Goal: Check status: Check status

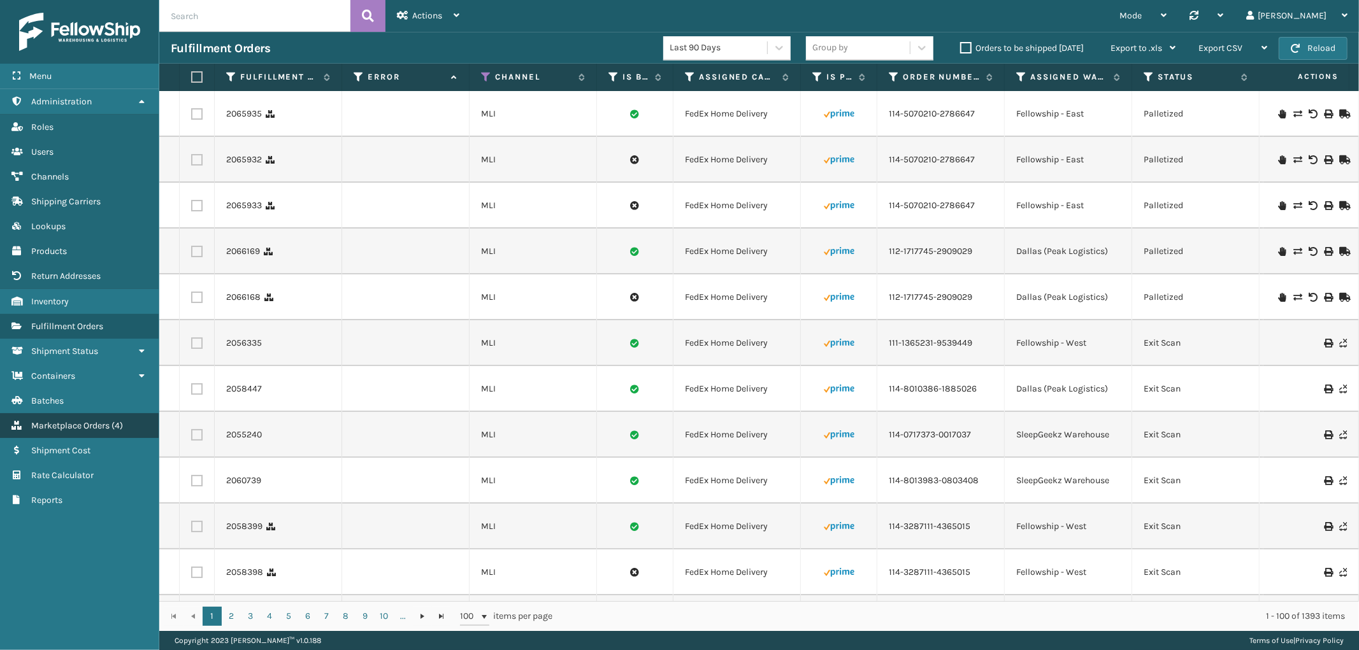
click at [51, 420] on span "Marketplace Orders" at bounding box center [70, 425] width 78 height 11
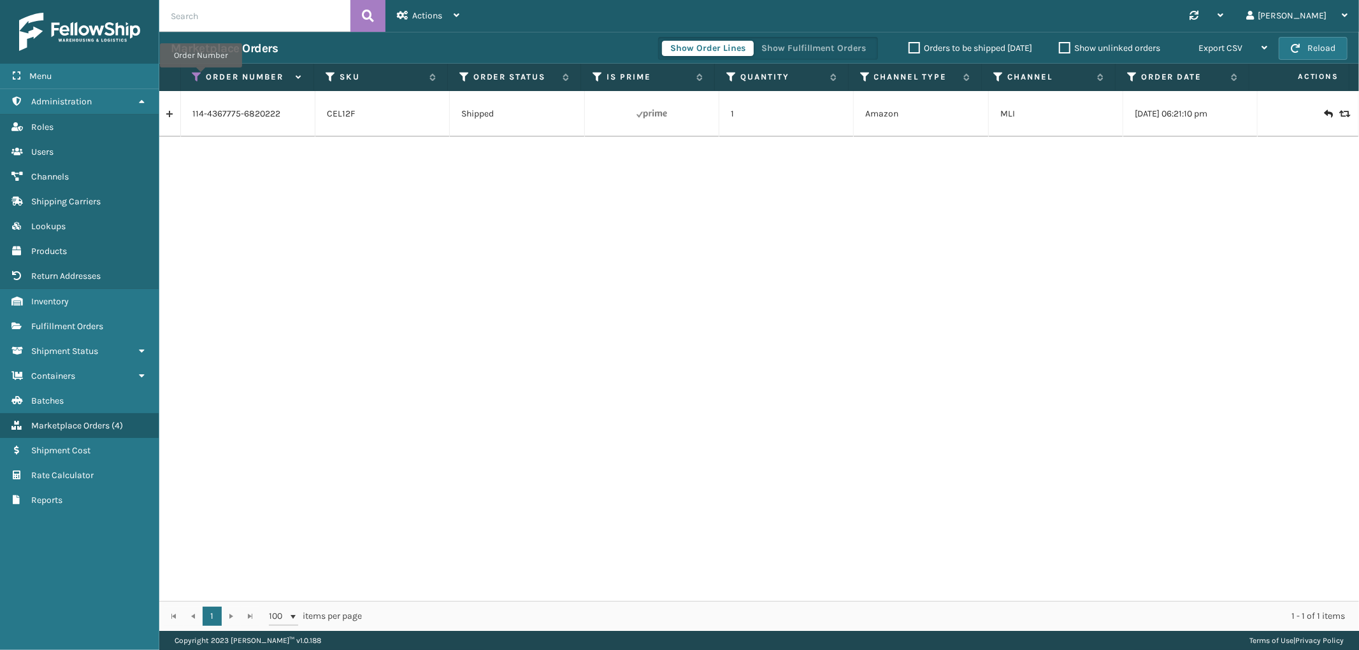
click at [201, 76] on icon at bounding box center [197, 76] width 10 height 11
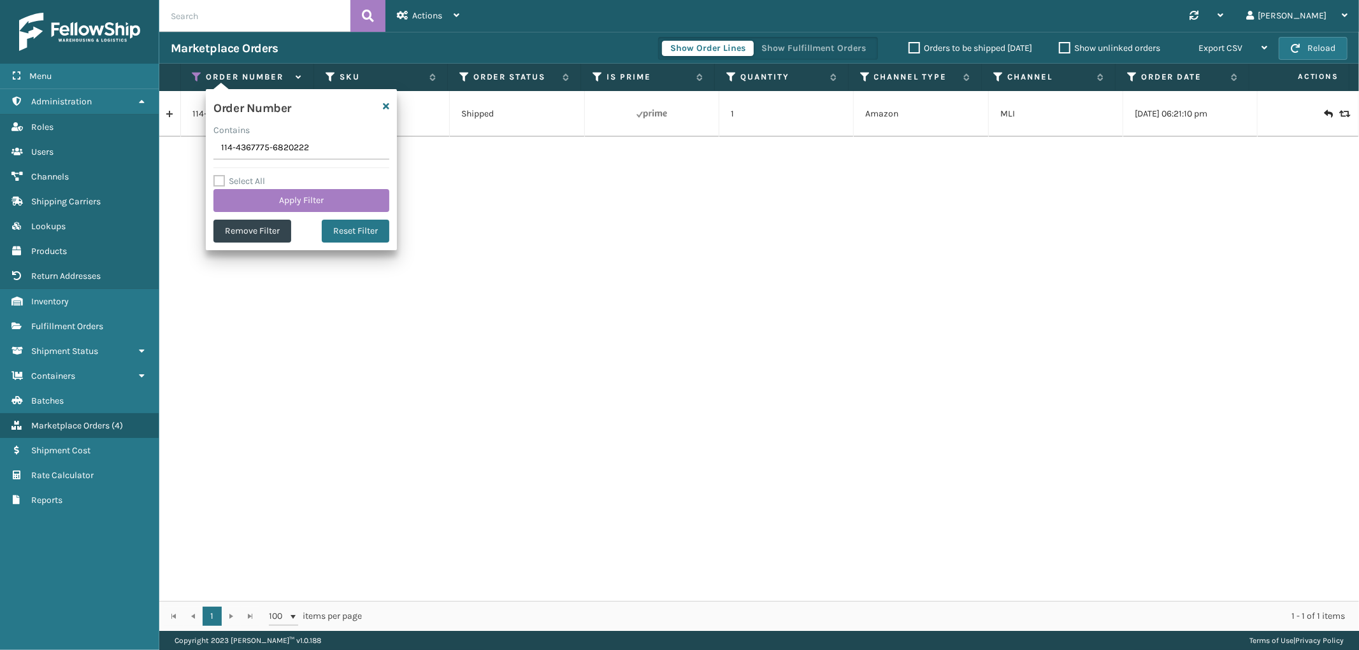
click at [243, 138] on input "114-4367775-6820222" at bounding box center [301, 148] width 176 height 23
type input "113-5606972-3057852"
click at [263, 198] on button "Apply Filter" at bounding box center [301, 200] width 176 height 23
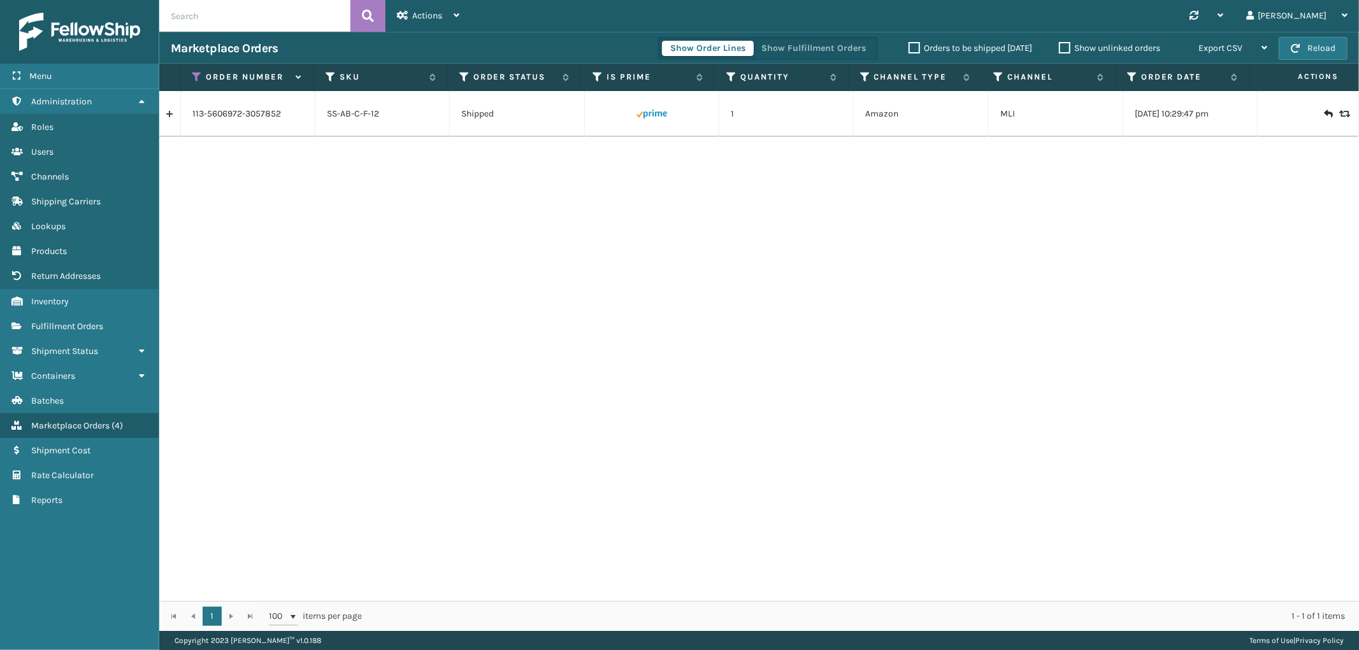
click at [164, 119] on link at bounding box center [169, 114] width 21 height 20
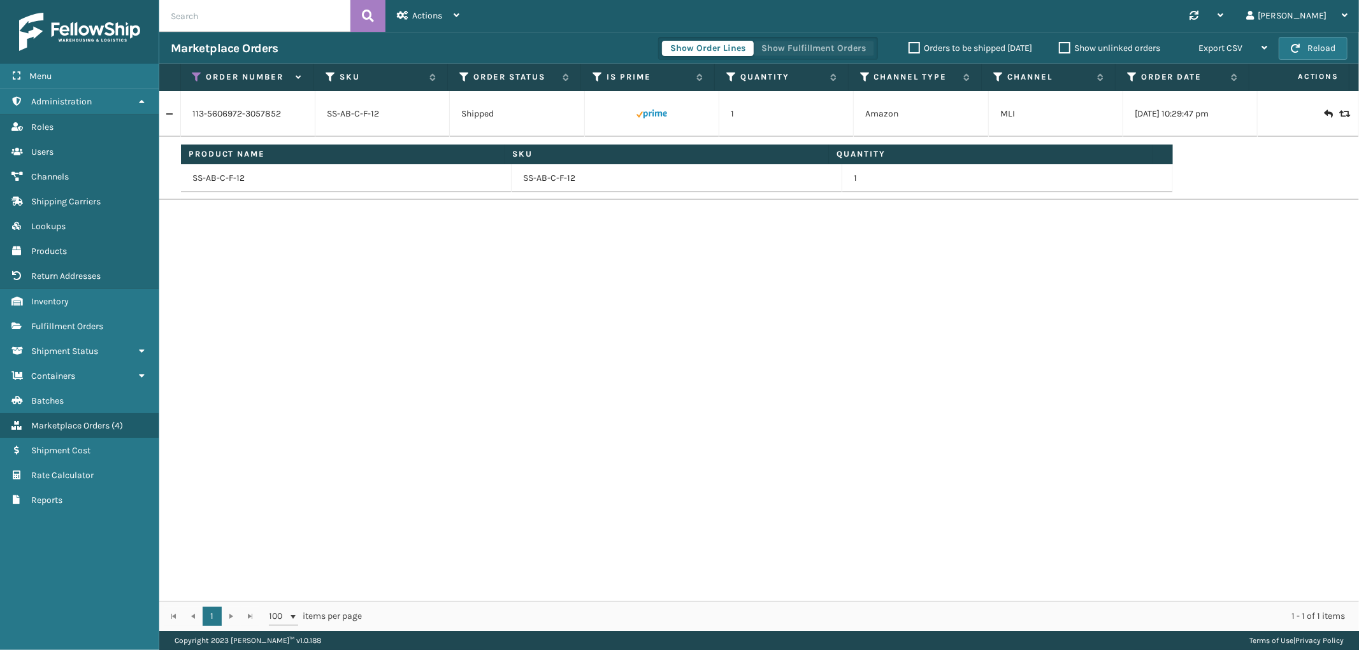
click at [836, 41] on button "Show Fulfillment Orders" at bounding box center [813, 48] width 121 height 15
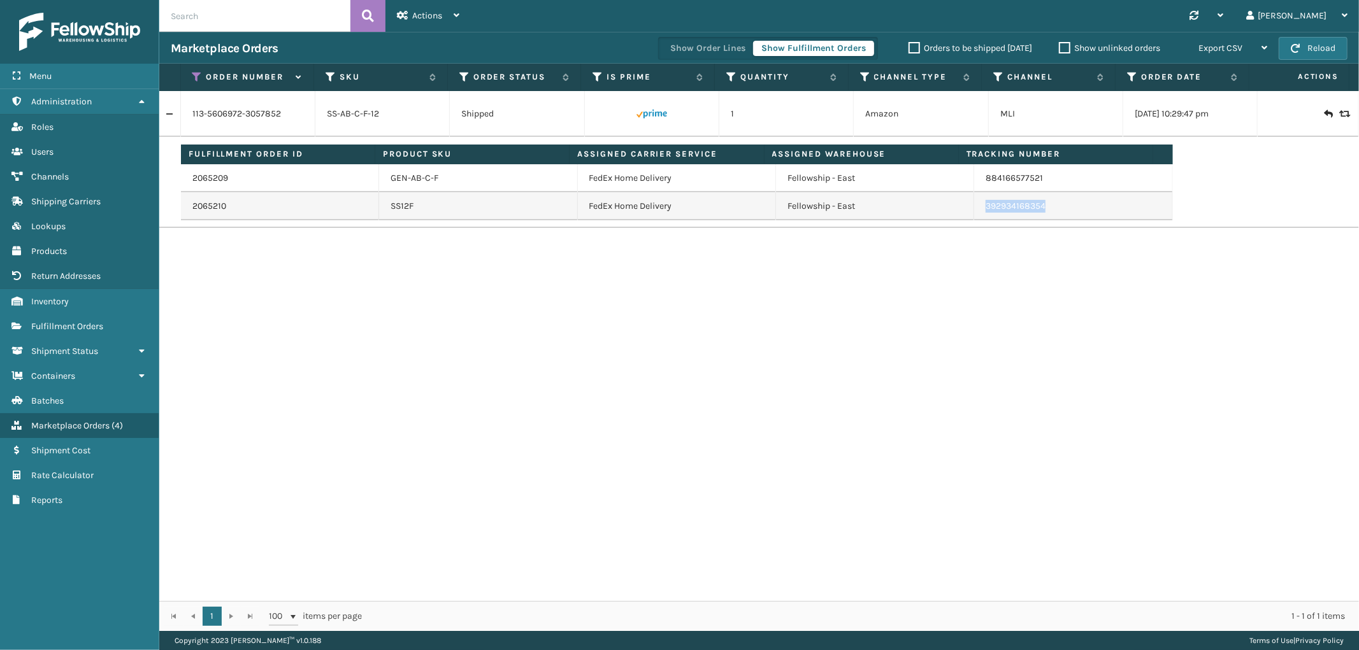
drag, startPoint x: 1046, startPoint y: 212, endPoint x: 977, endPoint y: 213, distance: 68.8
click at [977, 213] on td "392934168354" at bounding box center [1073, 206] width 198 height 28
copy link "392934168354"
click at [200, 75] on icon at bounding box center [197, 76] width 10 height 11
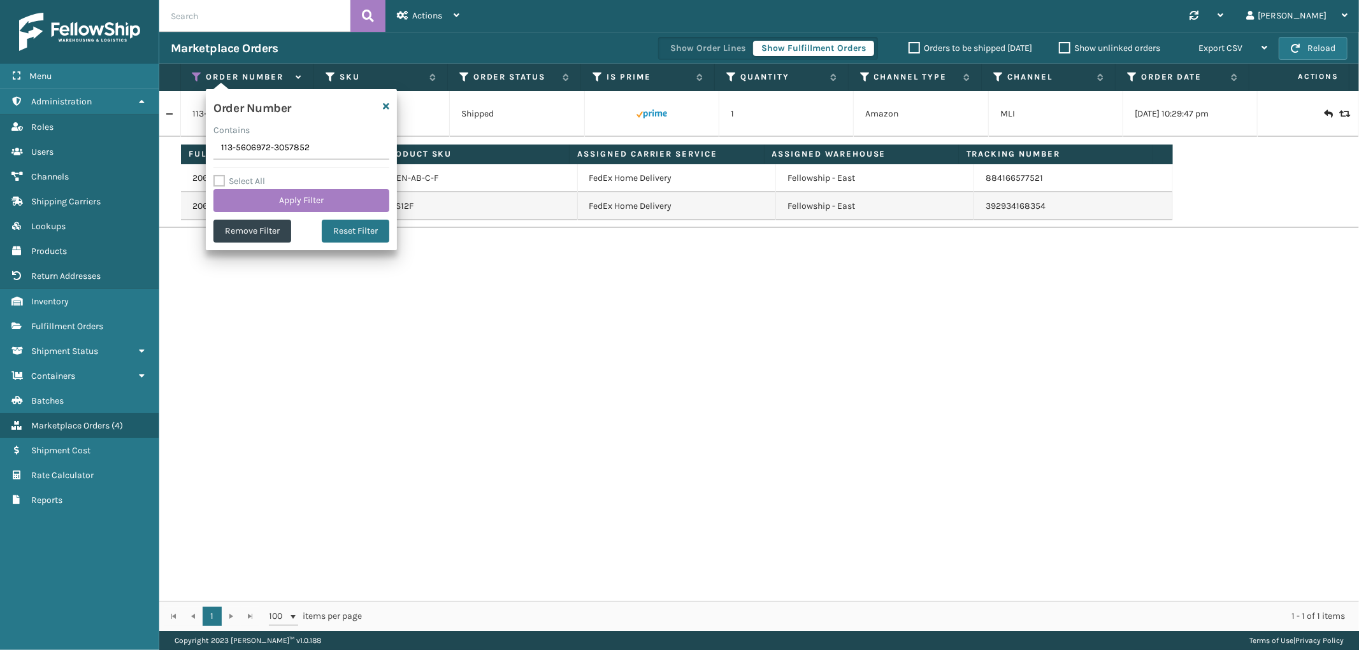
click at [241, 147] on input "113-5606972-3057852" at bounding box center [301, 148] width 176 height 23
type input "113-1739859-1683436"
click at [270, 212] on button "Apply Filter" at bounding box center [301, 200] width 176 height 23
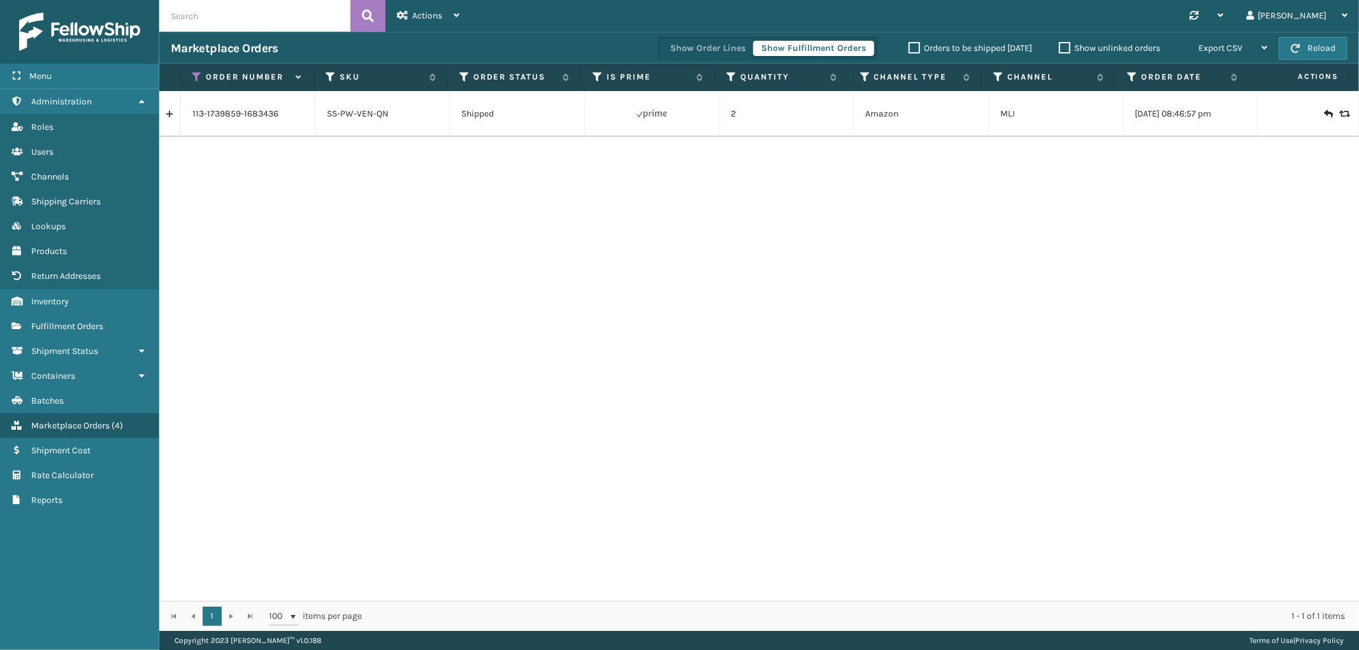
click at [163, 113] on link at bounding box center [169, 114] width 21 height 20
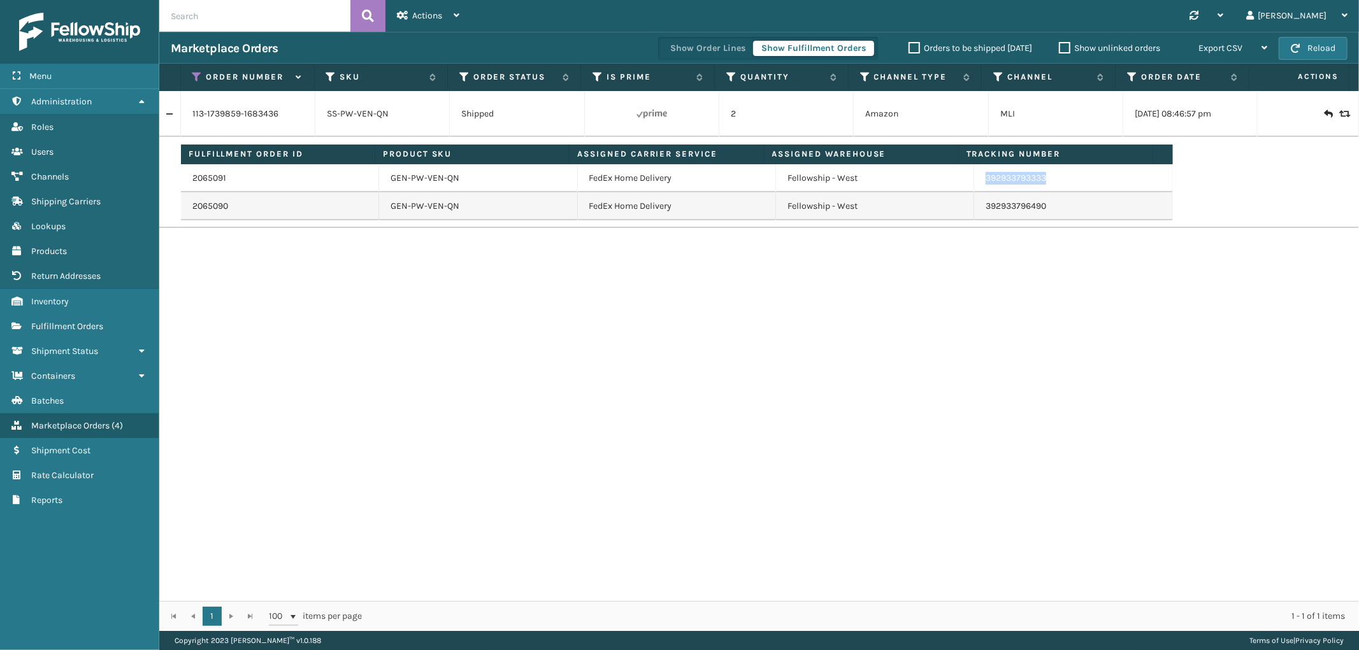
drag, startPoint x: 1040, startPoint y: 185, endPoint x: 1340, endPoint y: 320, distance: 329.7
click at [977, 189] on td "392933793333" at bounding box center [1073, 178] width 198 height 28
copy link "392933793333"
click at [193, 78] on icon at bounding box center [197, 76] width 10 height 11
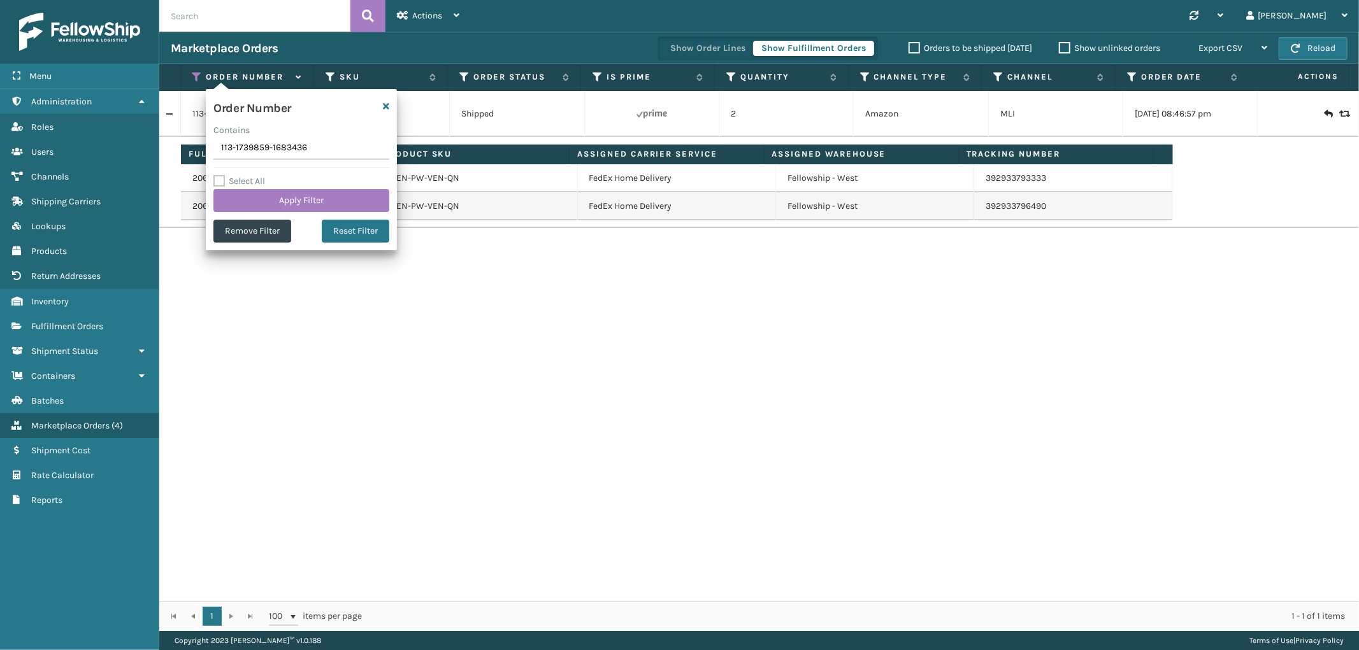
click at [246, 151] on input "113-1739859-1683436" at bounding box center [301, 148] width 176 height 23
type input "114-9211580-6208206"
click at [254, 185] on label "Select All" at bounding box center [239, 181] width 52 height 11
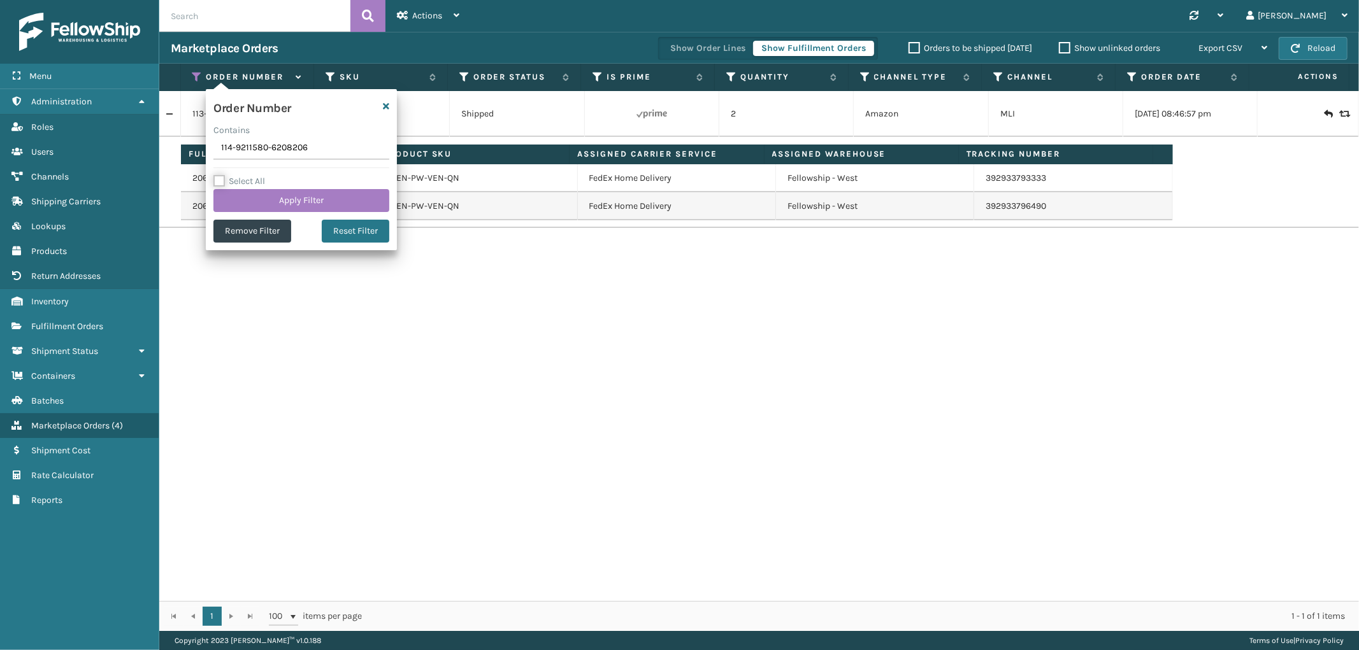
click at [254, 175] on input "Select All" at bounding box center [308, 174] width 191 height 1
checkbox input "true"
click at [255, 195] on button "Apply Filter" at bounding box center [301, 200] width 176 height 23
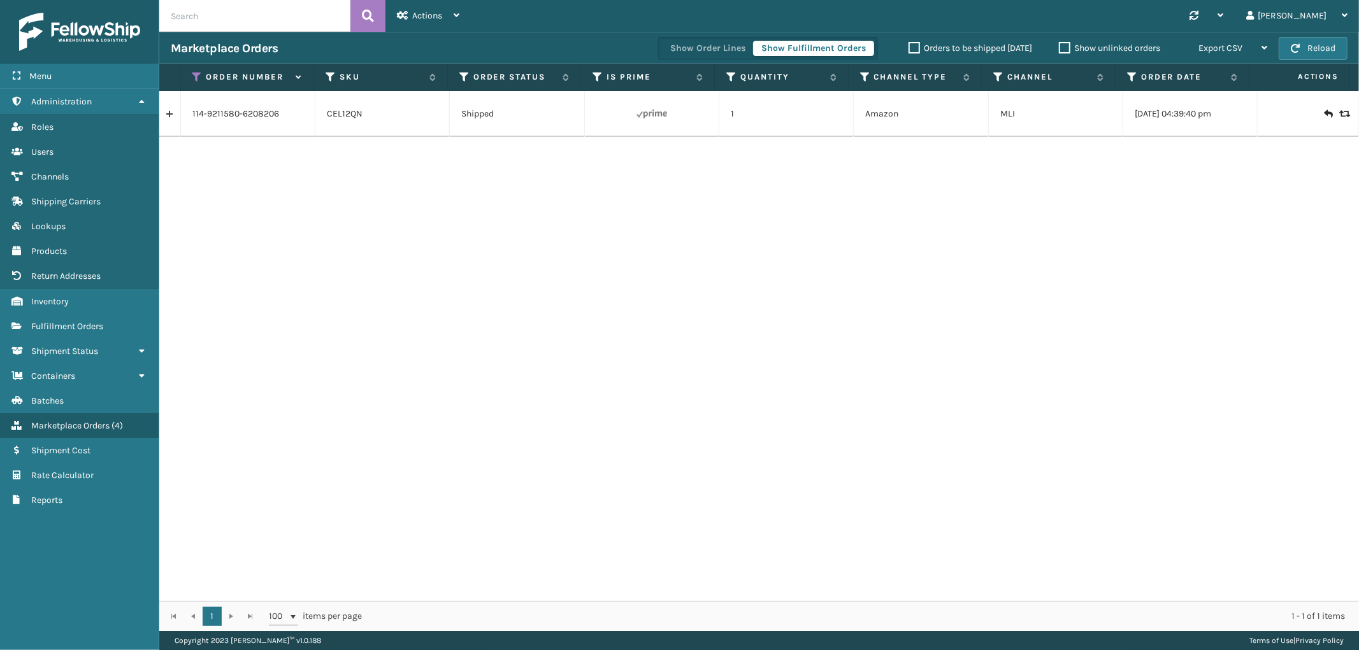
click at [168, 118] on link at bounding box center [169, 114] width 21 height 20
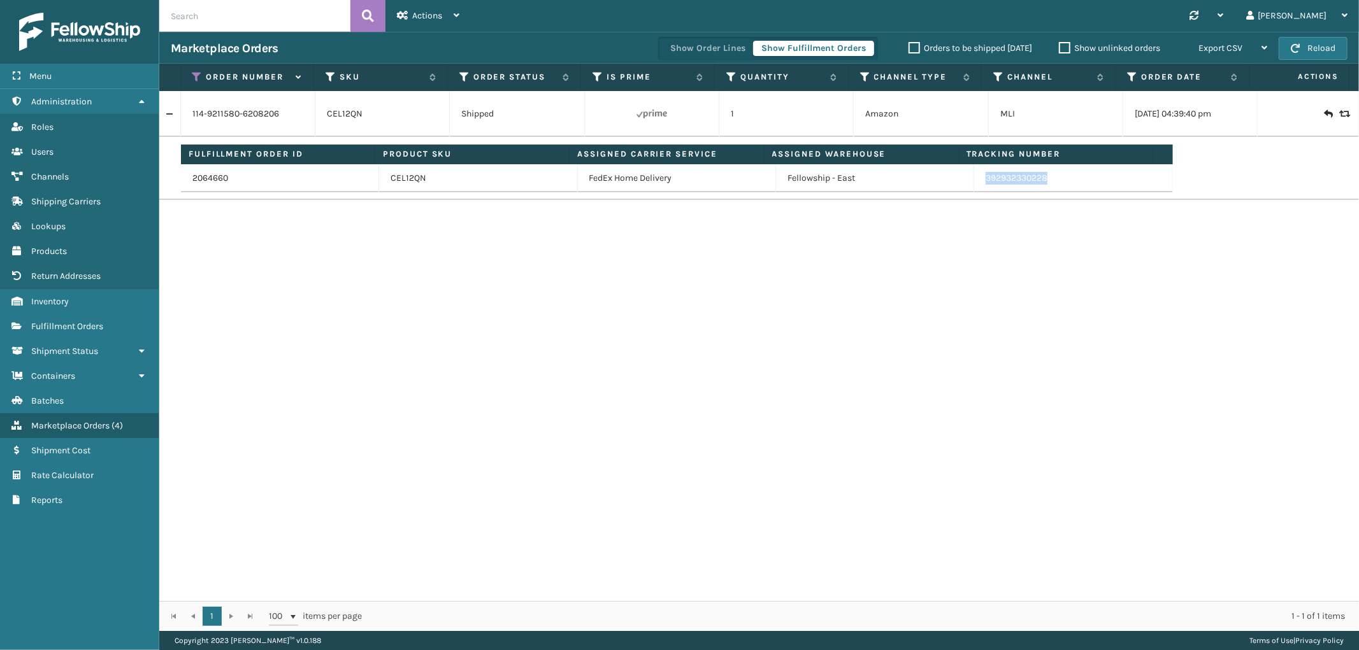
drag, startPoint x: 1053, startPoint y: 183, endPoint x: 1007, endPoint y: 208, distance: 52.2
click at [975, 192] on td "392932330228" at bounding box center [1073, 178] width 198 height 28
copy link "392932330228"
drag, startPoint x: 194, startPoint y: 77, endPoint x: 205, endPoint y: 88, distance: 14.9
click at [194, 77] on icon at bounding box center [197, 76] width 10 height 11
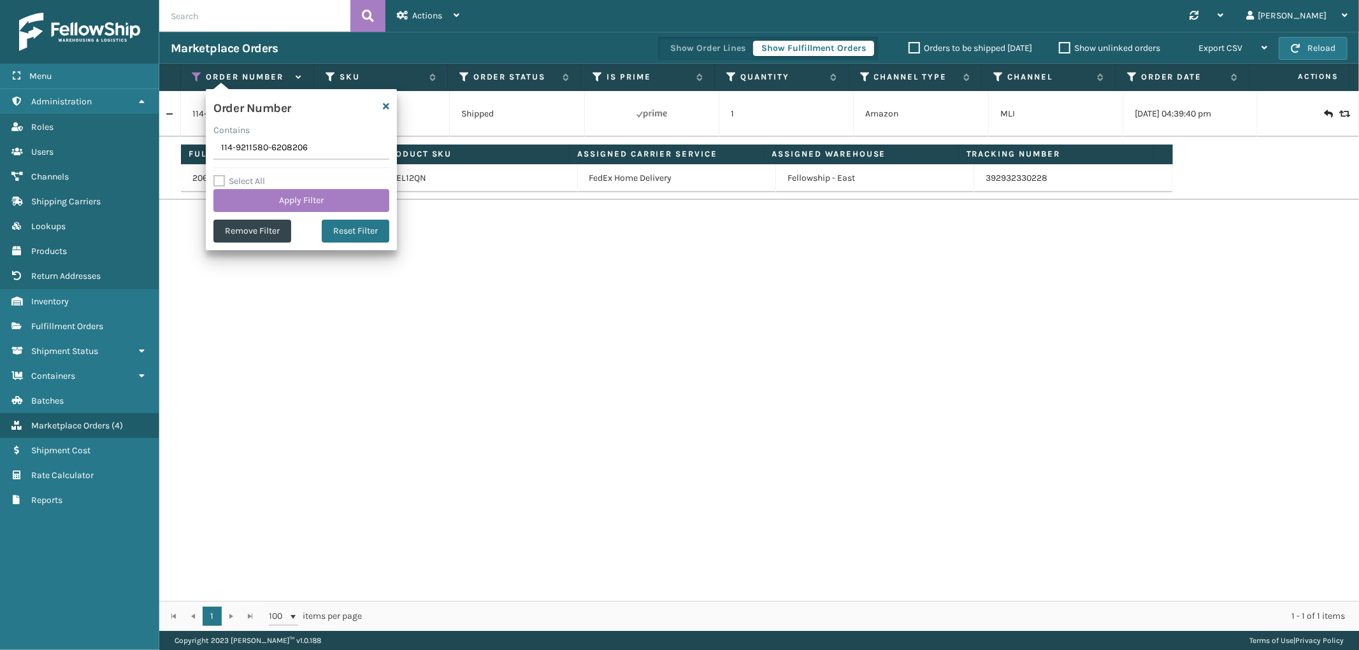
click at [270, 157] on input "114-9211580-6208206" at bounding box center [301, 148] width 176 height 23
type input "111-0899336-3580249"
click at [268, 192] on button "Apply Filter" at bounding box center [301, 200] width 176 height 23
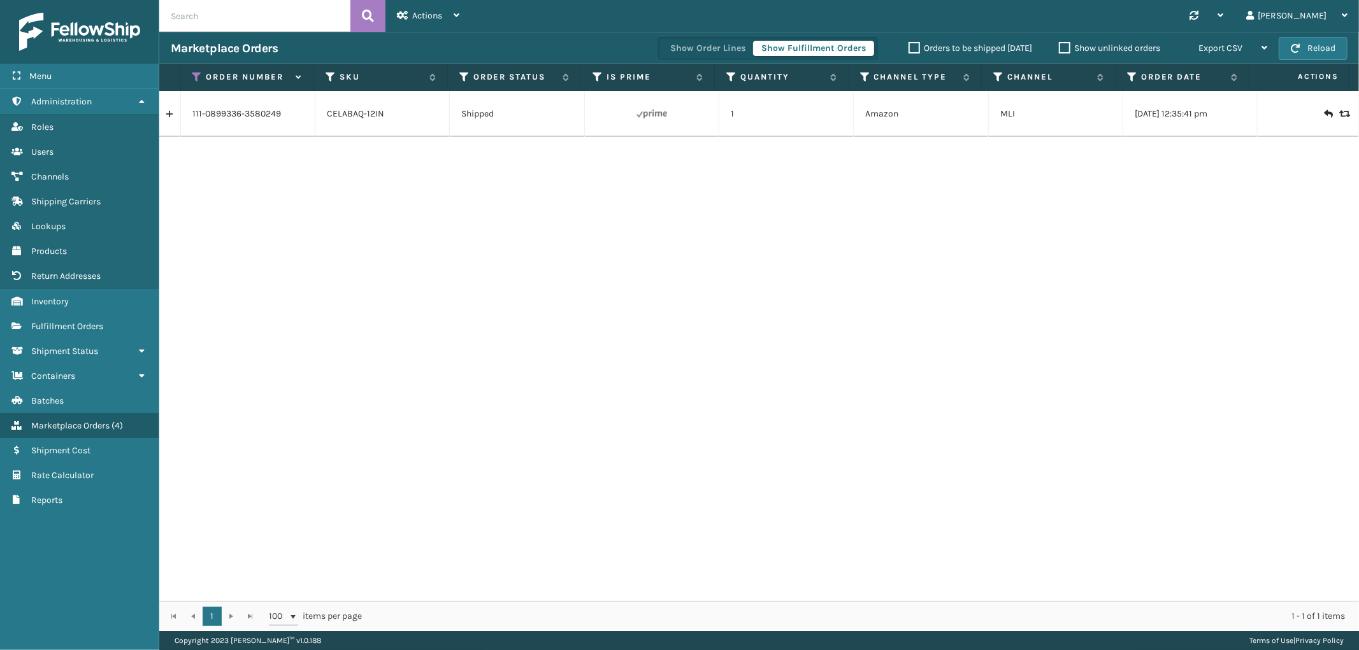
click at [175, 115] on link at bounding box center [169, 114] width 21 height 20
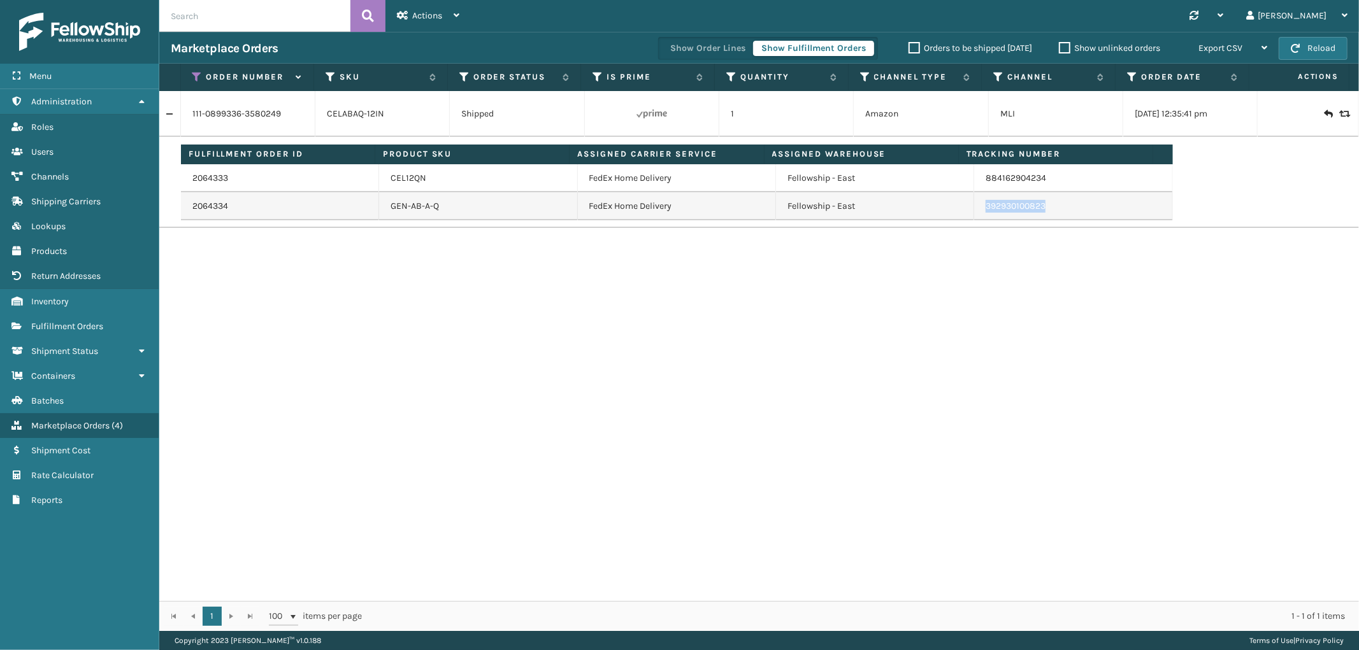
drag, startPoint x: 1048, startPoint y: 206, endPoint x: 1132, endPoint y: 266, distance: 103.1
click at [977, 213] on td "392930100823" at bounding box center [1073, 206] width 198 height 28
copy link "392930100823"
drag, startPoint x: 199, startPoint y: 74, endPoint x: 199, endPoint y: 115, distance: 40.8
click at [199, 74] on icon at bounding box center [197, 76] width 10 height 11
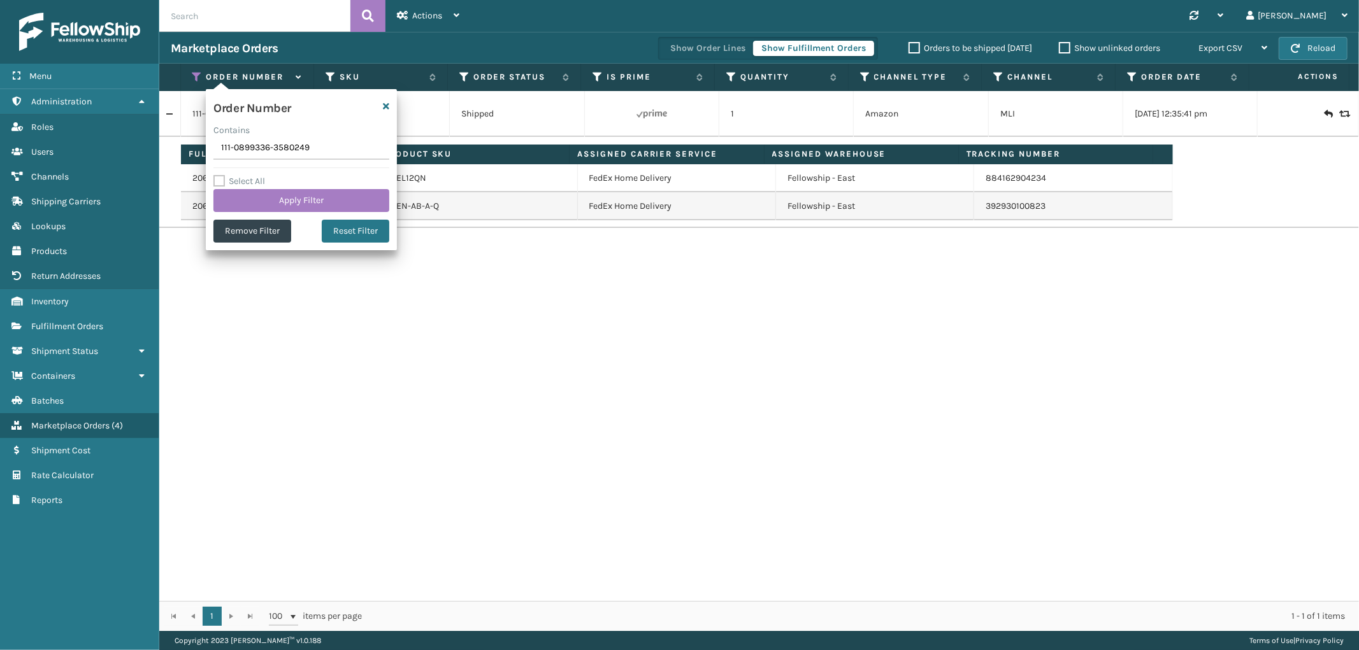
click at [247, 155] on input "111-0899336-3580249" at bounding box center [301, 148] width 176 height 23
type input "113-7197465-6929801"
click at [251, 196] on button "Apply Filter" at bounding box center [301, 200] width 176 height 23
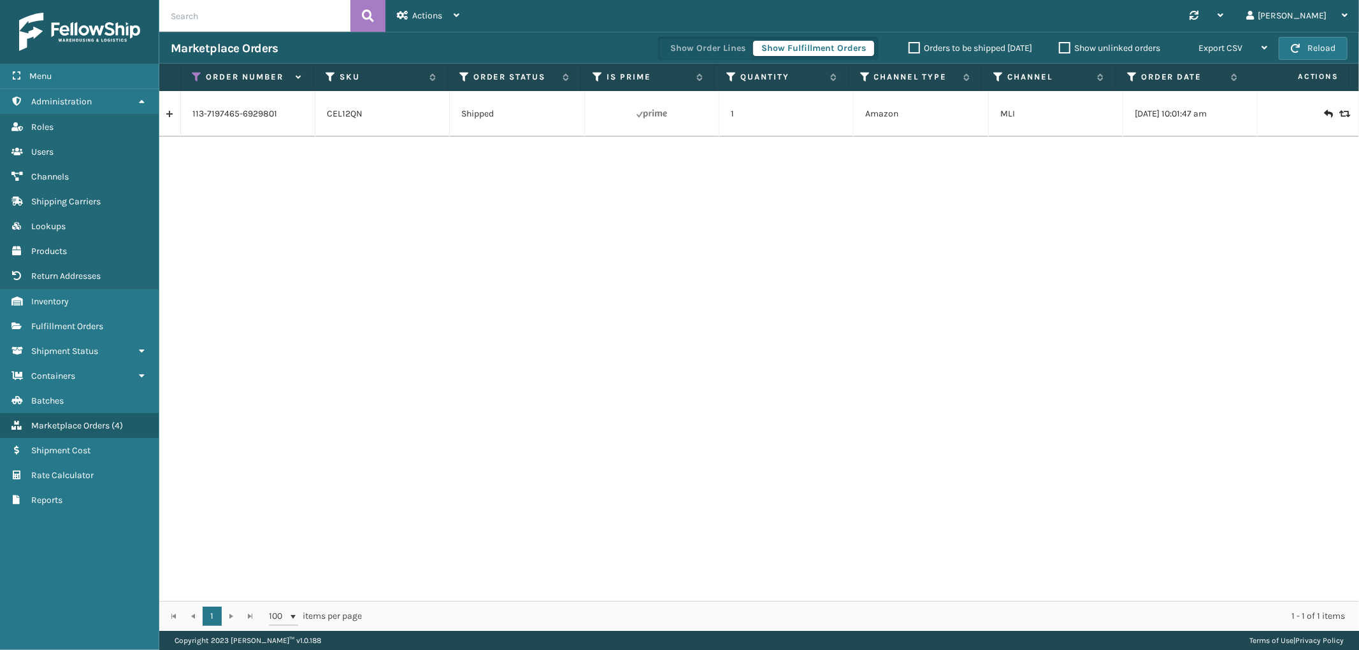
click at [168, 117] on link at bounding box center [169, 114] width 21 height 20
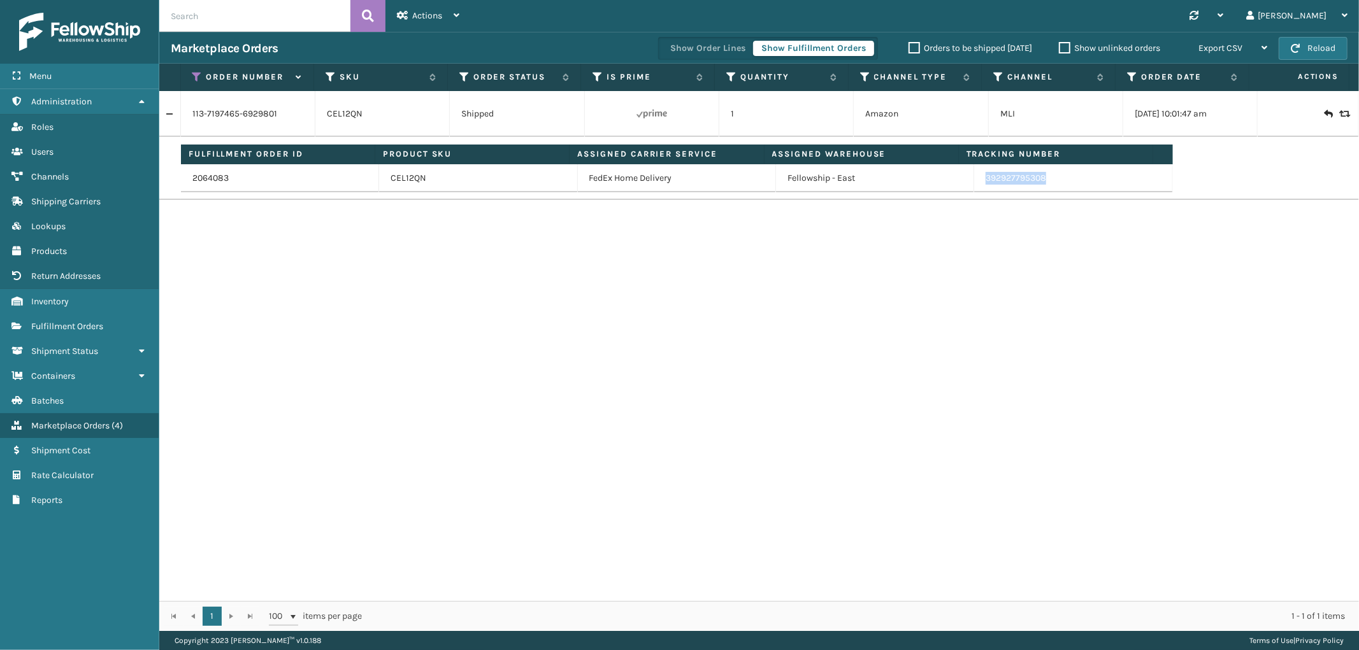
drag, startPoint x: 1056, startPoint y: 183, endPoint x: 977, endPoint y: 186, distance: 79.7
click at [977, 186] on td "392927795308" at bounding box center [1073, 178] width 198 height 28
copy link "392927795308"
click at [200, 80] on icon at bounding box center [197, 76] width 10 height 11
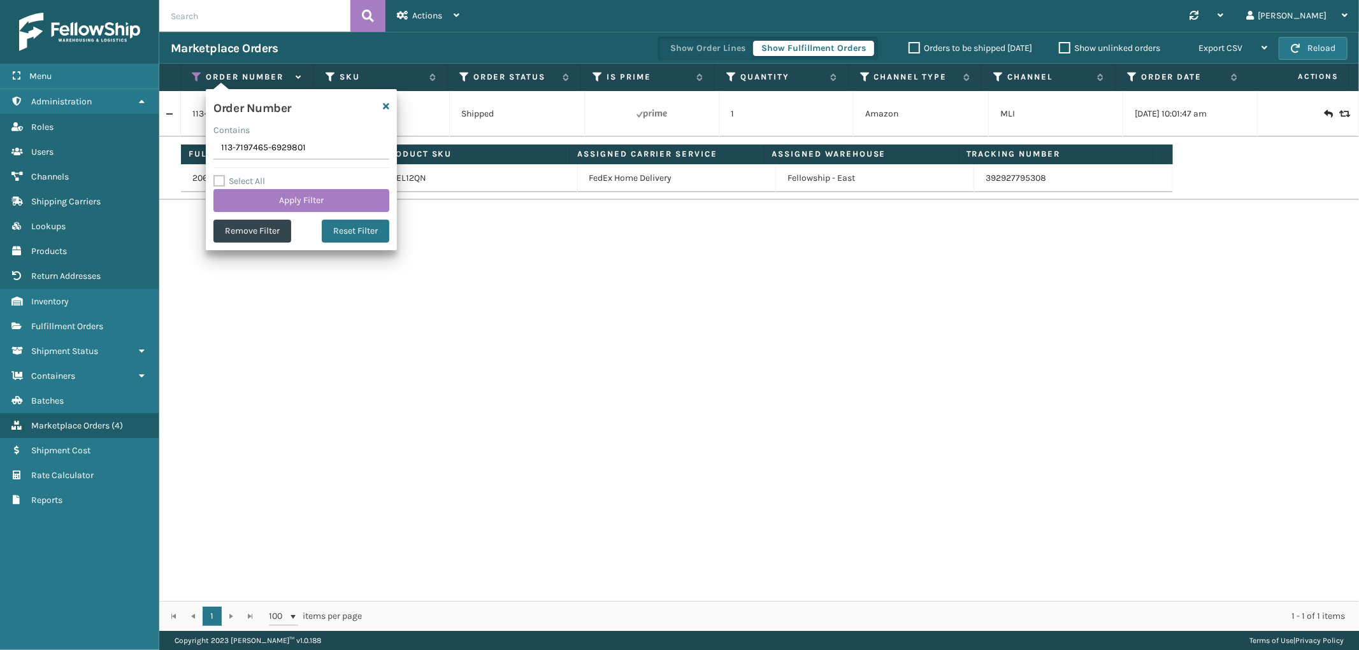
click at [238, 148] on input "113-7197465-6929801" at bounding box center [301, 148] width 176 height 23
type input "111-4295348-9966644"
click at [243, 199] on button "Apply Filter" at bounding box center [301, 200] width 176 height 23
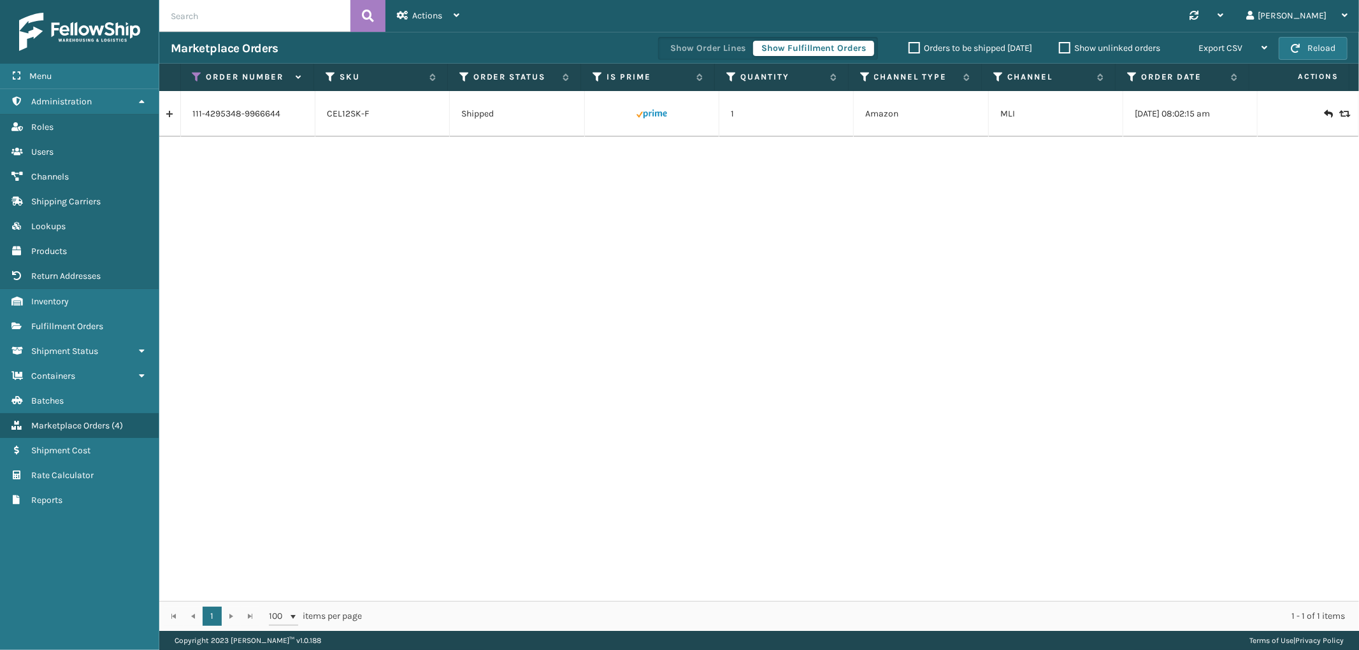
click at [173, 115] on link at bounding box center [169, 114] width 21 height 20
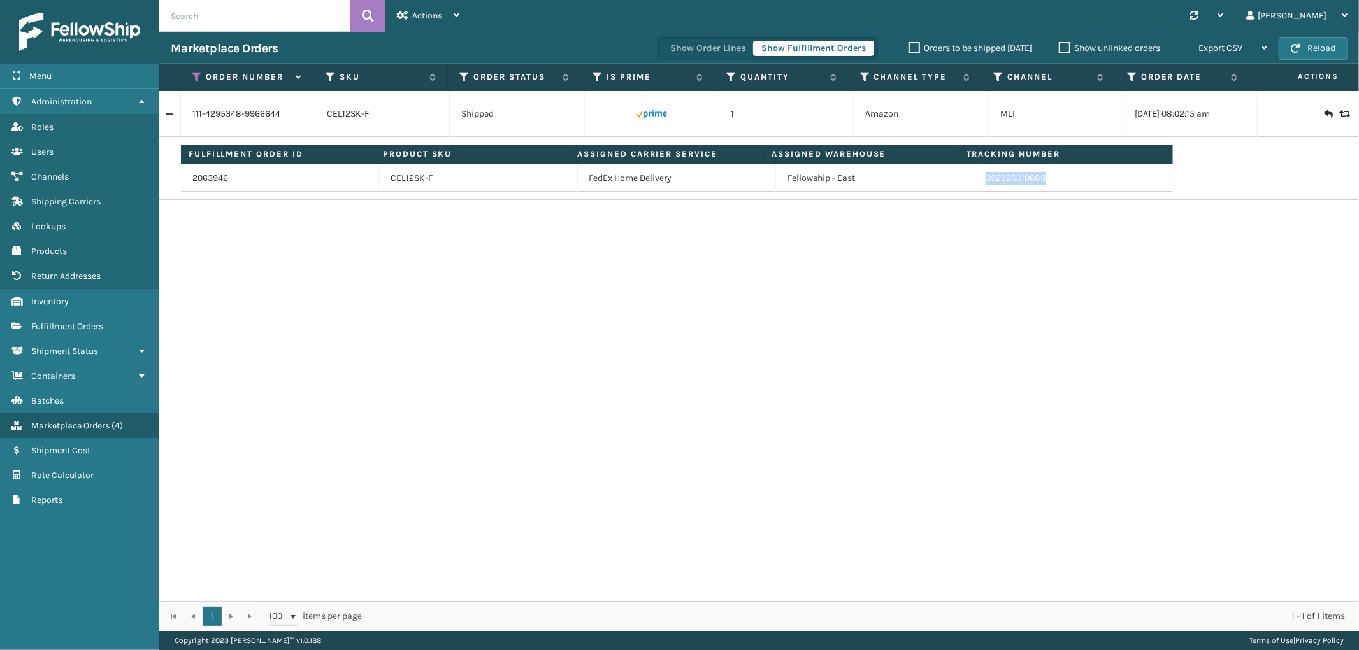
drag, startPoint x: 1048, startPoint y: 186, endPoint x: 1320, endPoint y: 287, distance: 290.3
click at [975, 189] on td "392926010689" at bounding box center [1073, 178] width 198 height 28
copy link "392926010689"
drag, startPoint x: 198, startPoint y: 71, endPoint x: 203, endPoint y: 99, distance: 28.5
click at [198, 71] on icon at bounding box center [197, 76] width 10 height 11
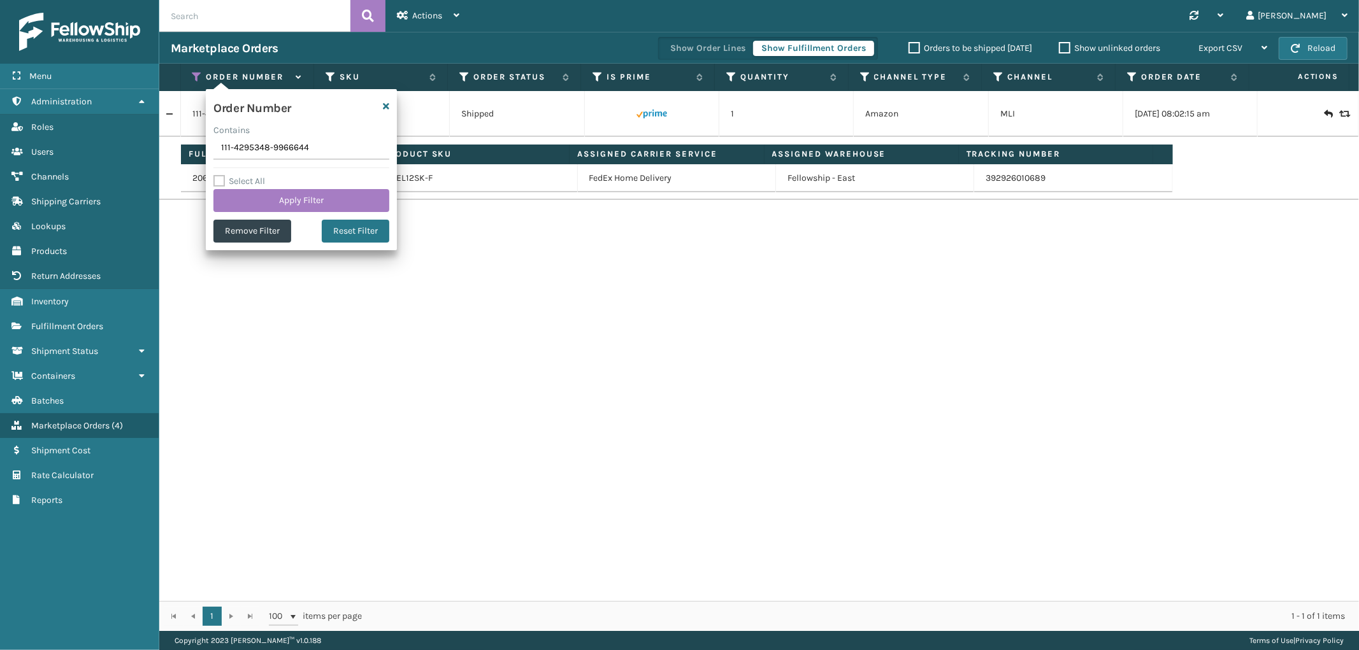
click at [240, 151] on input "111-4295348-9966644" at bounding box center [301, 148] width 176 height 23
type input "114-7528711-3133023"
click at [250, 199] on button "Apply Filter" at bounding box center [301, 200] width 176 height 23
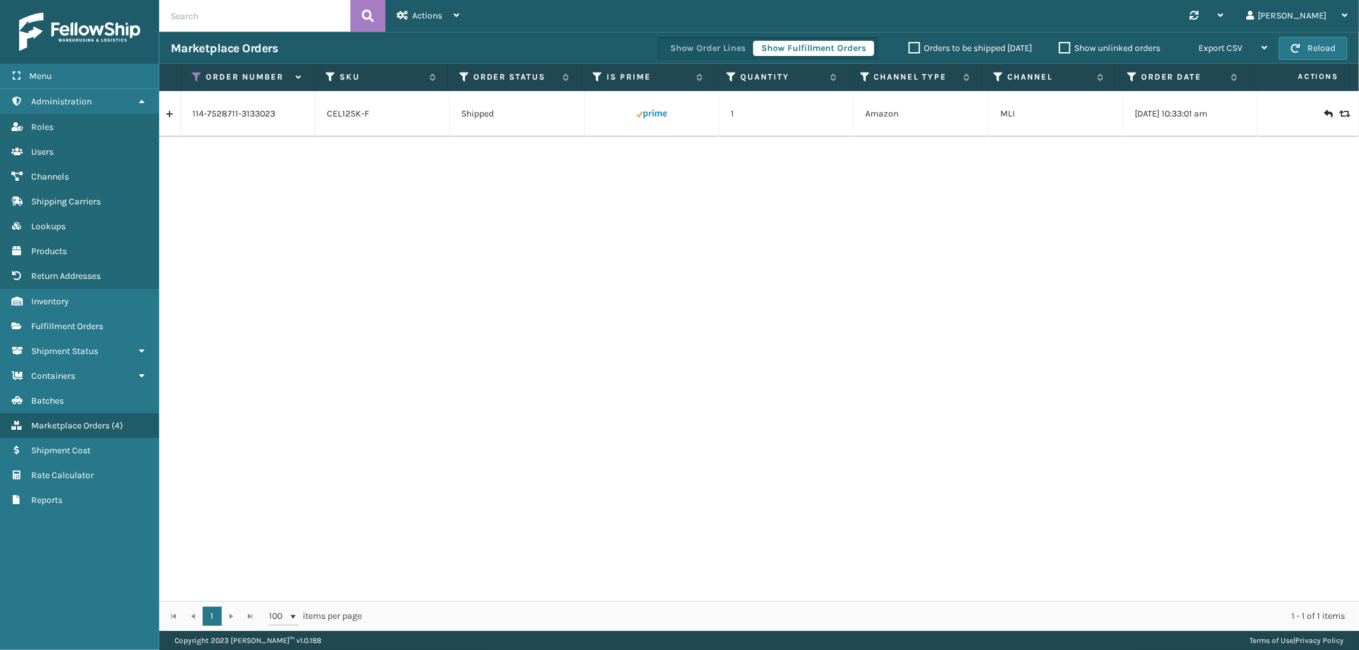
click at [171, 117] on link at bounding box center [169, 114] width 21 height 20
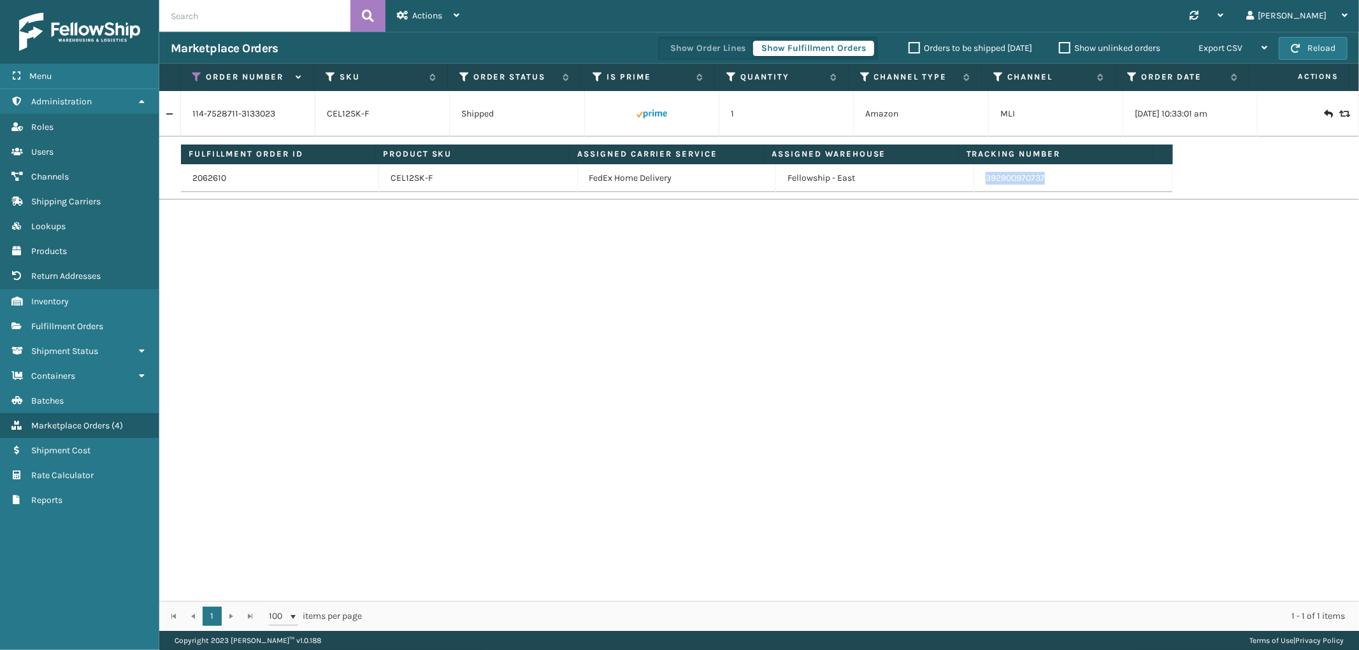
drag, startPoint x: 1045, startPoint y: 182, endPoint x: 979, endPoint y: 186, distance: 67.0
click at [979, 186] on td "392900970737" at bounding box center [1073, 178] width 198 height 28
copy link "392900970737"
drag, startPoint x: 196, startPoint y: 73, endPoint x: 205, endPoint y: 104, distance: 32.5
click at [196, 73] on icon at bounding box center [197, 76] width 10 height 11
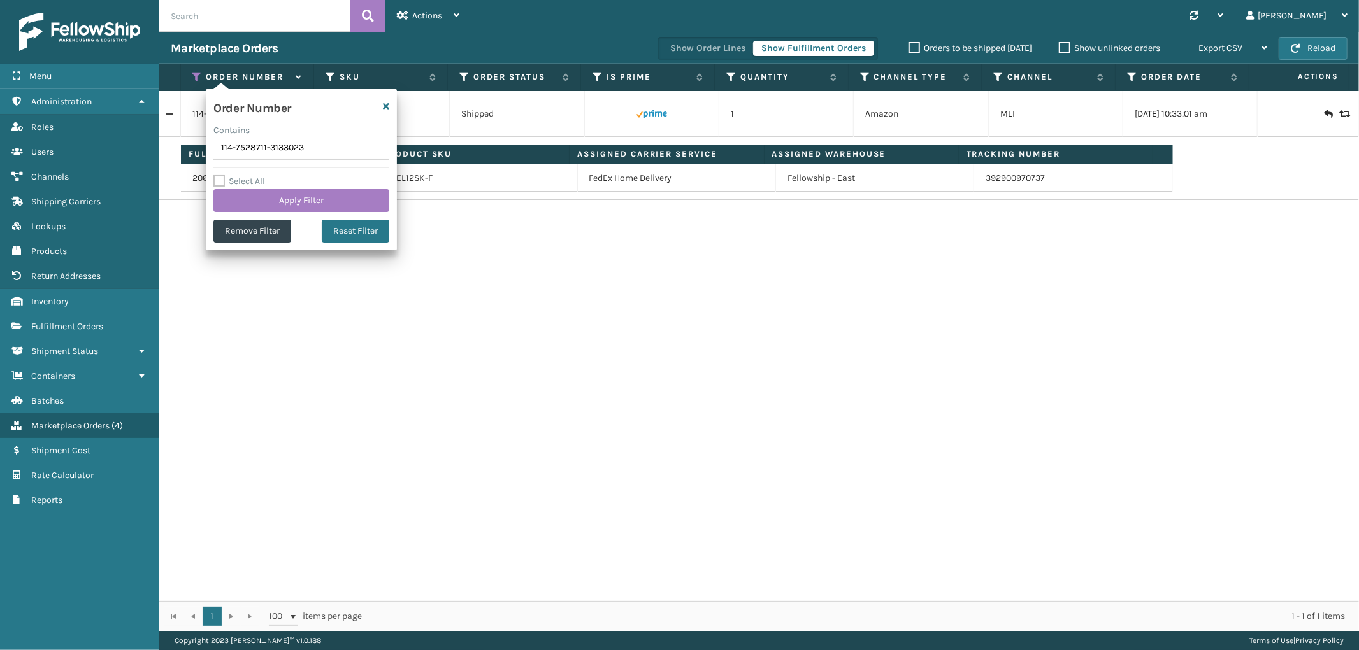
click at [258, 150] on input "114-7528711-3133023" at bounding box center [301, 148] width 176 height 23
type input "114-0605828-3388230"
click at [256, 205] on button "Apply Filter" at bounding box center [301, 200] width 176 height 23
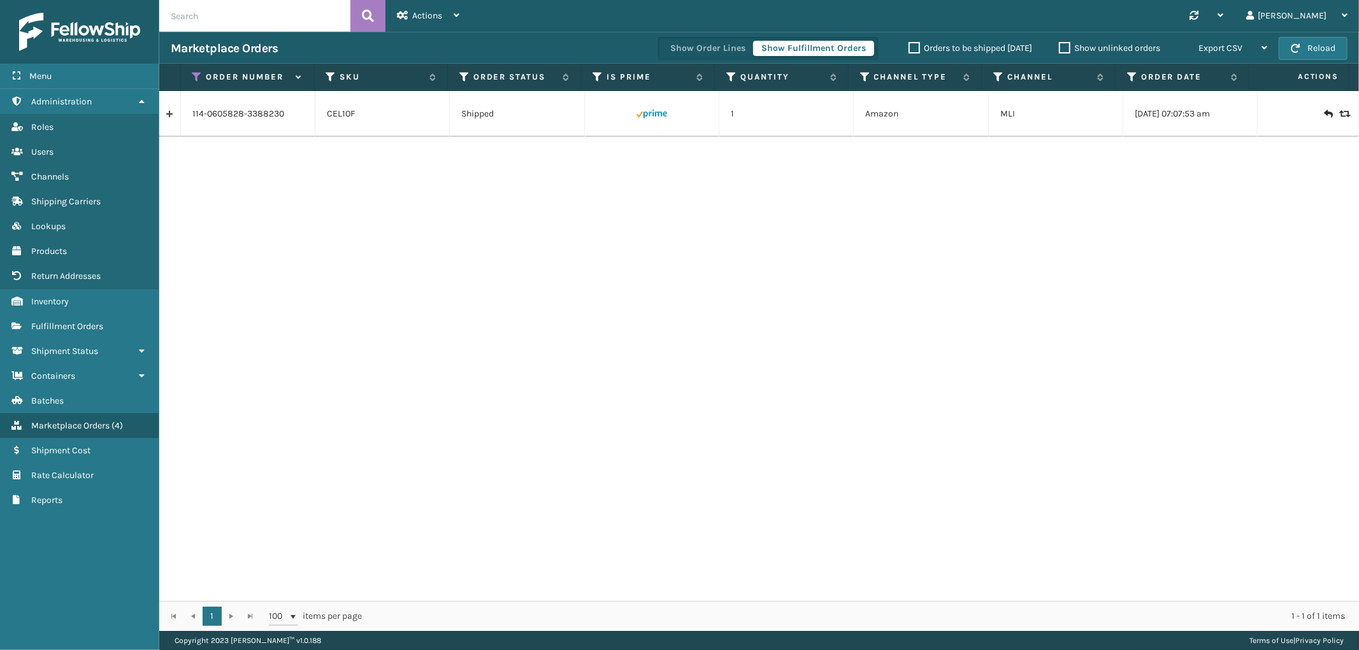
click at [175, 115] on link at bounding box center [169, 114] width 21 height 20
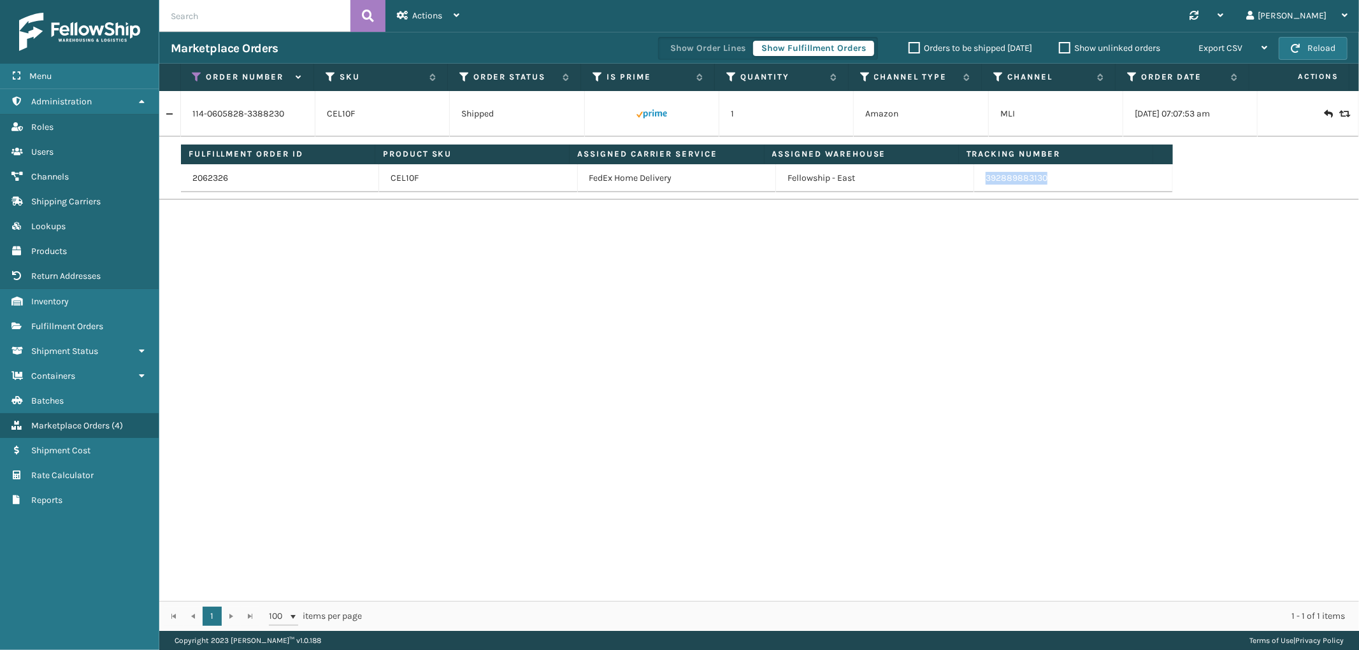
drag, startPoint x: 1054, startPoint y: 185, endPoint x: 1302, endPoint y: 304, distance: 274.7
click at [979, 189] on td "392889883130" at bounding box center [1073, 178] width 198 height 28
copy link "392889883130"
click at [199, 75] on icon at bounding box center [197, 76] width 10 height 11
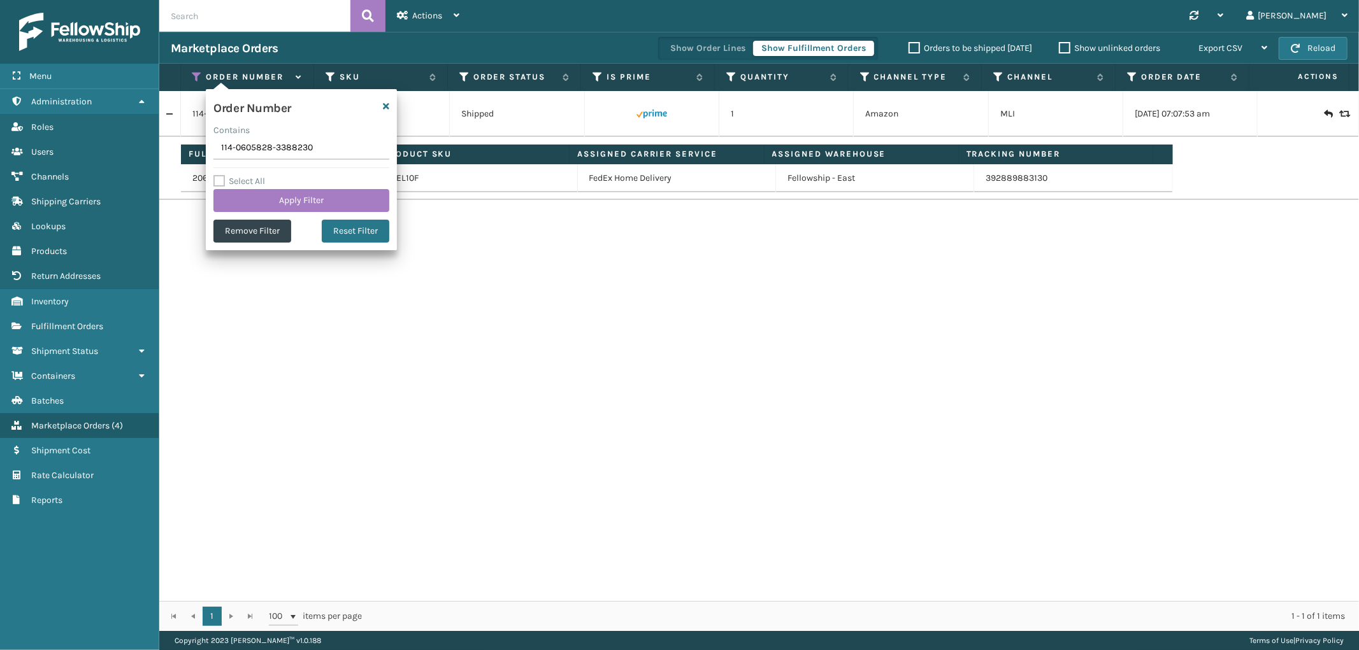
click at [259, 149] on input "114-0605828-3388230" at bounding box center [301, 148] width 176 height 23
type input "112-4075062-3765025"
click at [264, 193] on button "Apply Filter" at bounding box center [301, 200] width 176 height 23
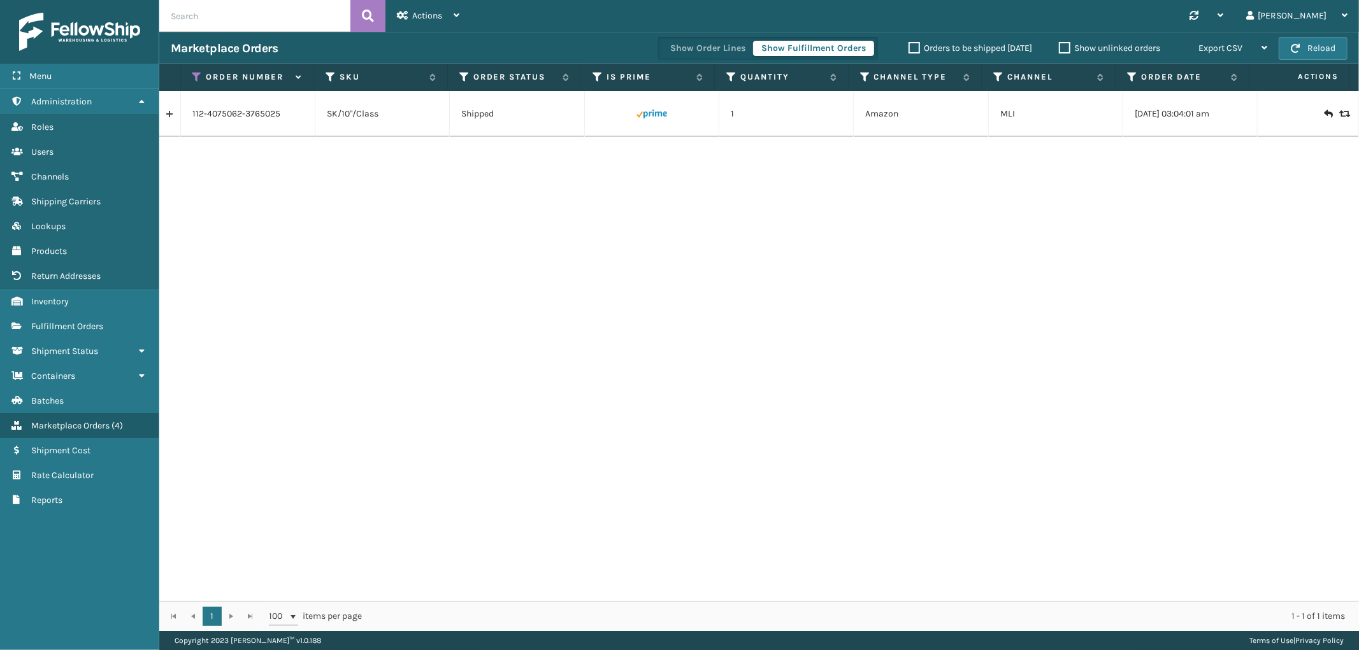
click at [168, 117] on link at bounding box center [169, 114] width 21 height 20
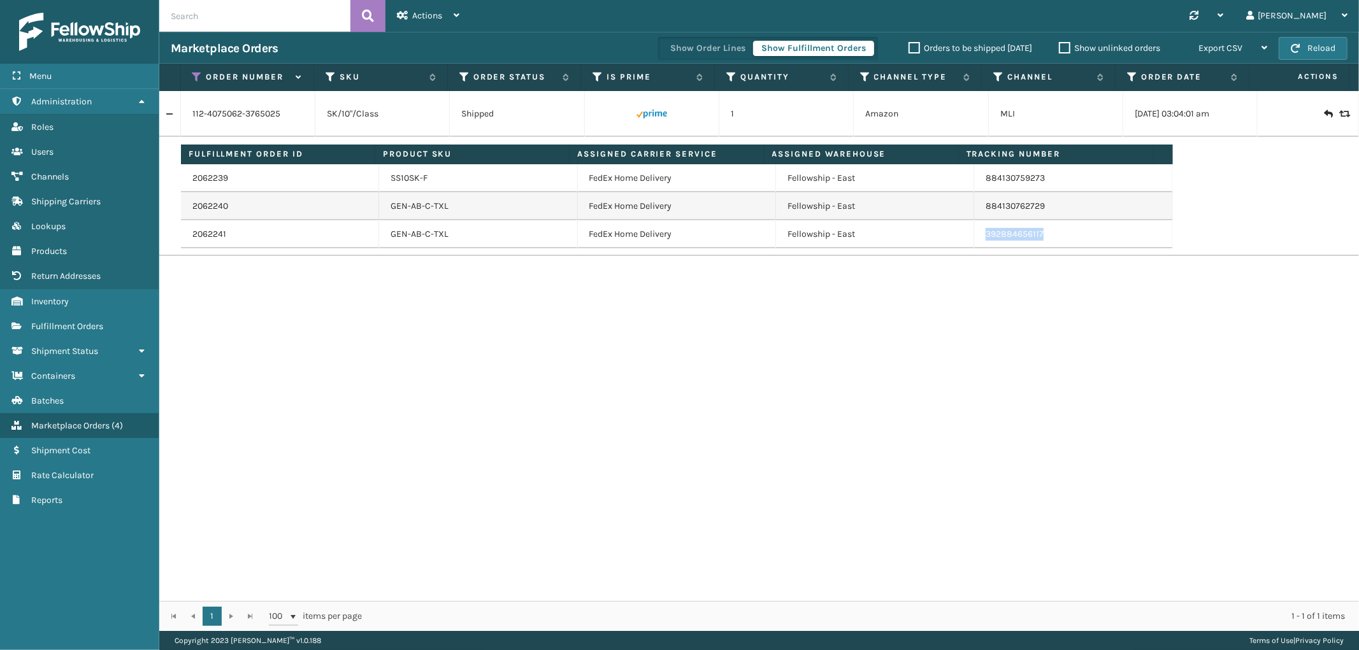
drag, startPoint x: 1047, startPoint y: 236, endPoint x: 986, endPoint y: 248, distance: 62.5
click at [979, 243] on td "392884656117" at bounding box center [1073, 234] width 198 height 28
copy link "392884656117"
drag, startPoint x: 192, startPoint y: 75, endPoint x: 201, endPoint y: 94, distance: 21.1
click at [192, 75] on icon at bounding box center [197, 76] width 10 height 11
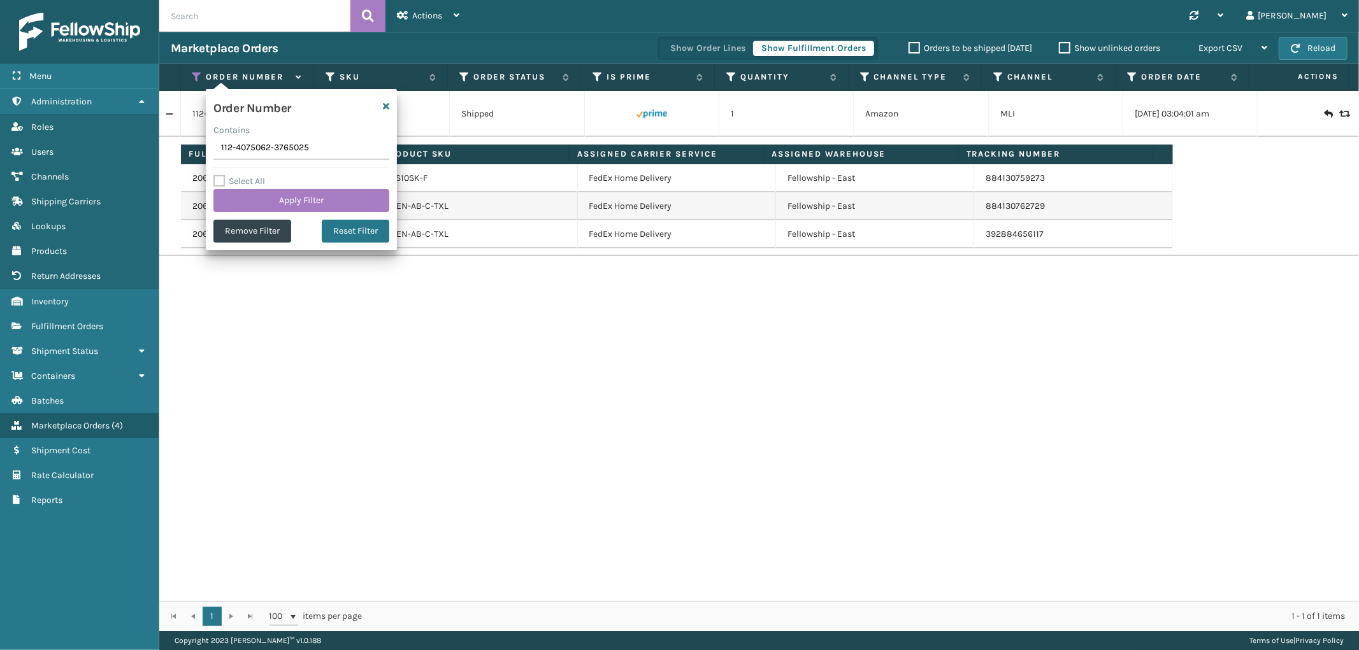
click at [254, 150] on input "112-4075062-3765025" at bounding box center [301, 148] width 176 height 23
type input "114-3039956-2717009"
click at [265, 199] on button "Apply Filter" at bounding box center [301, 200] width 176 height 23
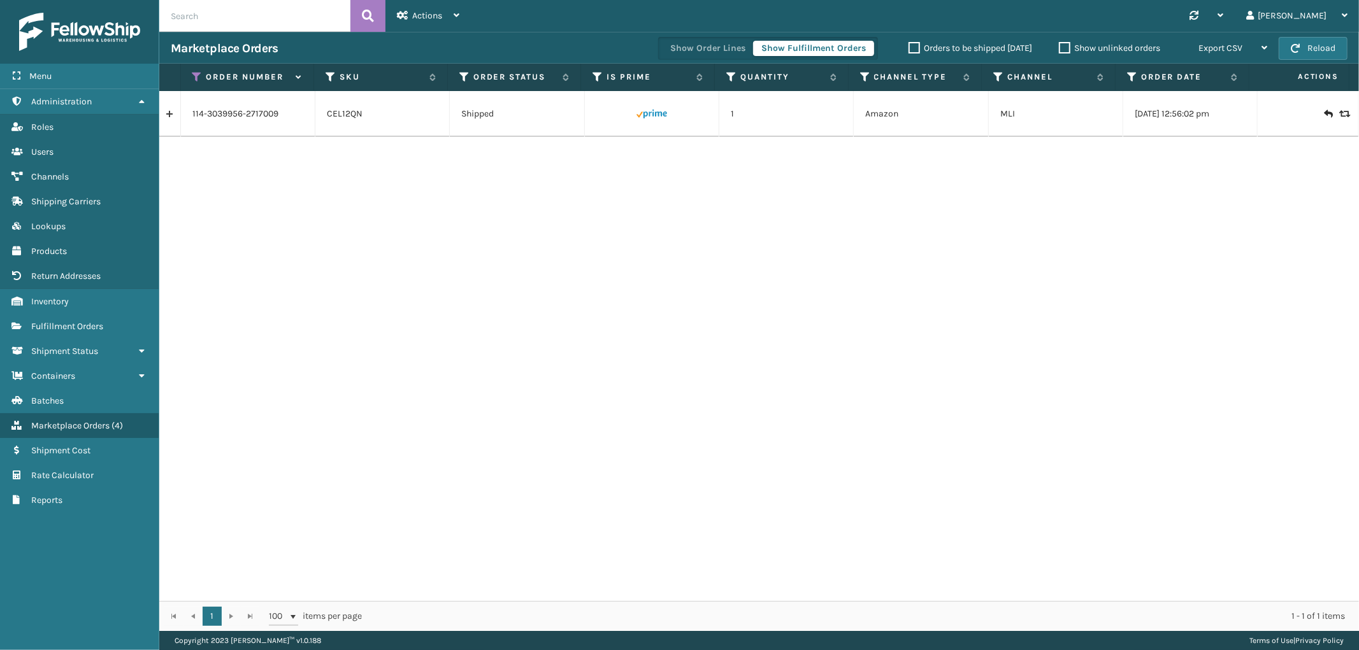
click at [172, 117] on link at bounding box center [169, 114] width 21 height 20
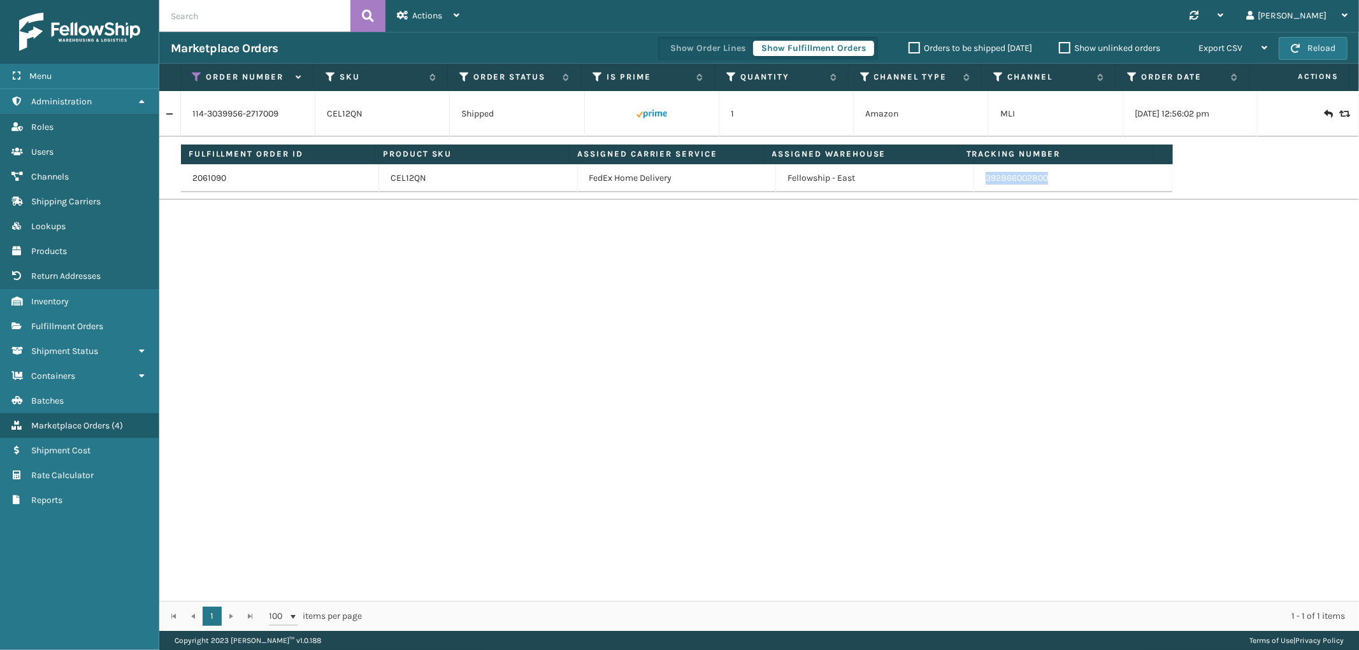
drag, startPoint x: 1070, startPoint y: 175, endPoint x: 980, endPoint y: 193, distance: 92.3
click at [977, 192] on td "392866002800" at bounding box center [1073, 178] width 198 height 28
copy link "392866002800"
click at [198, 73] on icon at bounding box center [197, 76] width 10 height 11
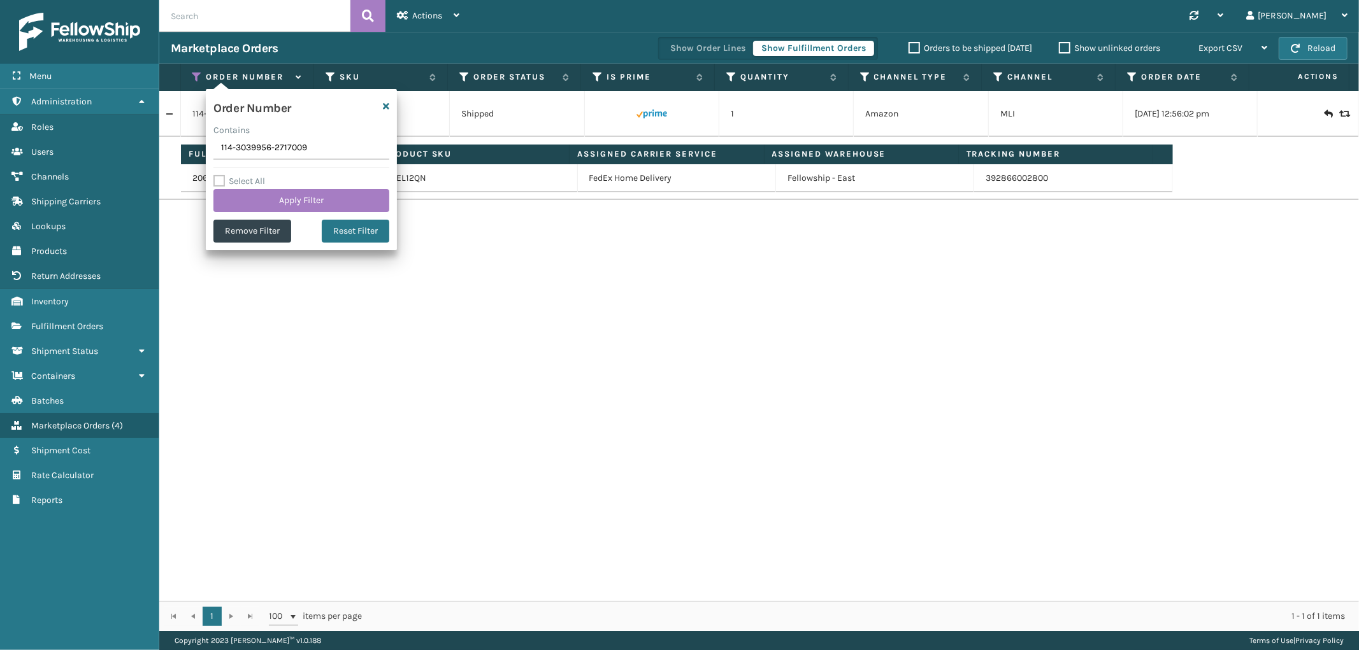
click at [250, 145] on input "114-3039956-2717009" at bounding box center [301, 148] width 176 height 23
type input "114-8520605-5718655"
click at [250, 189] on button "Apply Filter" at bounding box center [301, 200] width 176 height 23
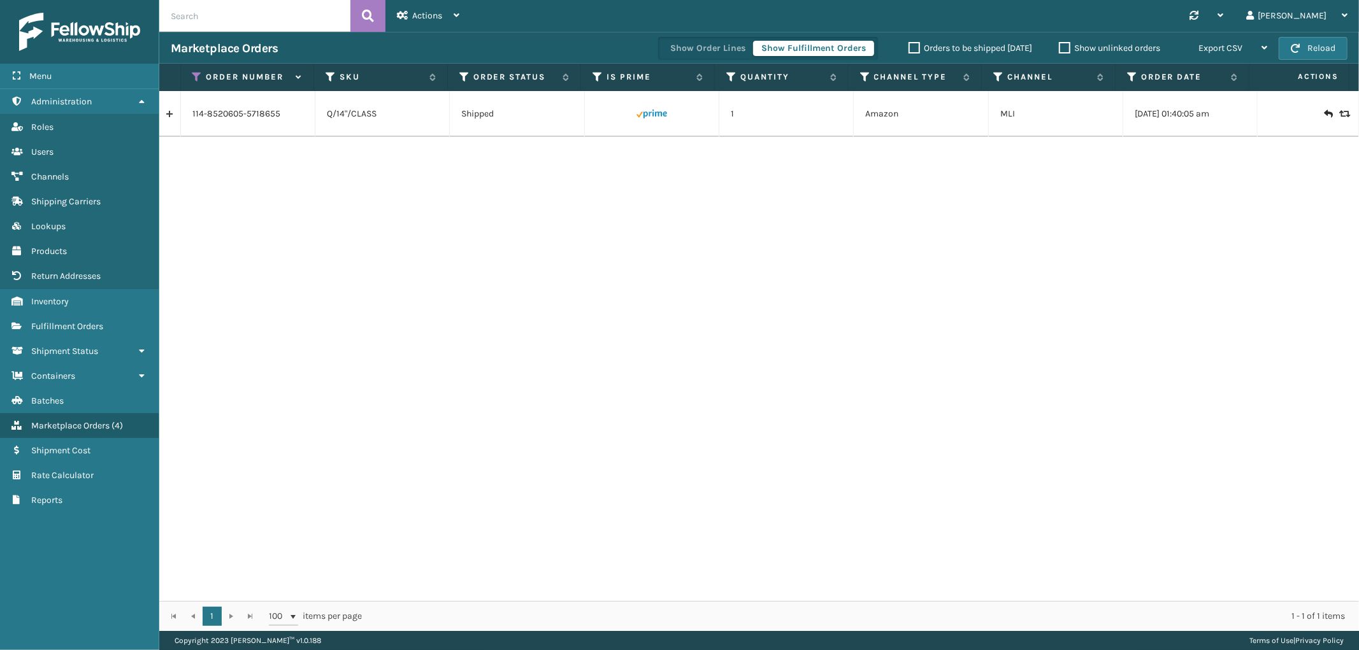
click at [169, 120] on link at bounding box center [169, 114] width 21 height 20
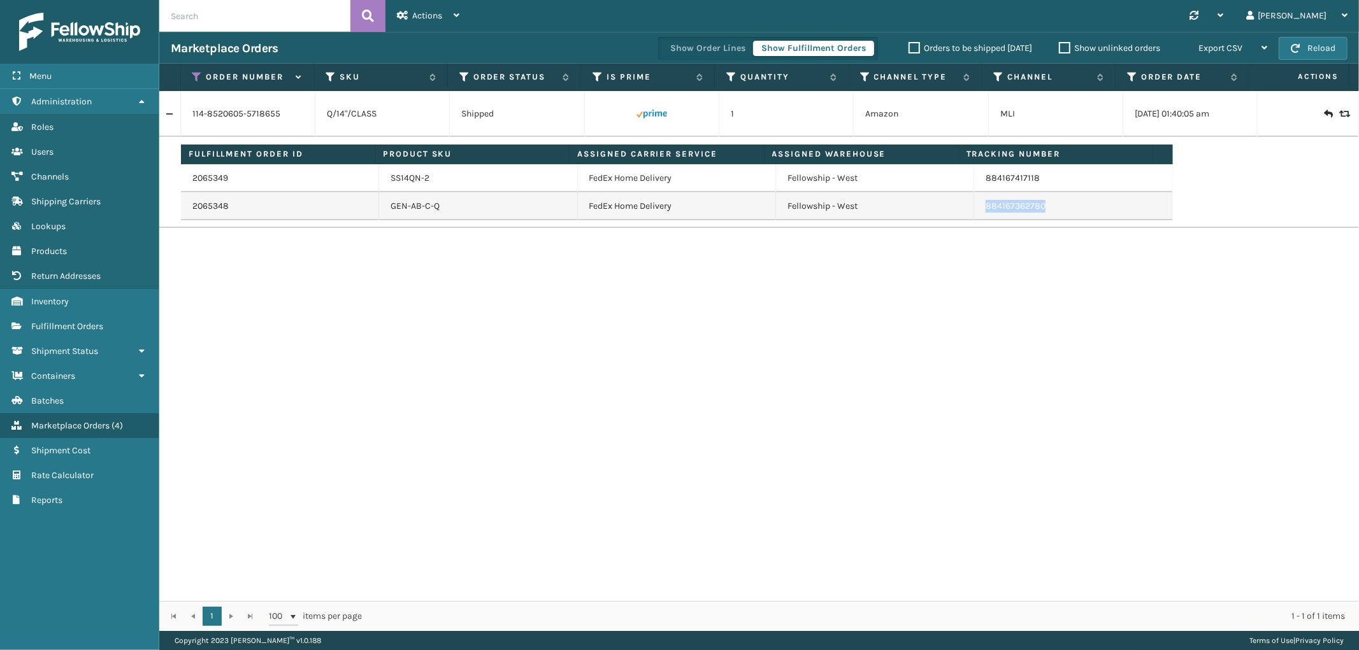
drag, startPoint x: 1052, startPoint y: 213, endPoint x: 972, endPoint y: 220, distance: 79.9
click at [974, 220] on td "884167362780" at bounding box center [1073, 206] width 198 height 28
click at [195, 75] on icon at bounding box center [197, 76] width 10 height 11
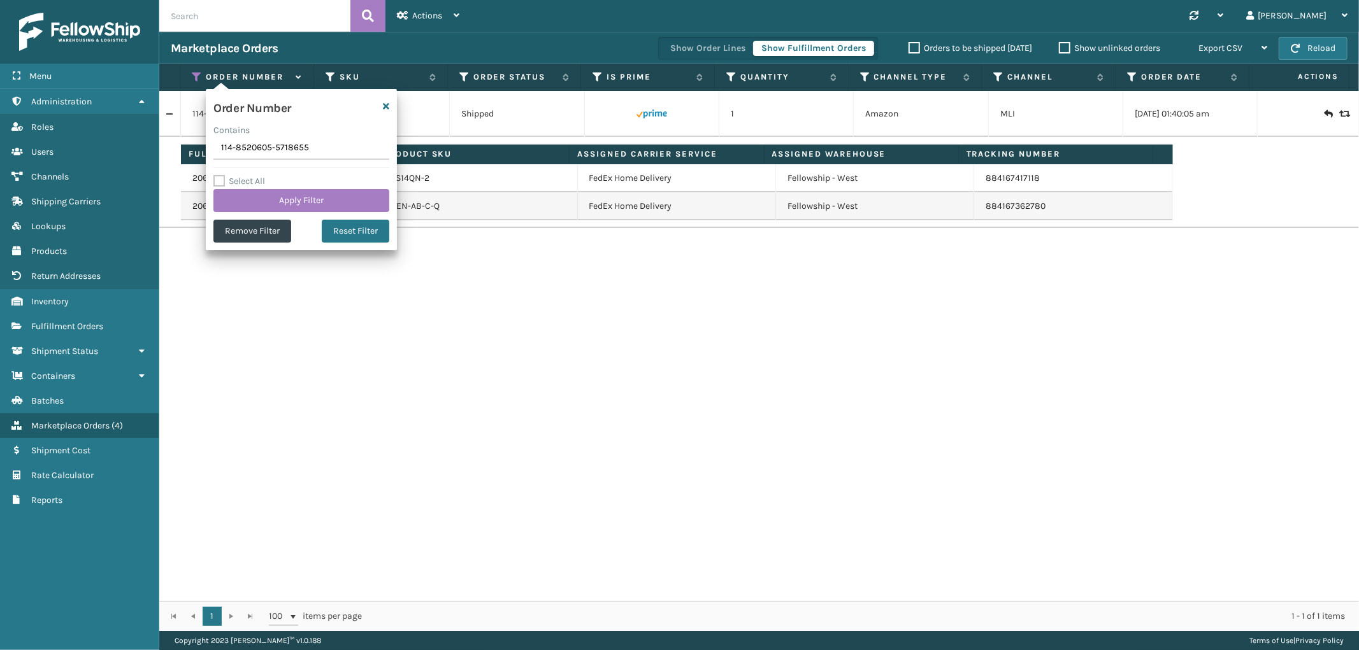
click at [233, 145] on input "114-8520605-5718655" at bounding box center [301, 148] width 176 height 23
type input "114-5619969-3757850"
click at [237, 198] on button "Apply Filter" at bounding box center [301, 200] width 176 height 23
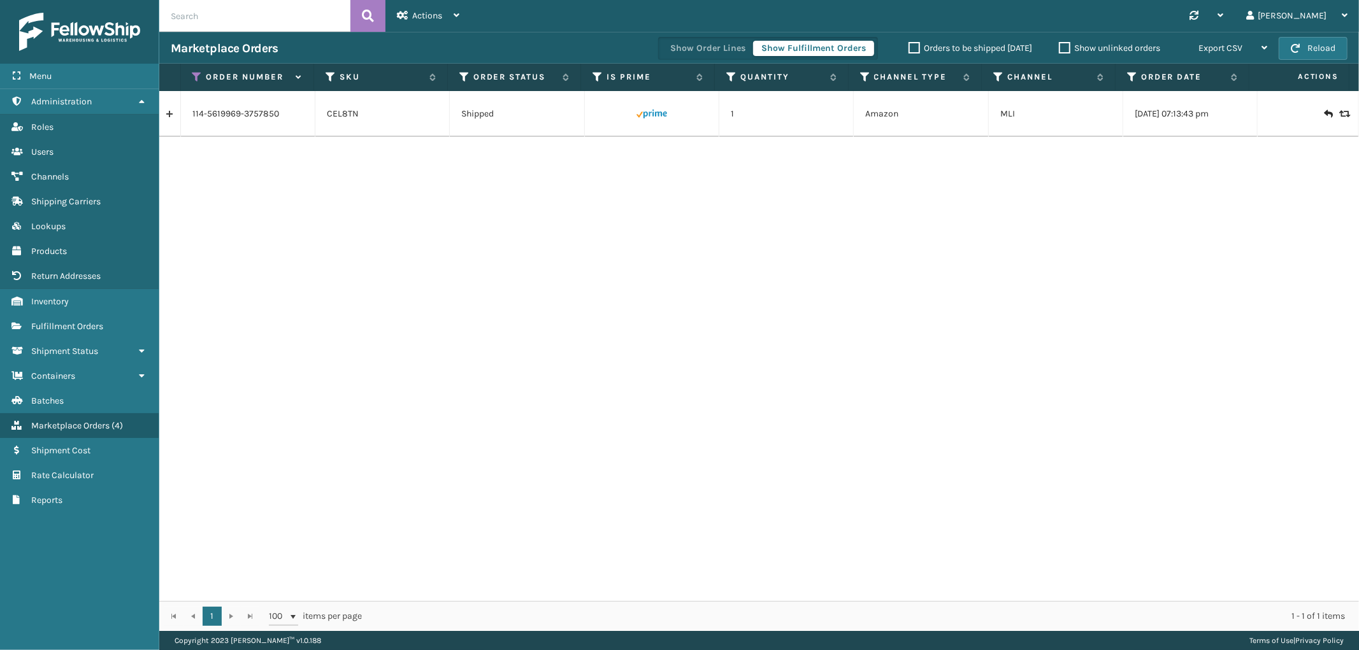
click at [166, 106] on link at bounding box center [169, 114] width 21 height 20
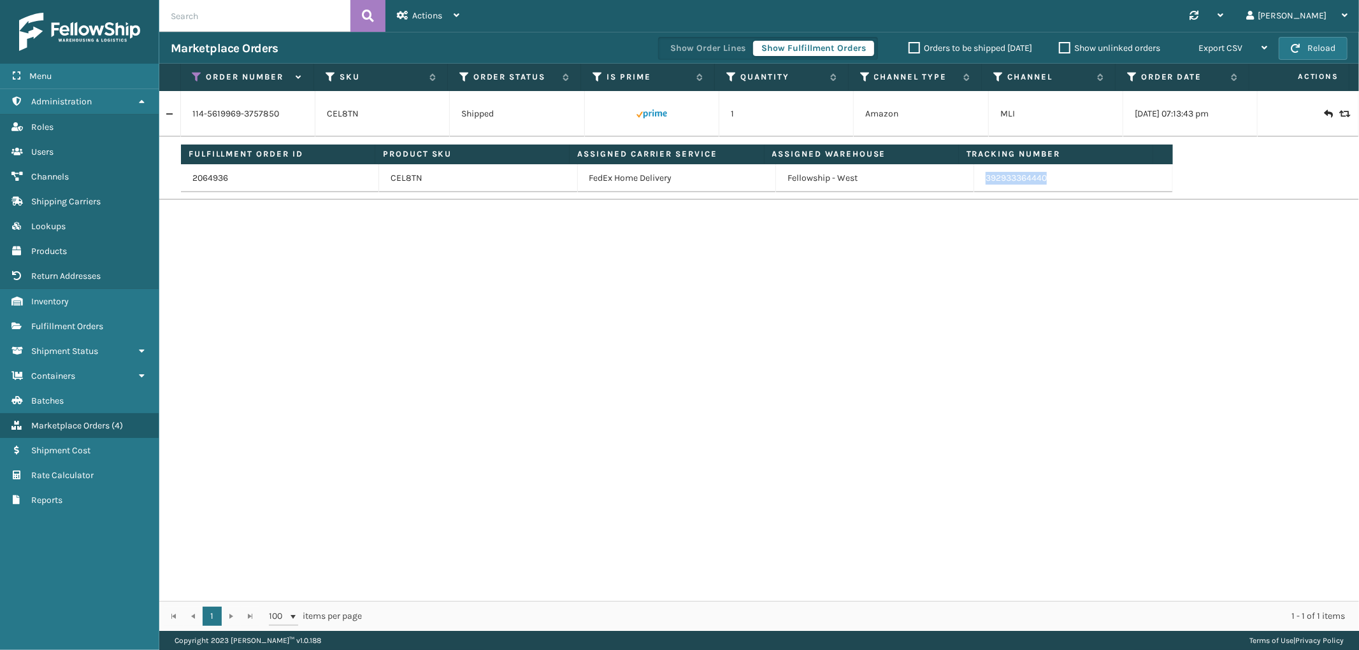
drag, startPoint x: 1050, startPoint y: 187, endPoint x: 978, endPoint y: 188, distance: 72.0
click at [978, 188] on td "392933364440" at bounding box center [1073, 178] width 198 height 28
click at [194, 77] on icon at bounding box center [197, 76] width 10 height 11
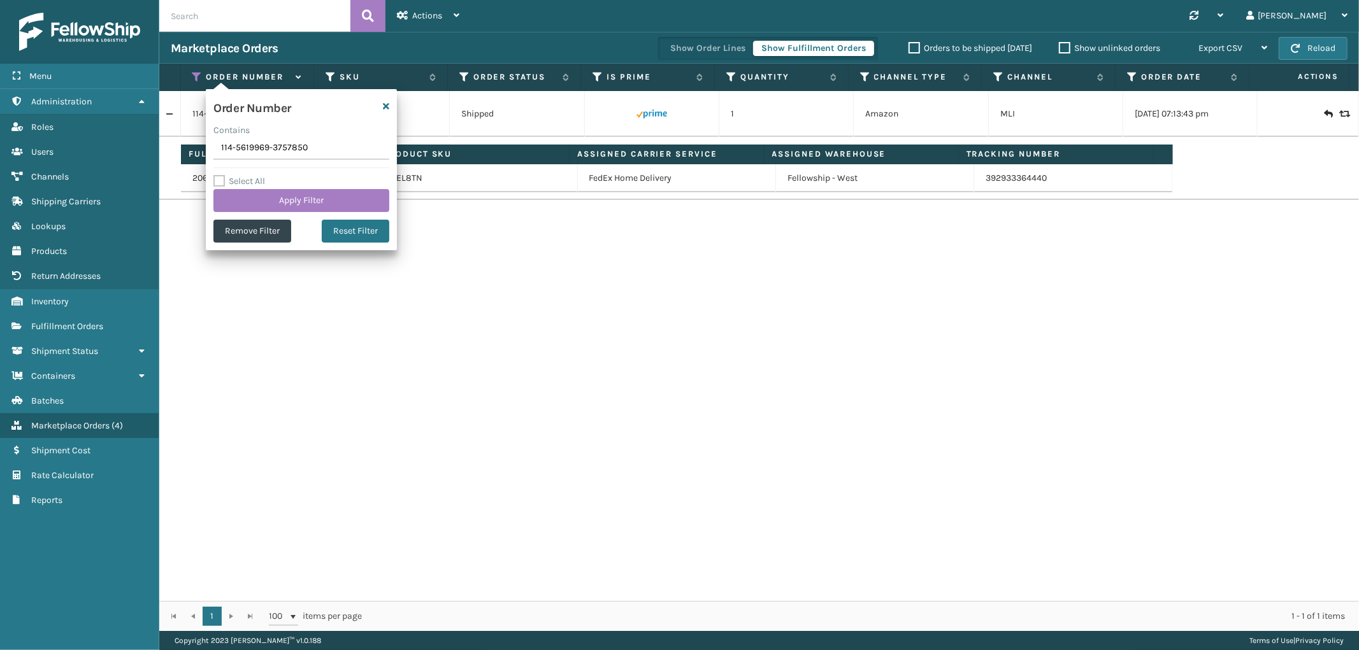
click at [234, 147] on input "114-5619969-3757850" at bounding box center [301, 148] width 176 height 23
type input "113-6494696-7173820"
click at [246, 200] on button "Apply Filter" at bounding box center [301, 200] width 176 height 23
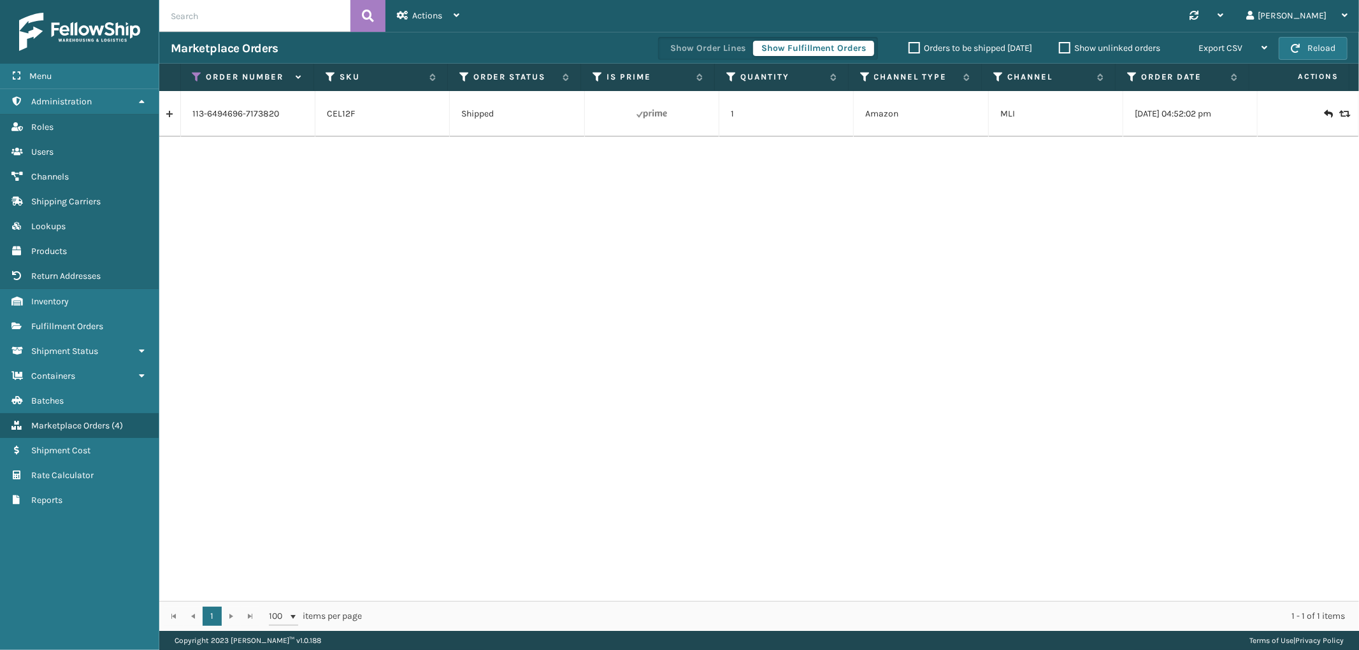
click at [169, 117] on link at bounding box center [169, 114] width 21 height 20
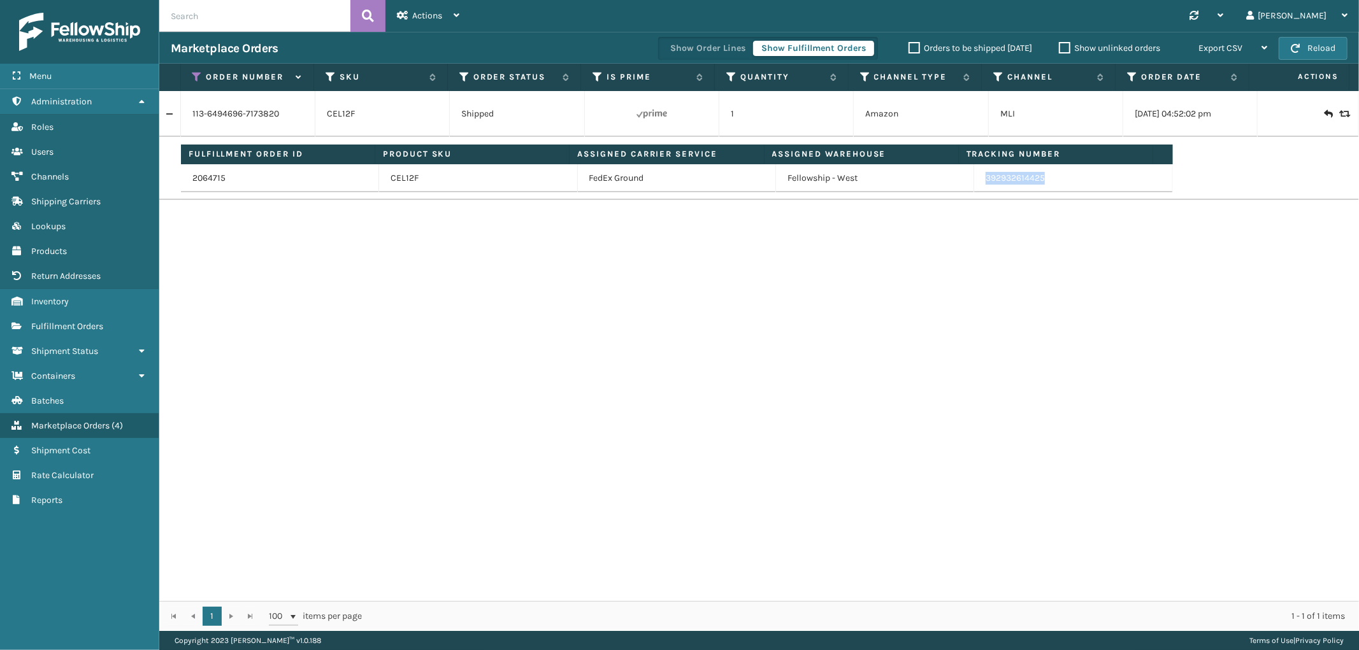
drag, startPoint x: 1058, startPoint y: 181, endPoint x: 975, endPoint y: 189, distance: 83.2
click at [975, 189] on td "392932614425" at bounding box center [1073, 178] width 198 height 28
drag, startPoint x: 199, startPoint y: 81, endPoint x: 194, endPoint y: 116, distance: 35.5
click at [199, 81] on icon at bounding box center [197, 76] width 10 height 11
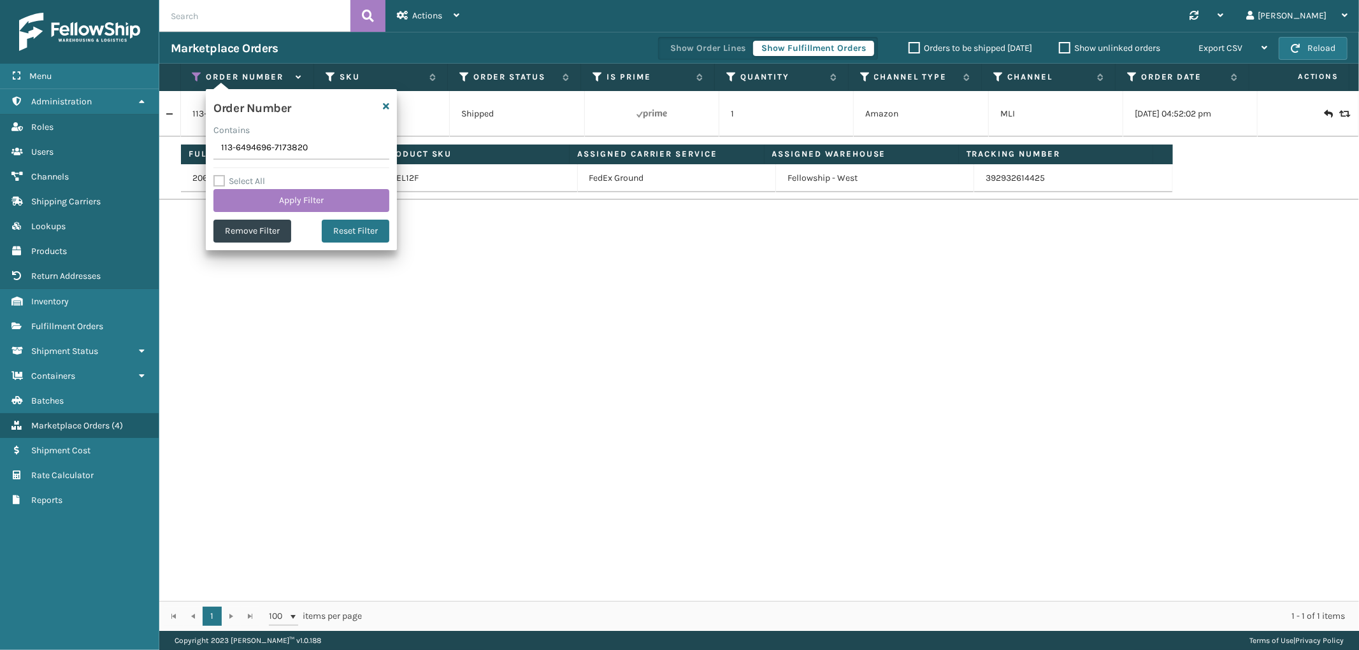
click at [233, 151] on input "113-6494696-7173820" at bounding box center [301, 148] width 176 height 23
type input "112-5057401-6510615"
click at [251, 202] on button "Apply Filter" at bounding box center [301, 200] width 176 height 23
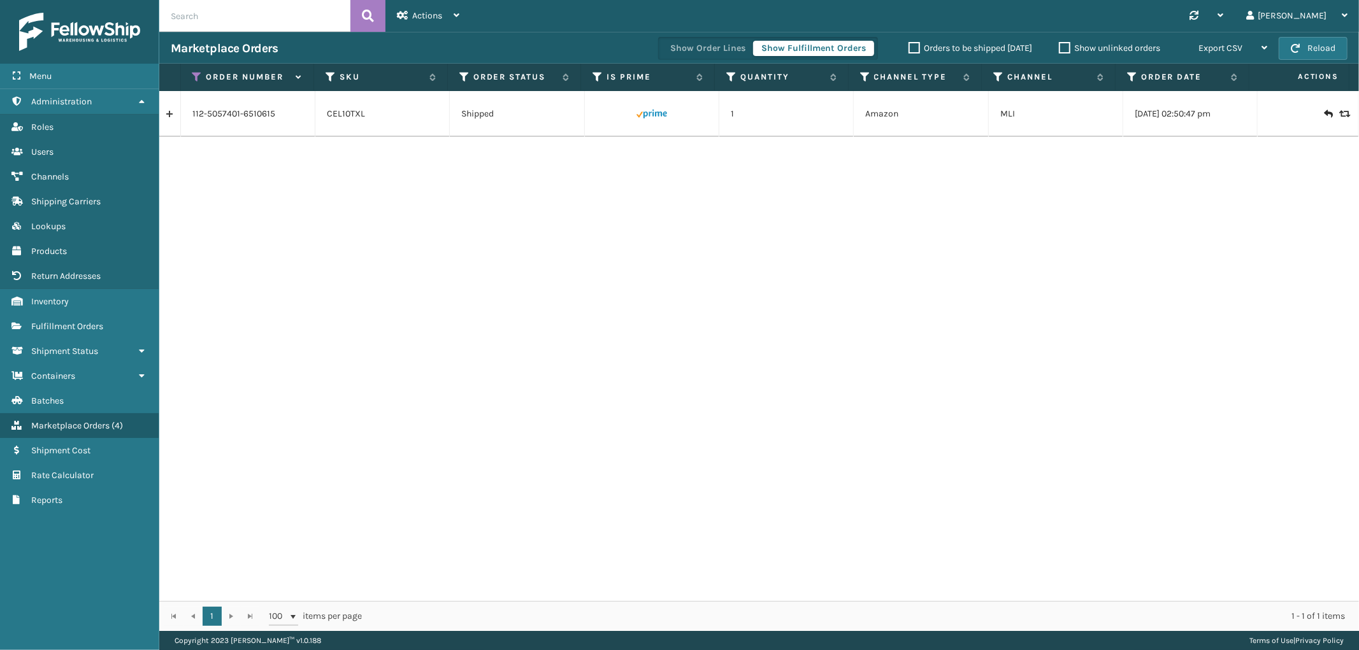
click at [173, 120] on link at bounding box center [169, 114] width 21 height 20
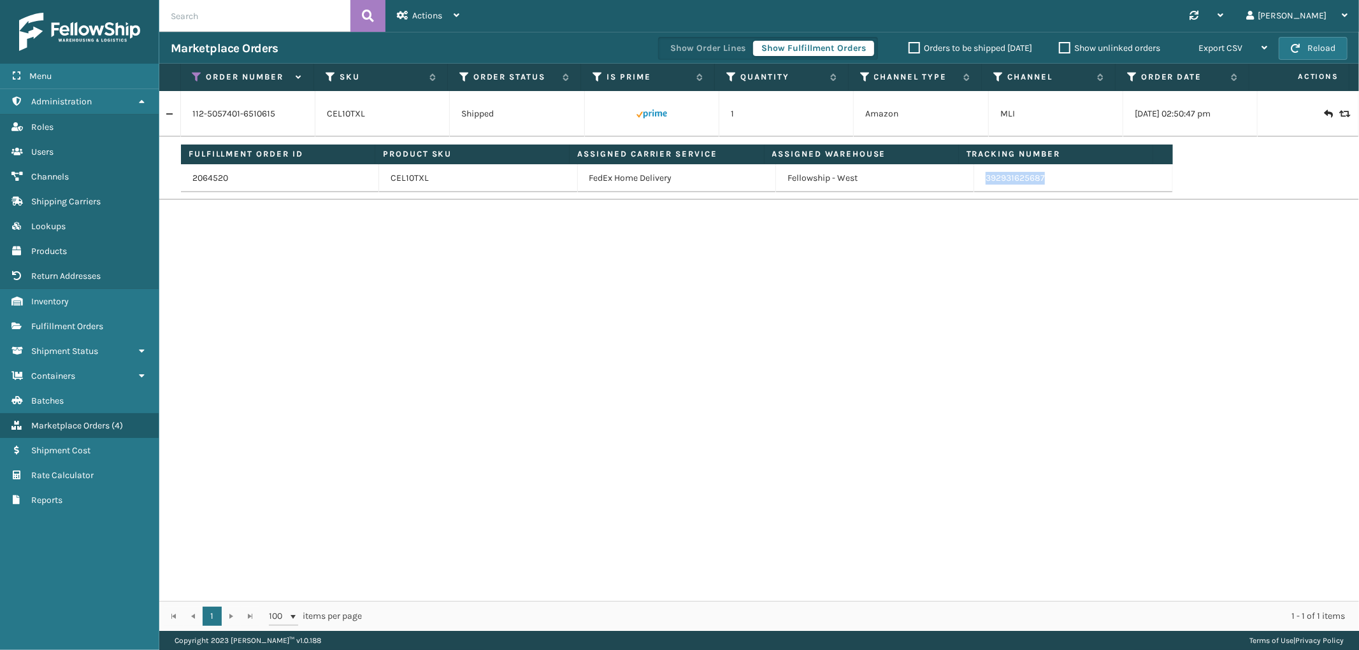
drag, startPoint x: 1061, startPoint y: 185, endPoint x: 977, endPoint y: 185, distance: 83.5
click at [977, 185] on td "392931625687" at bounding box center [1073, 178] width 198 height 28
click at [198, 73] on icon at bounding box center [197, 76] width 10 height 11
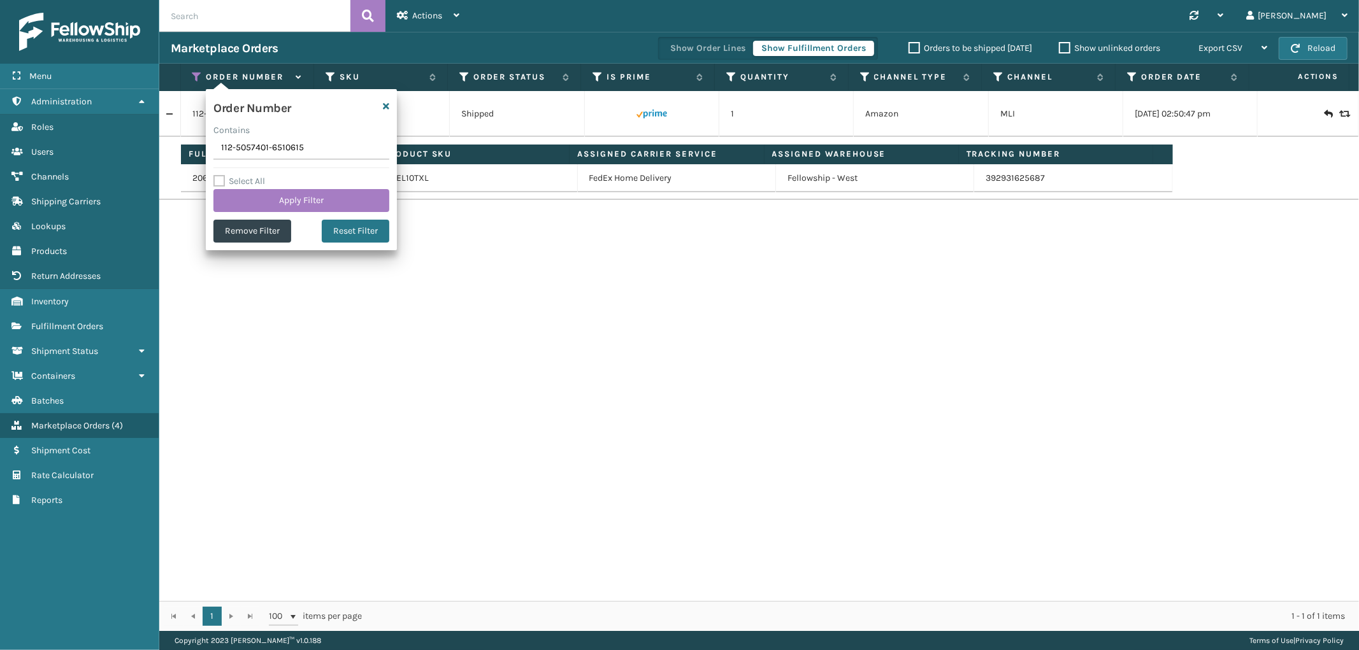
click at [252, 156] on input "112-5057401-6510615" at bounding box center [301, 148] width 176 height 23
type input "112-4146029-9009841"
click at [253, 196] on button "Apply Filter" at bounding box center [301, 200] width 176 height 23
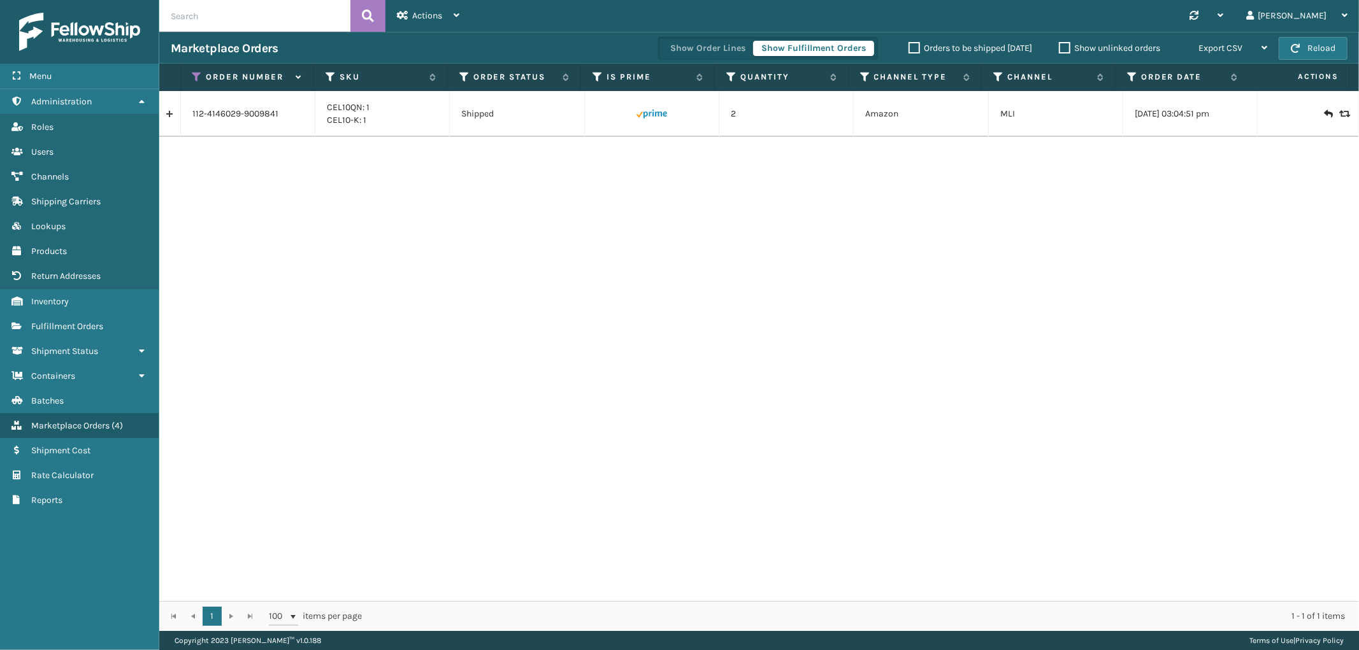
click at [168, 113] on link at bounding box center [169, 114] width 21 height 20
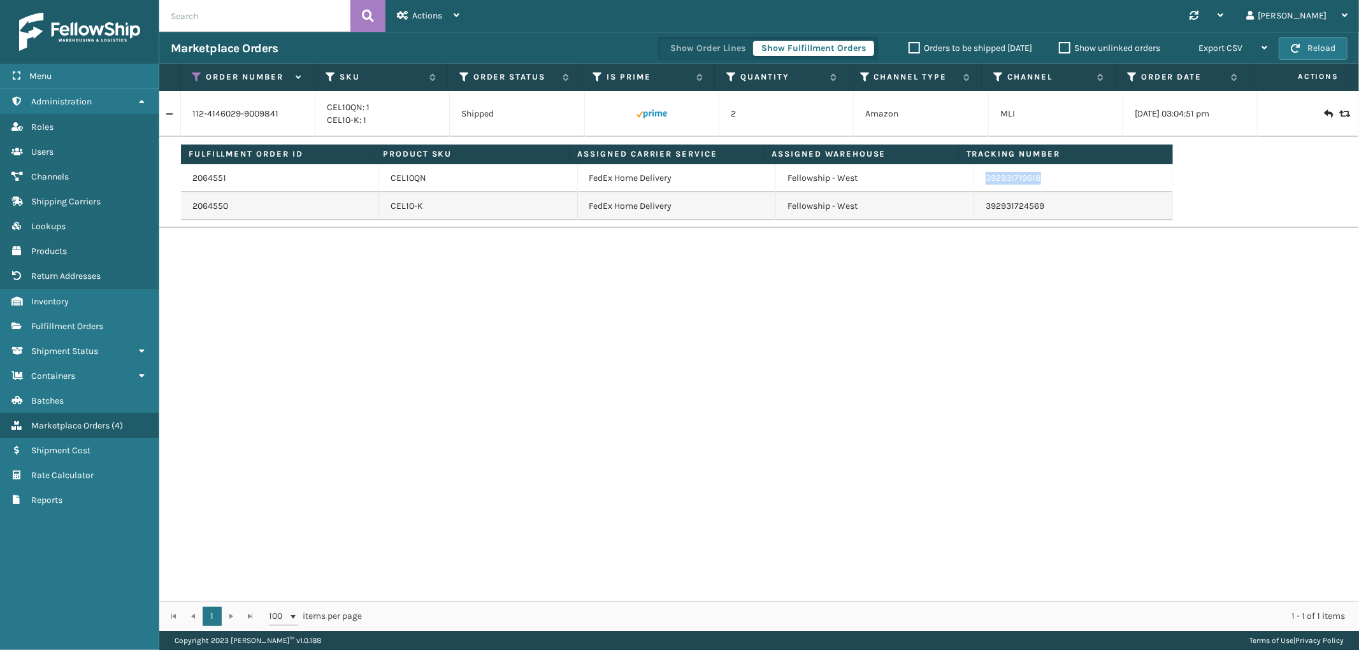
drag, startPoint x: 1034, startPoint y: 185, endPoint x: 973, endPoint y: 188, distance: 61.2
click at [974, 188] on td "392931719618" at bounding box center [1073, 178] width 198 height 28
click at [195, 76] on icon at bounding box center [197, 76] width 10 height 11
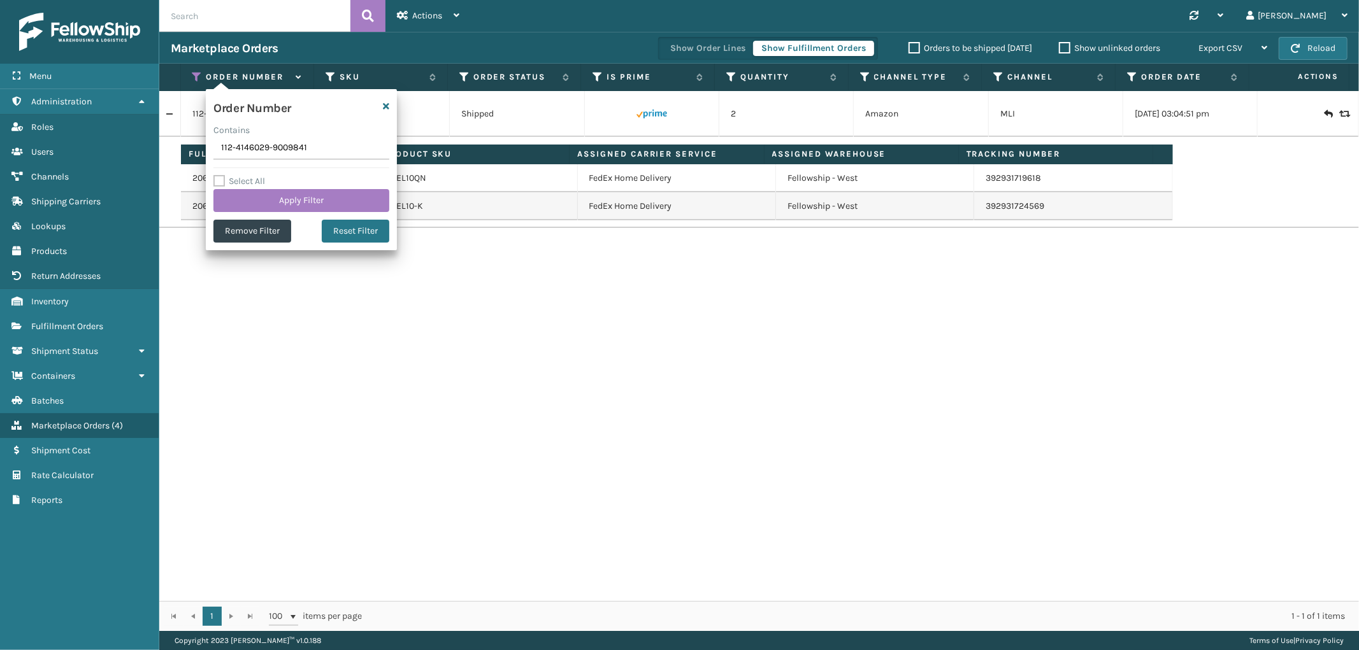
click at [236, 145] on input "112-4146029-9009841" at bounding box center [301, 148] width 176 height 23
type input "114-5742920-7046642"
click at [242, 190] on button "Apply Filter" at bounding box center [301, 200] width 176 height 23
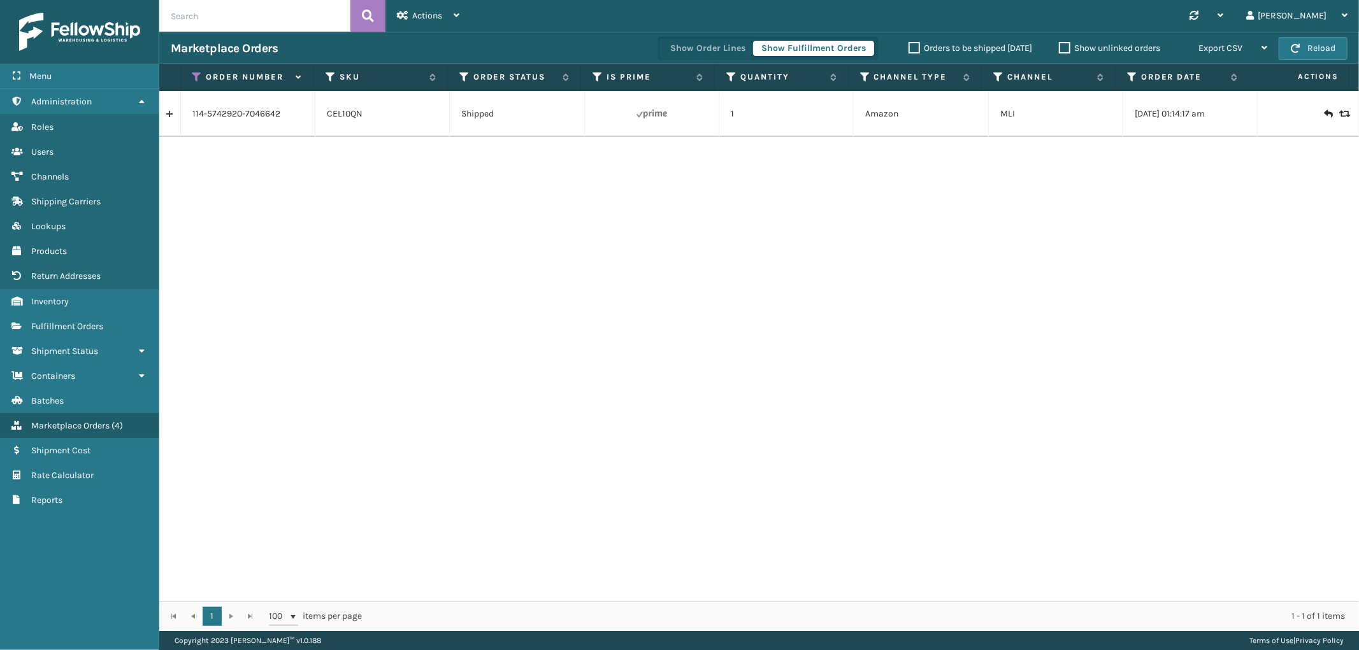
click at [174, 115] on link at bounding box center [169, 114] width 21 height 20
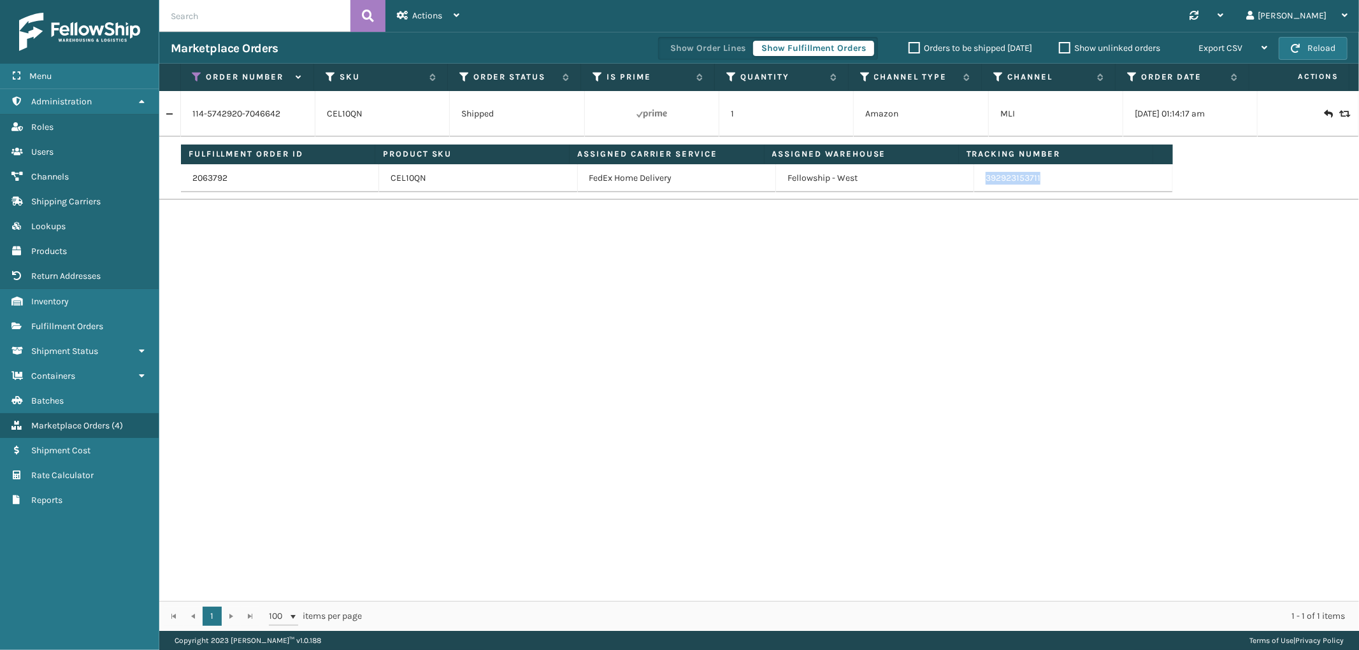
drag, startPoint x: 1047, startPoint y: 185, endPoint x: 972, endPoint y: 185, distance: 74.5
click at [974, 185] on td "392923153711" at bounding box center [1073, 178] width 198 height 28
click at [198, 73] on icon at bounding box center [197, 76] width 10 height 11
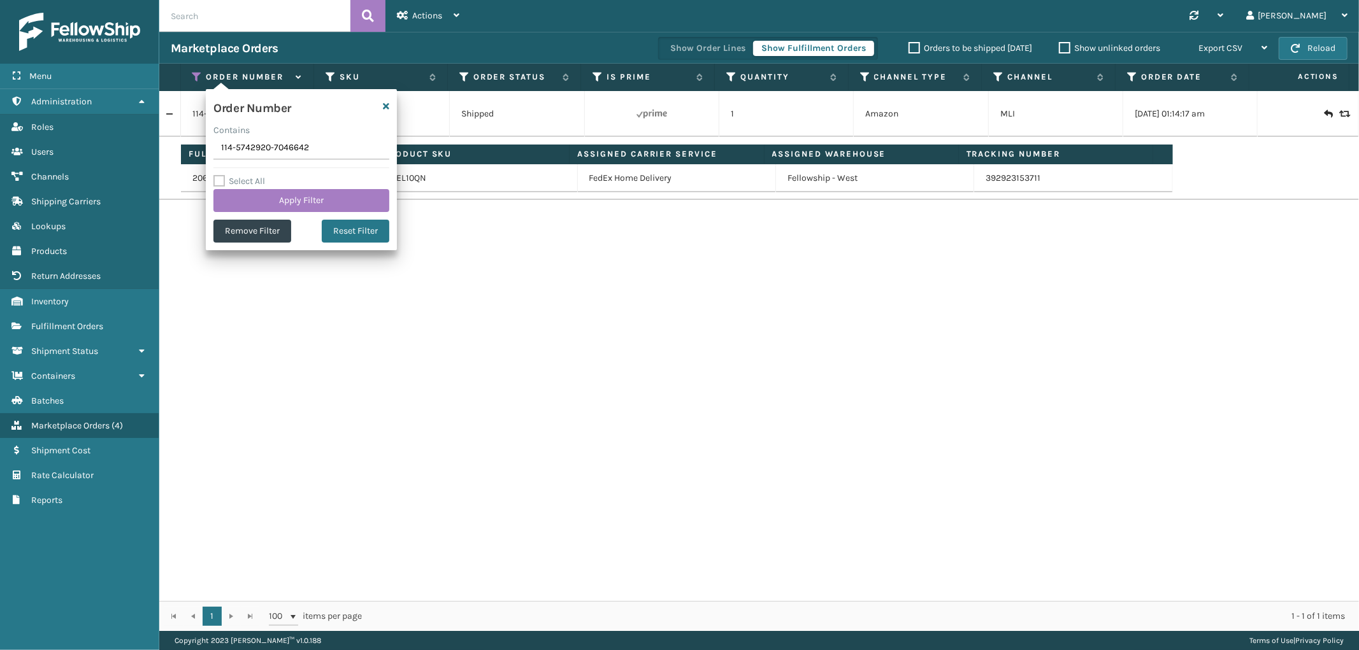
click at [246, 148] on input "114-5742920-7046642" at bounding box center [301, 148] width 176 height 23
type input "112-0920787-3052214"
click at [249, 203] on button "Apply Filter" at bounding box center [301, 200] width 176 height 23
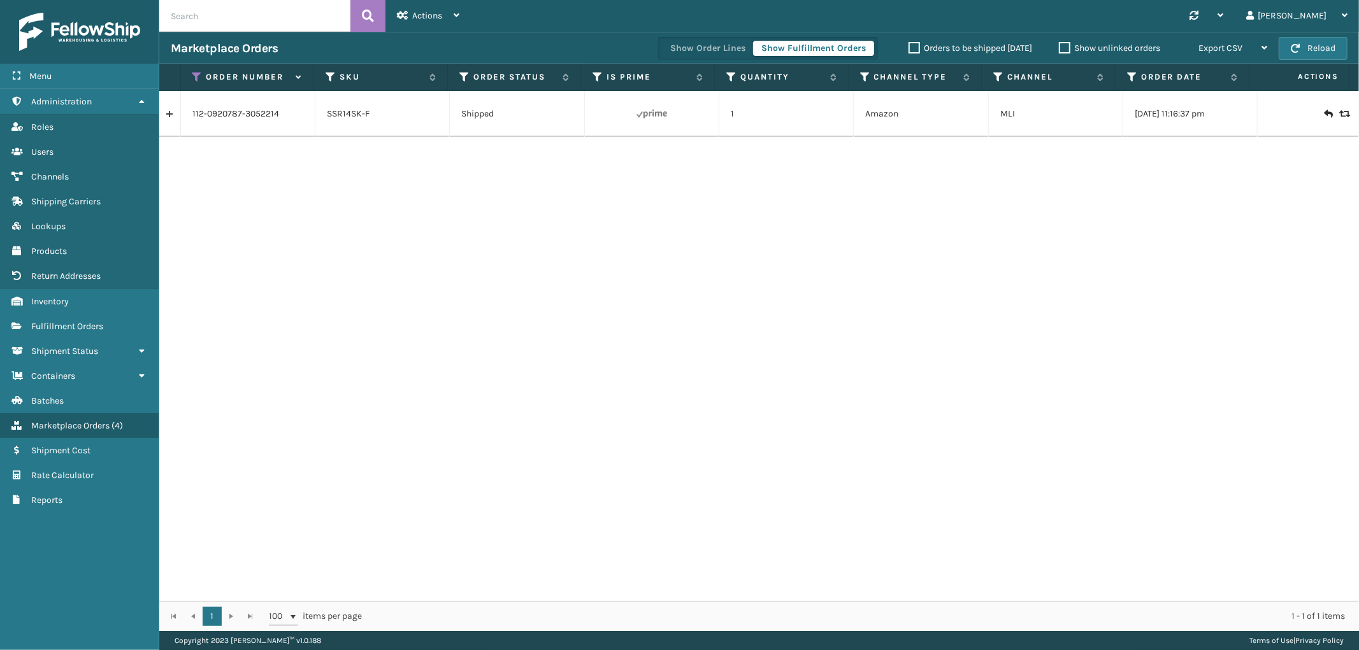
click at [173, 115] on link at bounding box center [169, 114] width 21 height 20
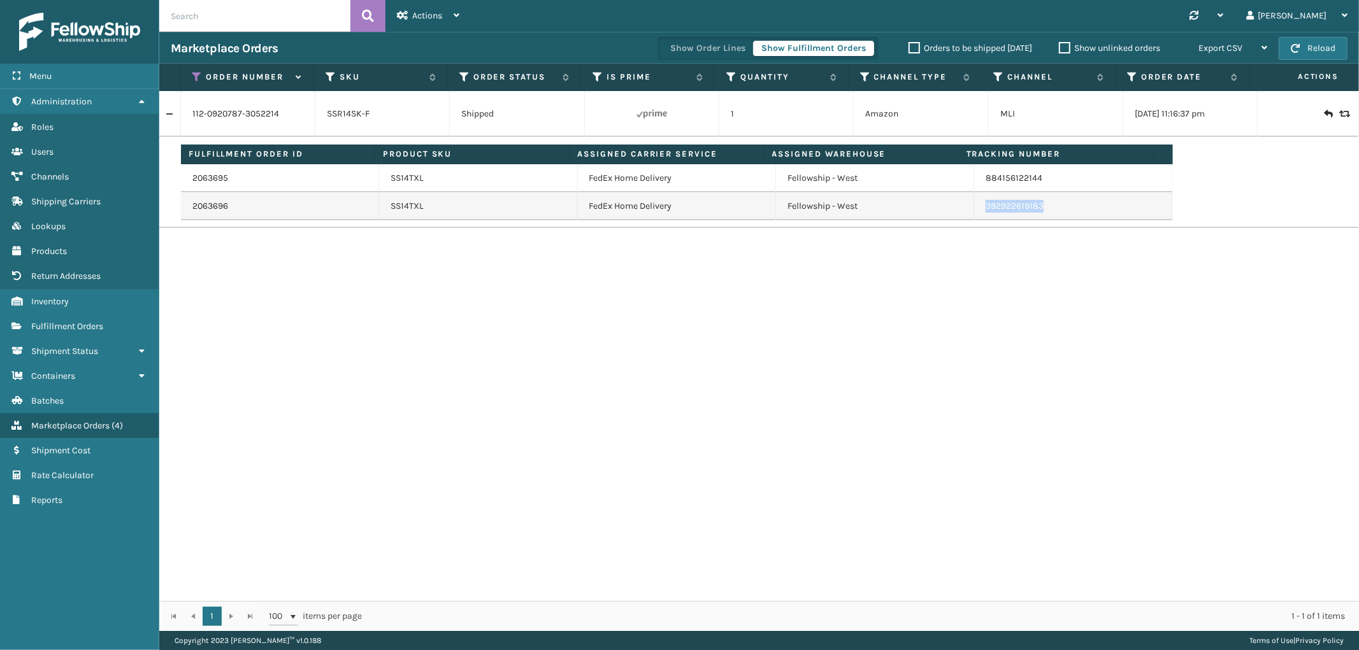
drag, startPoint x: 1038, startPoint y: 206, endPoint x: 977, endPoint y: 218, distance: 62.3
click at [977, 218] on td "392922619183" at bounding box center [1073, 206] width 198 height 28
drag, startPoint x: 201, startPoint y: 80, endPoint x: 198, endPoint y: 90, distance: 10.5
click at [201, 80] on icon at bounding box center [197, 76] width 10 height 11
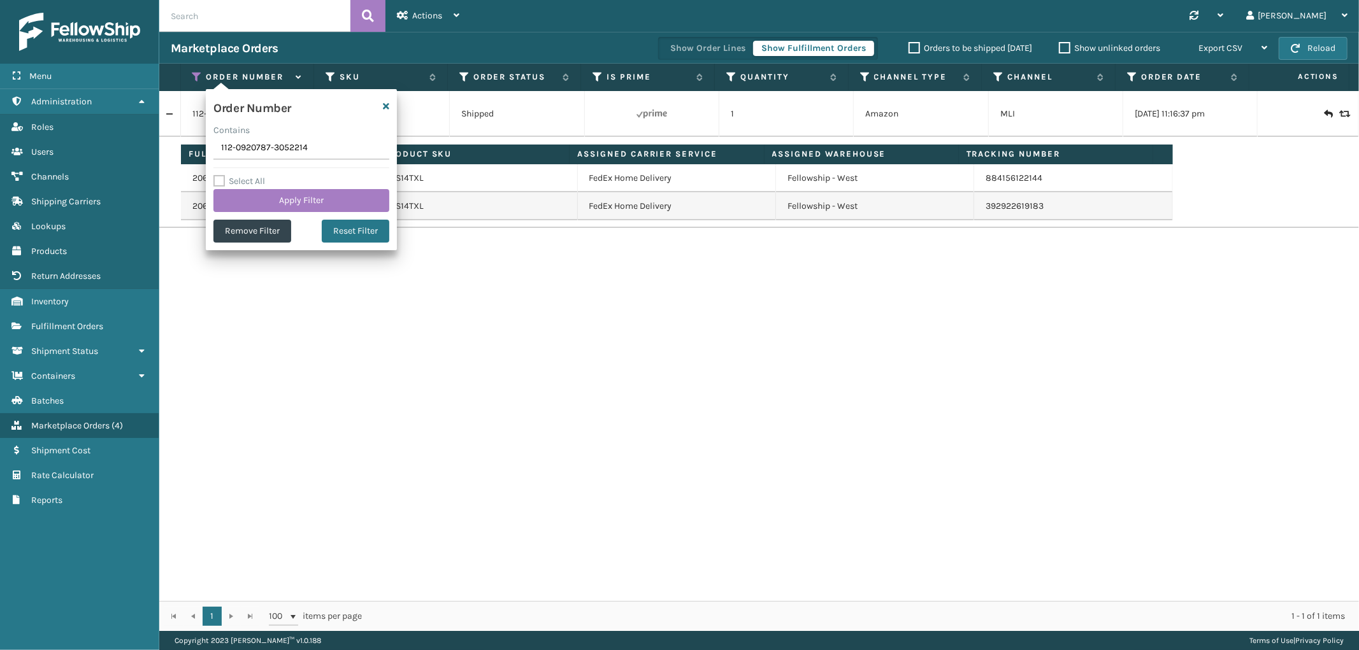
click at [242, 147] on input "112-0920787-3052214" at bounding box center [301, 148] width 176 height 23
type input "112-2843110-5610621"
click at [246, 196] on button "Apply Filter" at bounding box center [301, 200] width 176 height 23
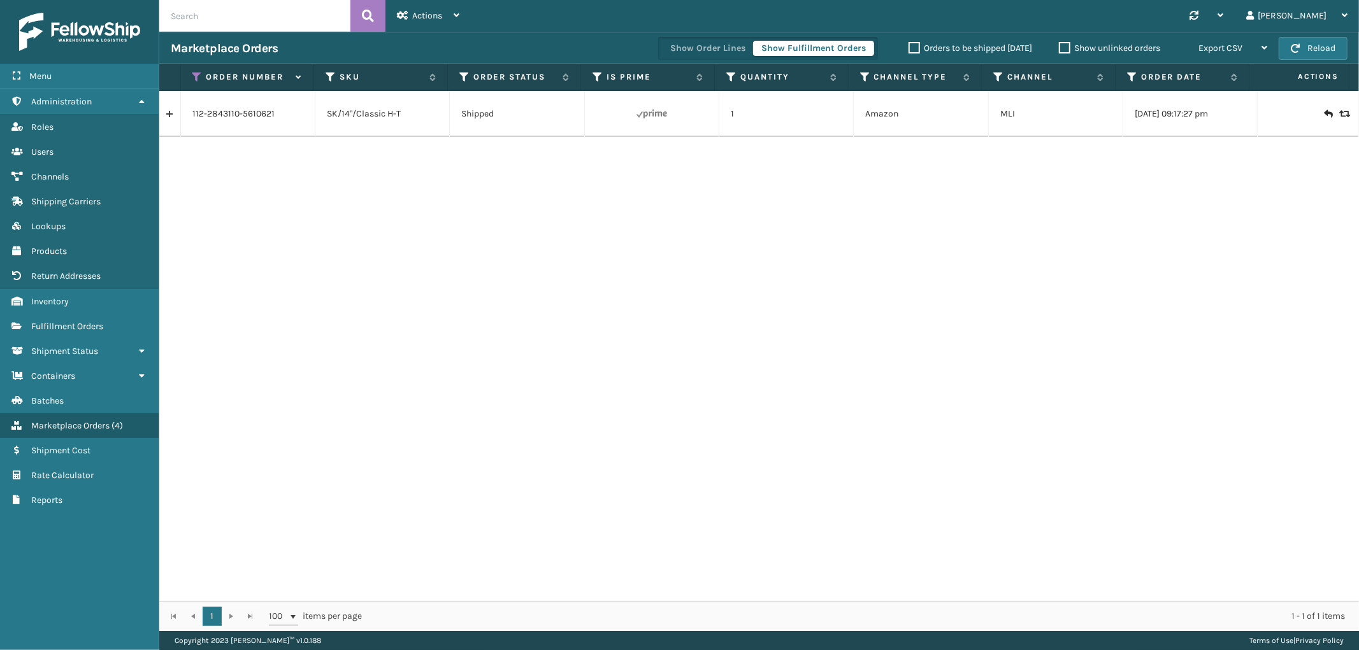
click at [175, 111] on link at bounding box center [169, 114] width 21 height 20
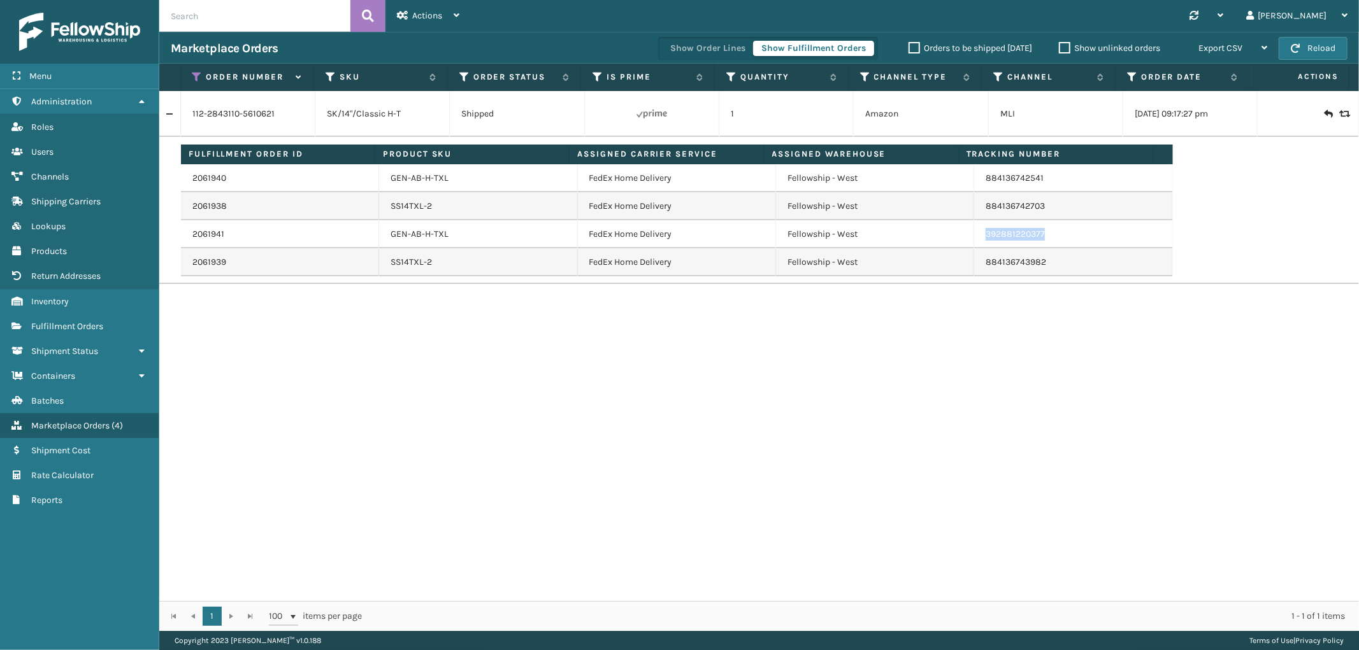
drag, startPoint x: 1048, startPoint y: 237, endPoint x: 1325, endPoint y: 328, distance: 291.7
click at [975, 240] on td "392881220377" at bounding box center [1073, 234] width 198 height 28
click at [196, 75] on icon at bounding box center [197, 76] width 10 height 11
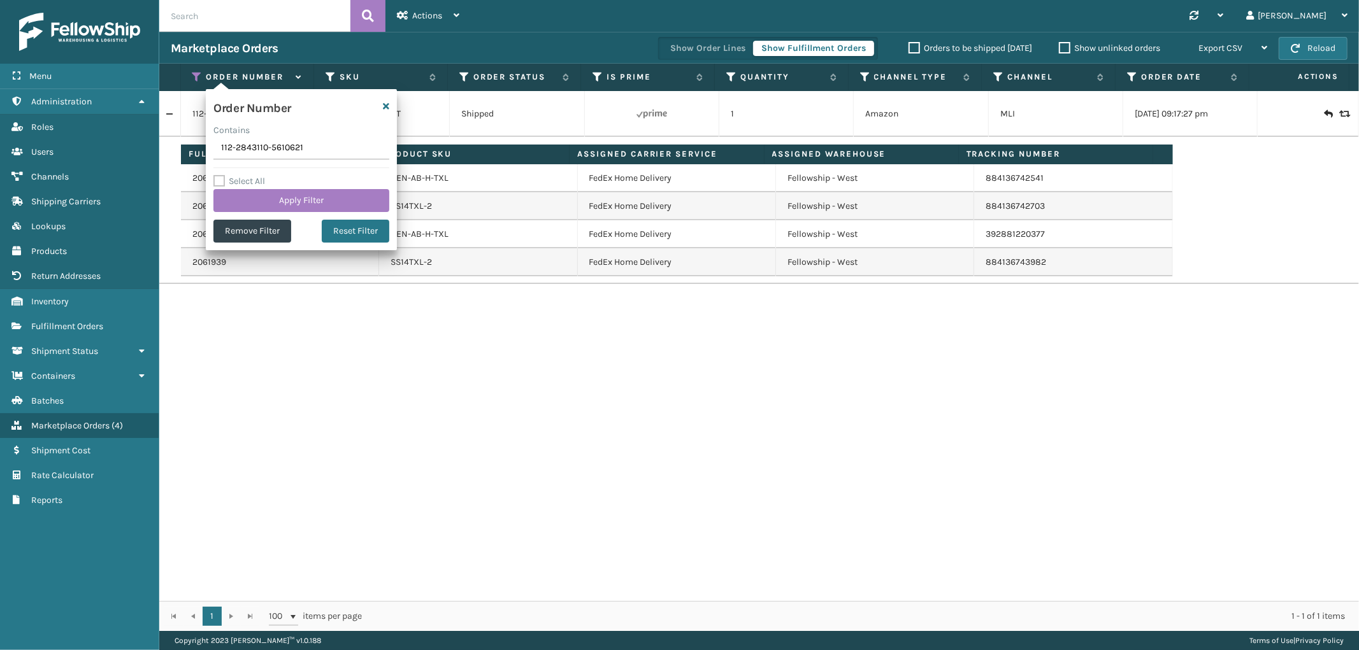
click at [257, 152] on input "112-2843110-5610621" at bounding box center [301, 148] width 176 height 23
type input "113-2045711-5909825"
click at [258, 191] on button "Apply Filter" at bounding box center [301, 200] width 176 height 23
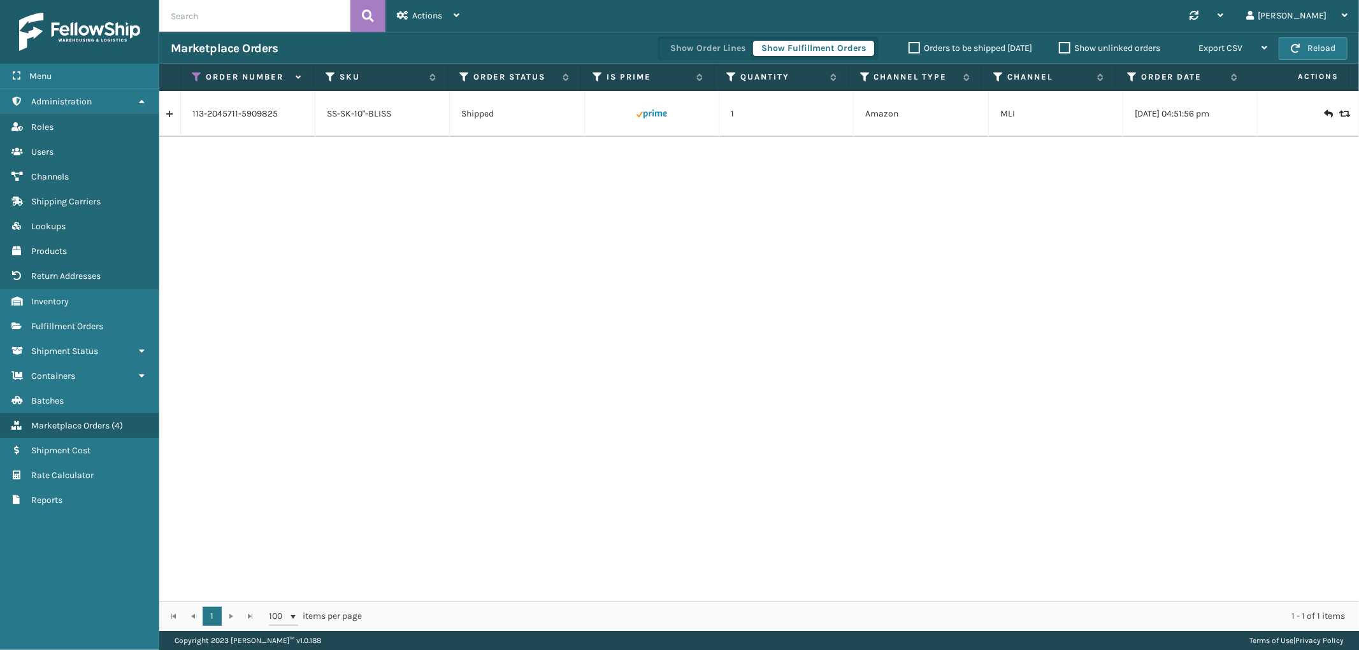
click at [173, 111] on link at bounding box center [169, 114] width 21 height 20
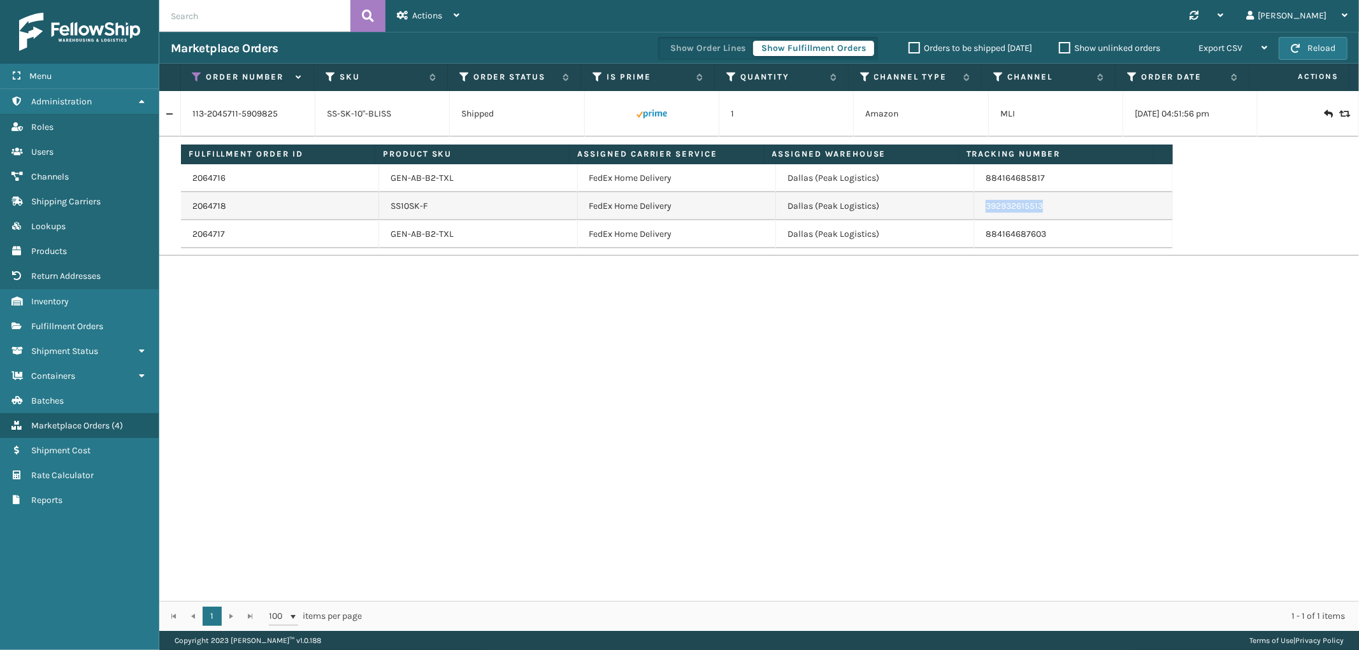
drag, startPoint x: 1038, startPoint y: 217, endPoint x: 984, endPoint y: 227, distance: 55.1
click at [974, 217] on td "392932615513" at bounding box center [1073, 206] width 198 height 28
click at [191, 77] on th "Order Number" at bounding box center [248, 77] width 134 height 27
click at [195, 73] on icon at bounding box center [197, 76] width 10 height 11
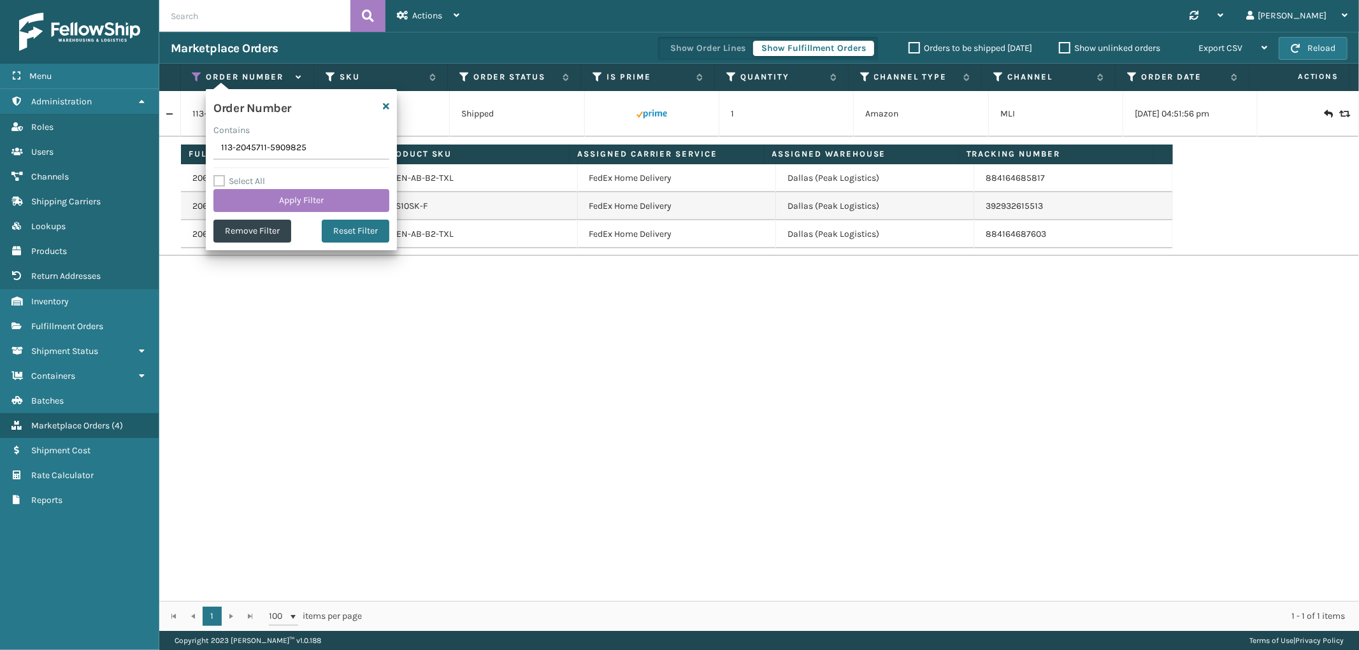
click at [254, 150] on input "113-2045711-5909825" at bounding box center [301, 148] width 176 height 23
type input "113-0665675-3949810"
click at [255, 206] on button "Apply Filter" at bounding box center [301, 200] width 176 height 23
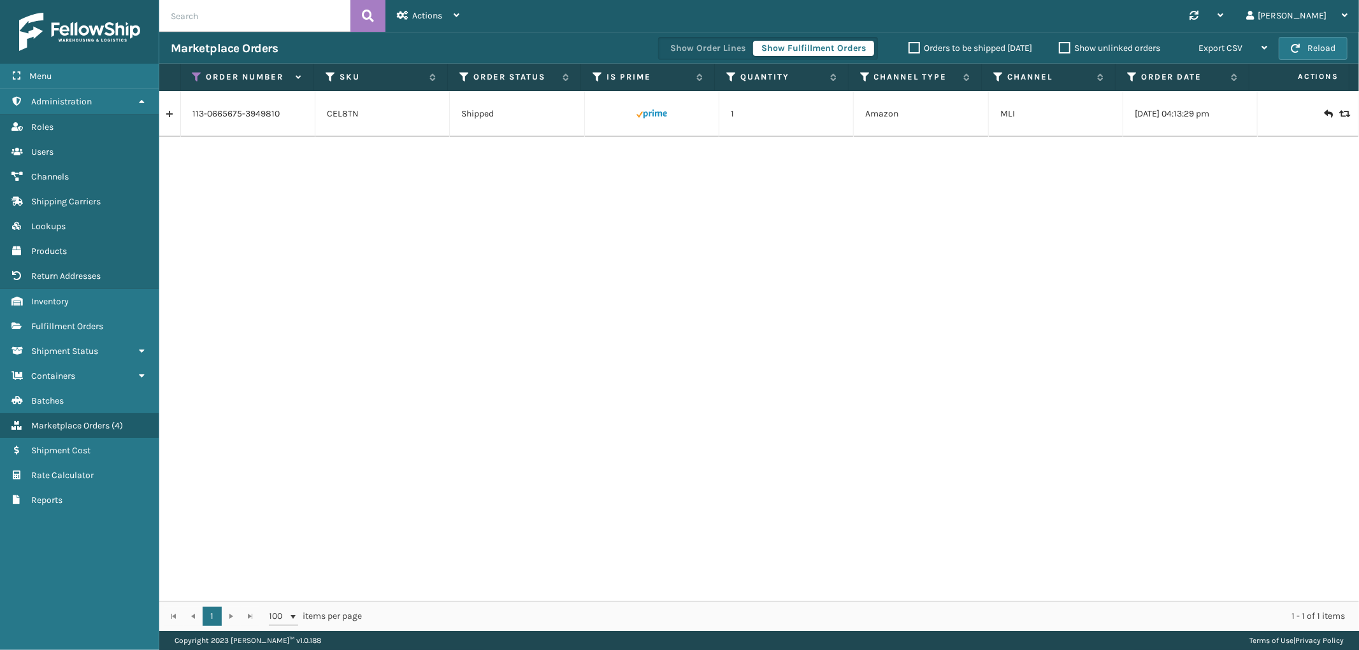
click at [176, 118] on link at bounding box center [169, 114] width 21 height 20
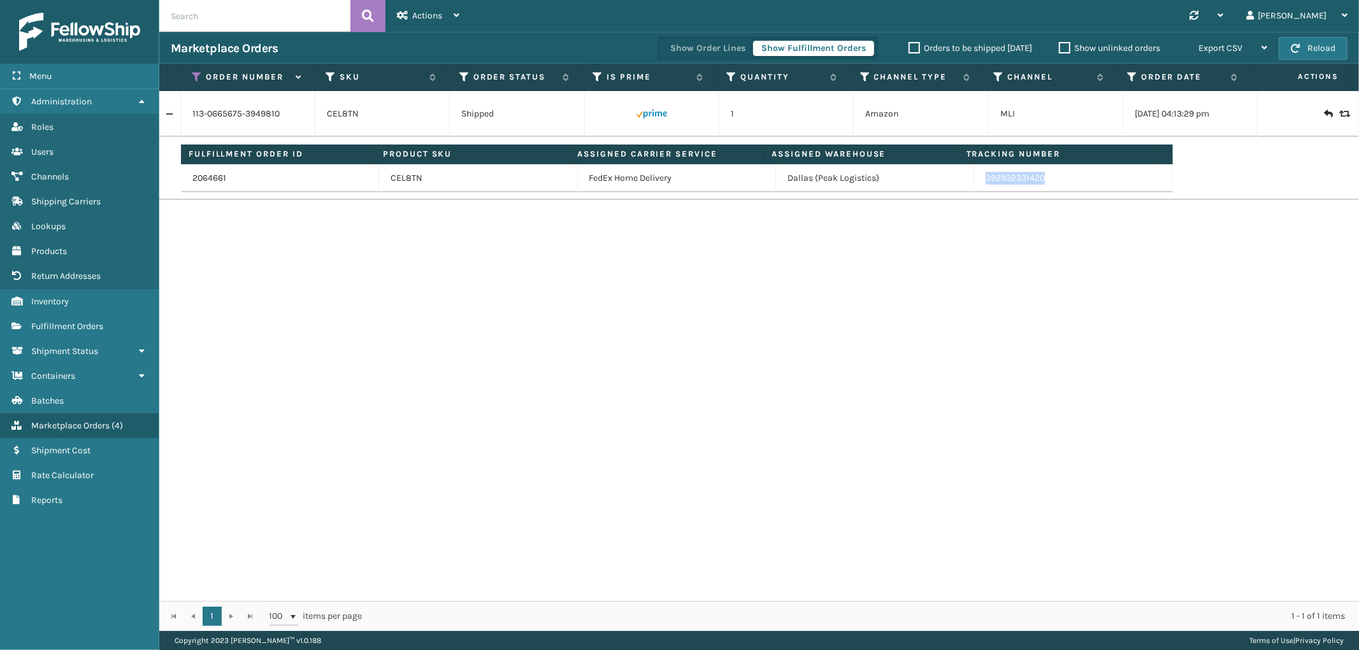
drag, startPoint x: 1049, startPoint y: 185, endPoint x: 979, endPoint y: 188, distance: 70.8
click at [979, 188] on td "392932331420" at bounding box center [1073, 178] width 198 height 28
click at [192, 74] on icon at bounding box center [197, 76] width 10 height 11
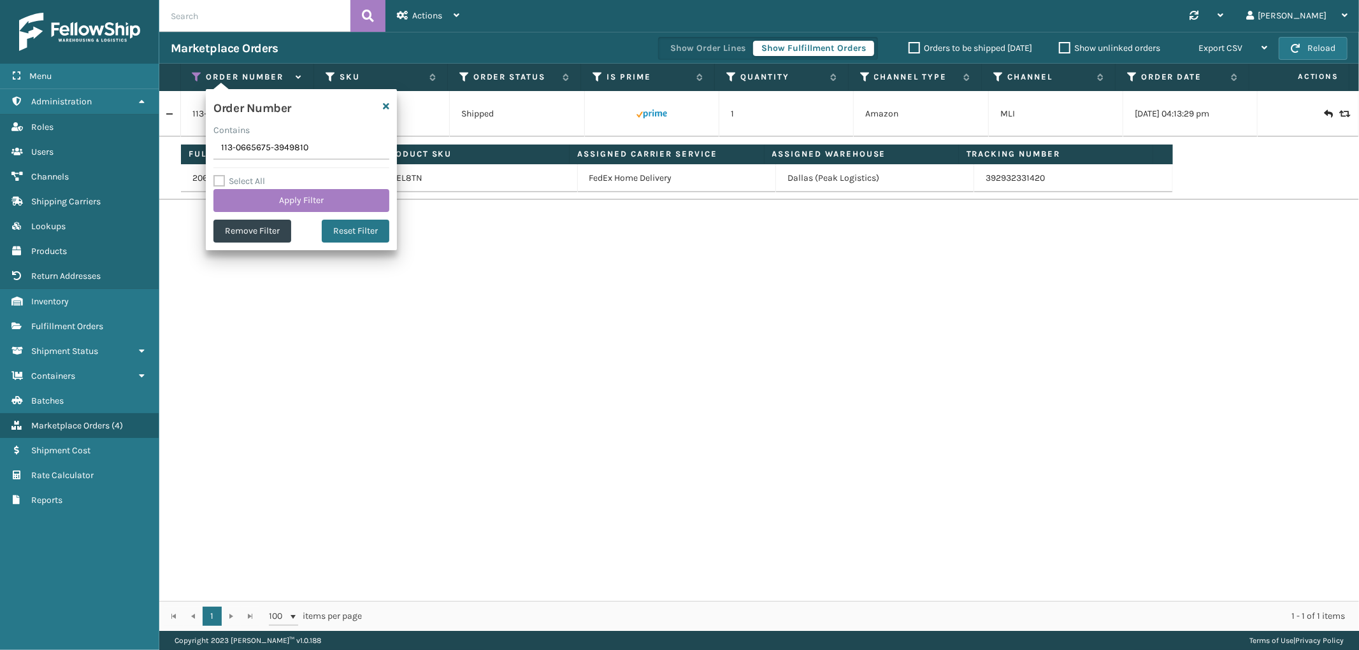
click at [239, 141] on input "113-0665675-3949810" at bounding box center [301, 148] width 176 height 23
type input "113-9331983-5009053"
click at [252, 193] on button "Apply Filter" at bounding box center [301, 200] width 176 height 23
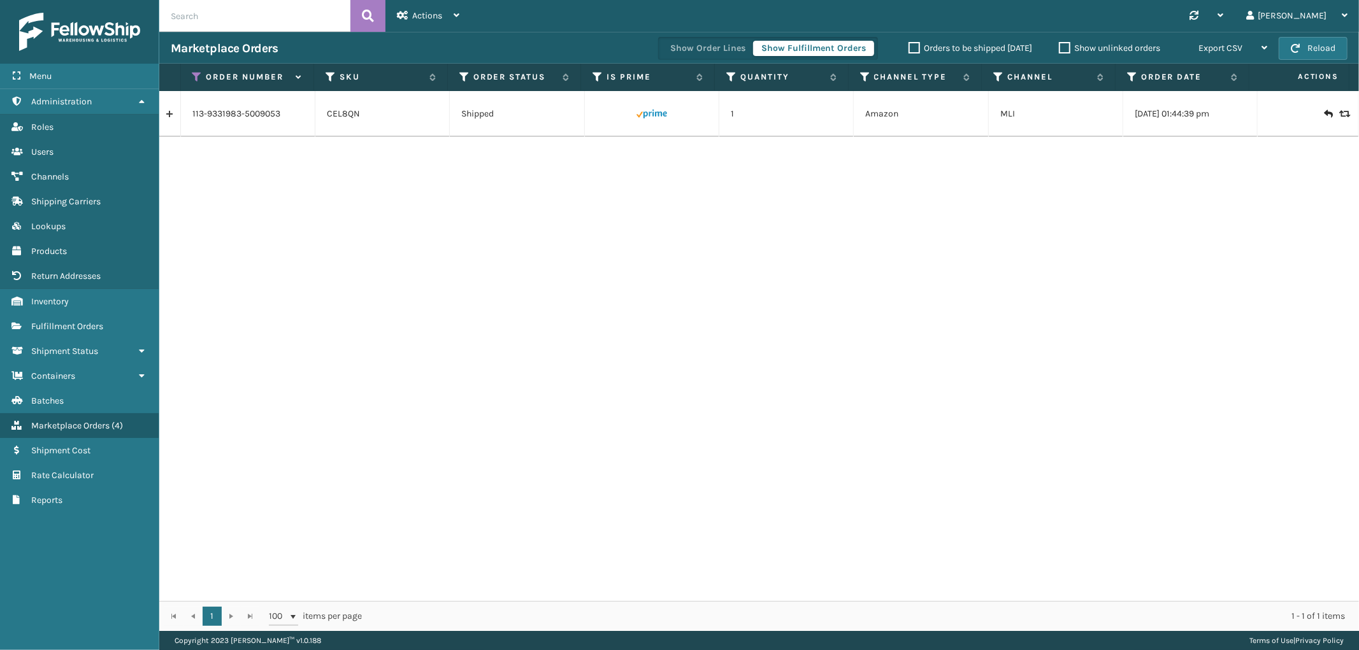
click at [167, 111] on link at bounding box center [169, 114] width 21 height 20
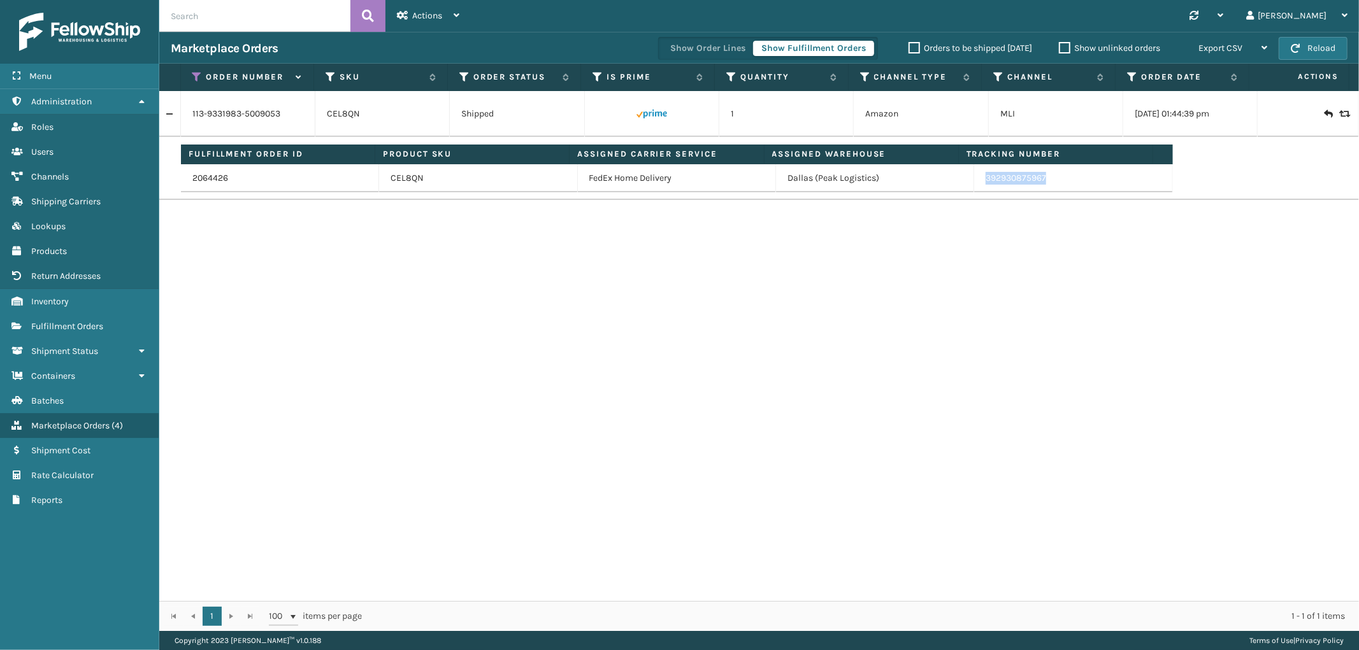
drag, startPoint x: 1012, startPoint y: 183, endPoint x: 973, endPoint y: 188, distance: 39.2
click at [974, 188] on td "392930875967" at bounding box center [1073, 178] width 198 height 28
click at [198, 78] on icon at bounding box center [197, 76] width 10 height 11
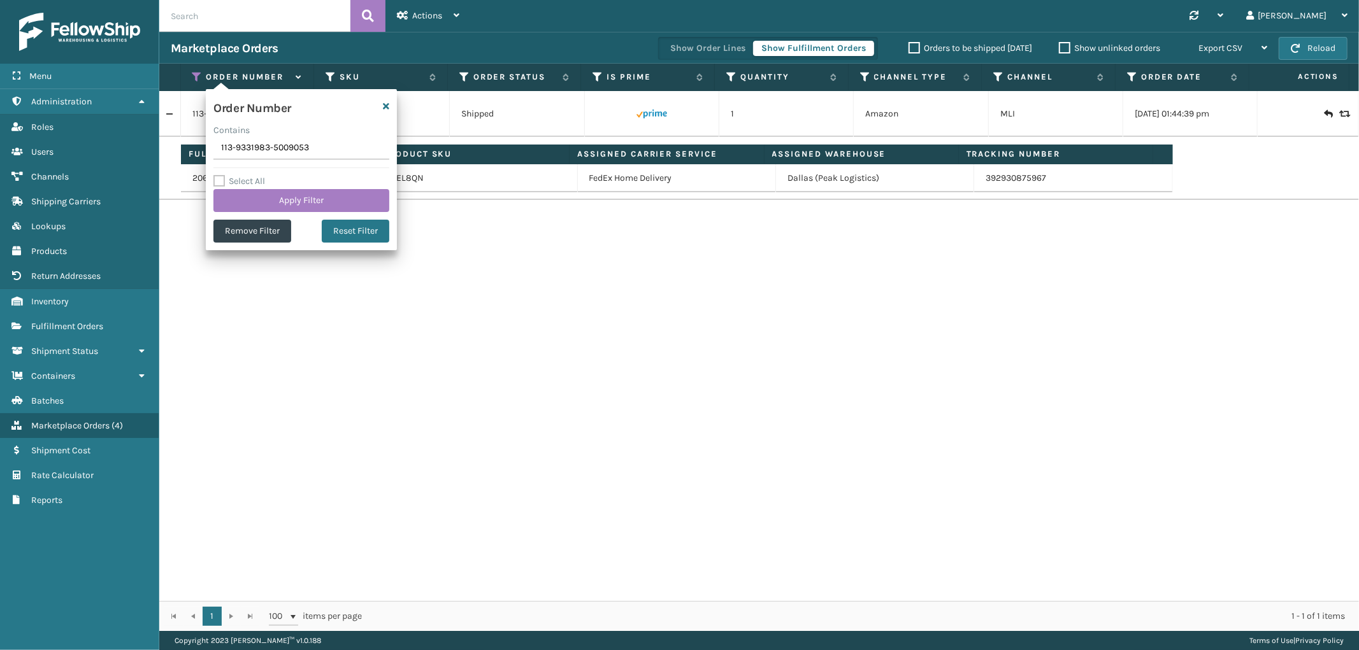
click at [233, 148] on input "113-9331983-5009053" at bounding box center [301, 148] width 176 height 23
type input "112-2263673-5877829"
click at [245, 196] on button "Apply Filter" at bounding box center [301, 200] width 176 height 23
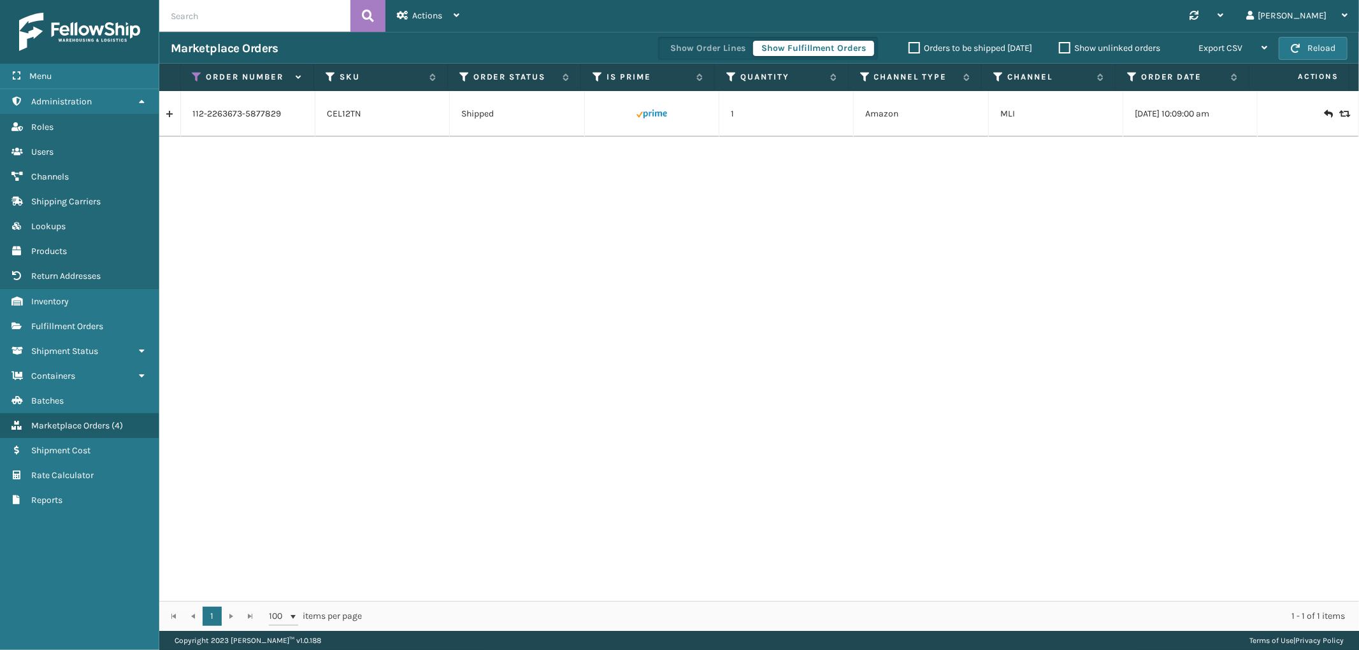
click at [172, 117] on link at bounding box center [169, 114] width 21 height 20
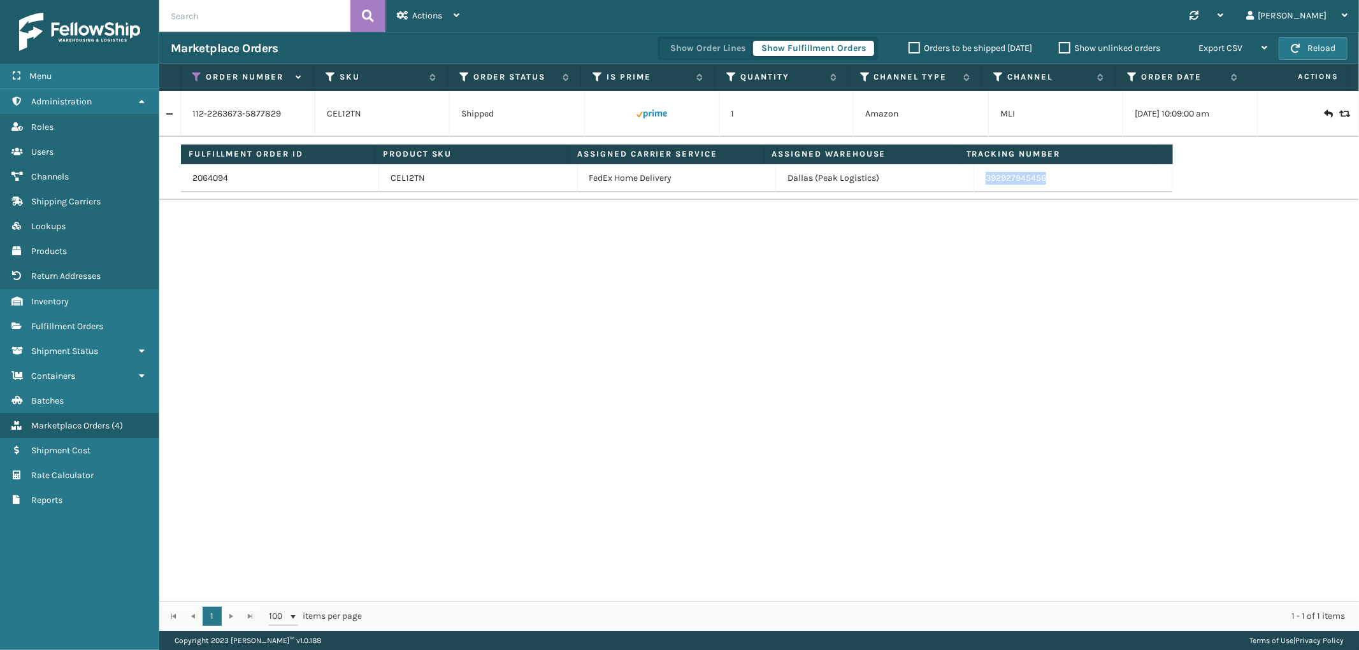
drag, startPoint x: 1048, startPoint y: 176, endPoint x: 977, endPoint y: 189, distance: 72.0
click at [977, 189] on td "392927945456" at bounding box center [1073, 178] width 198 height 28
click at [194, 76] on icon at bounding box center [197, 76] width 10 height 11
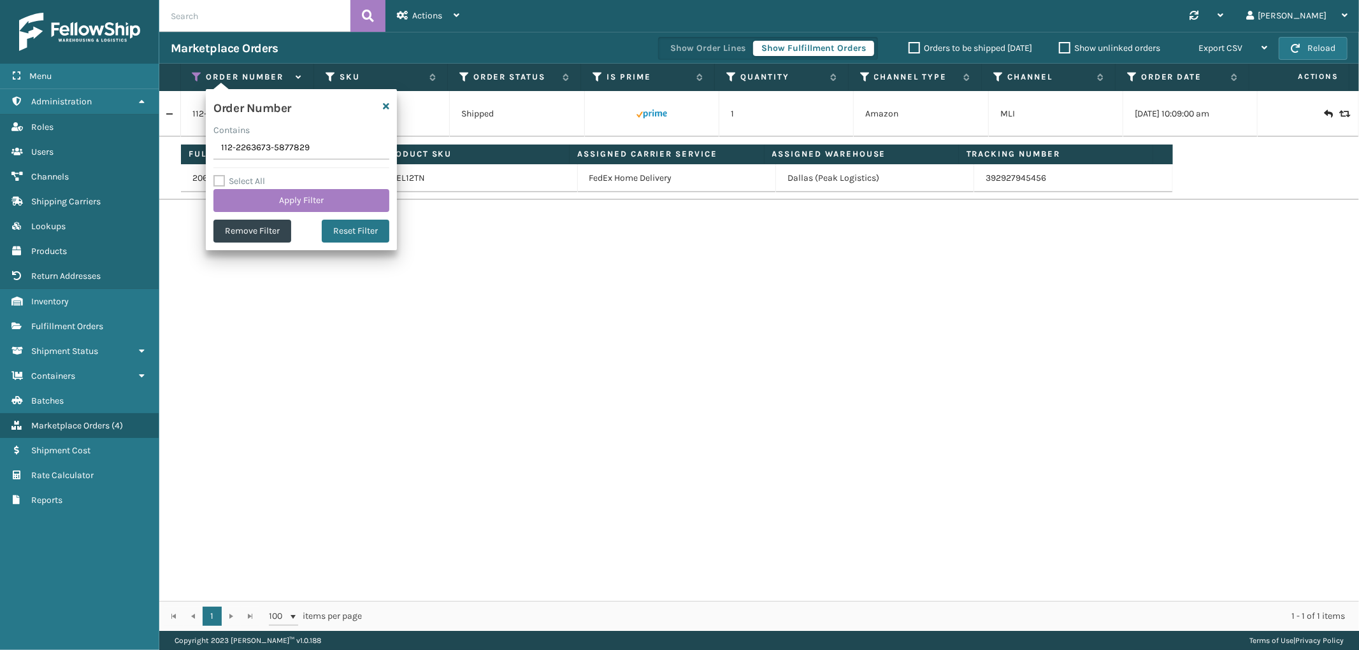
click at [264, 157] on input "112-2263673-5877829" at bounding box center [301, 148] width 176 height 23
type input "114-1439223-771062"
click at [264, 193] on button "Apply Filter" at bounding box center [301, 200] width 176 height 23
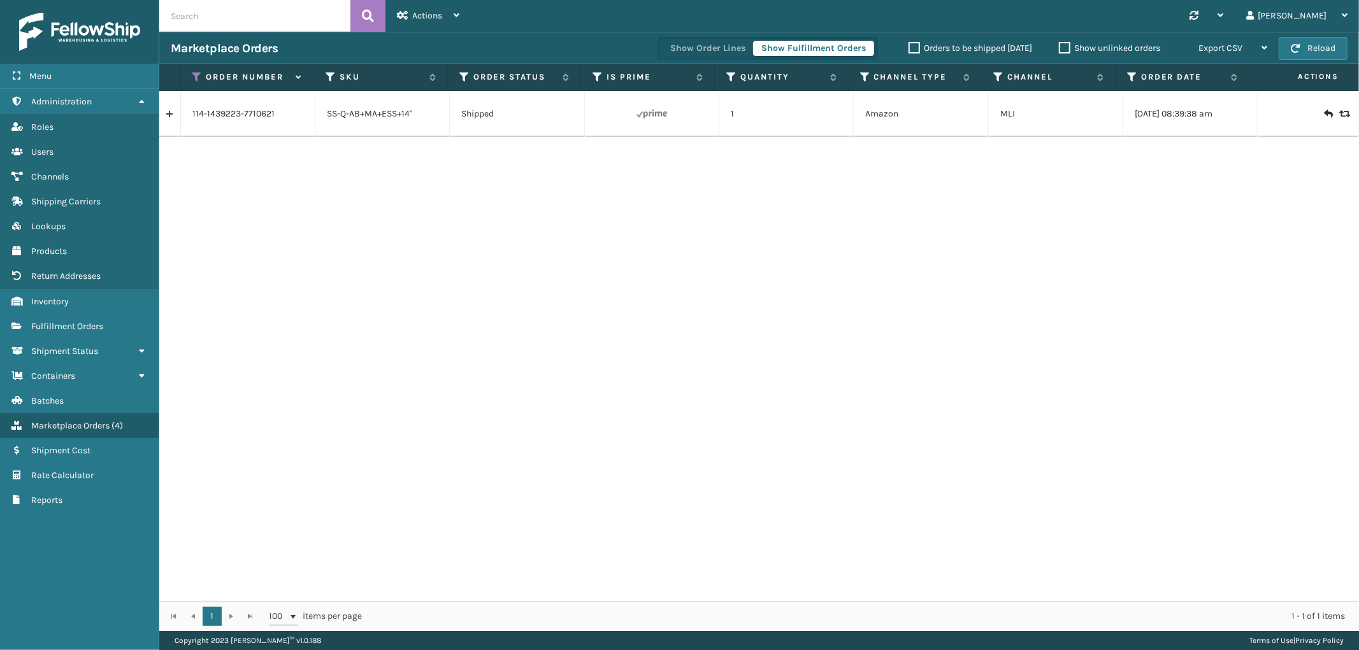
click at [168, 115] on link at bounding box center [169, 114] width 21 height 20
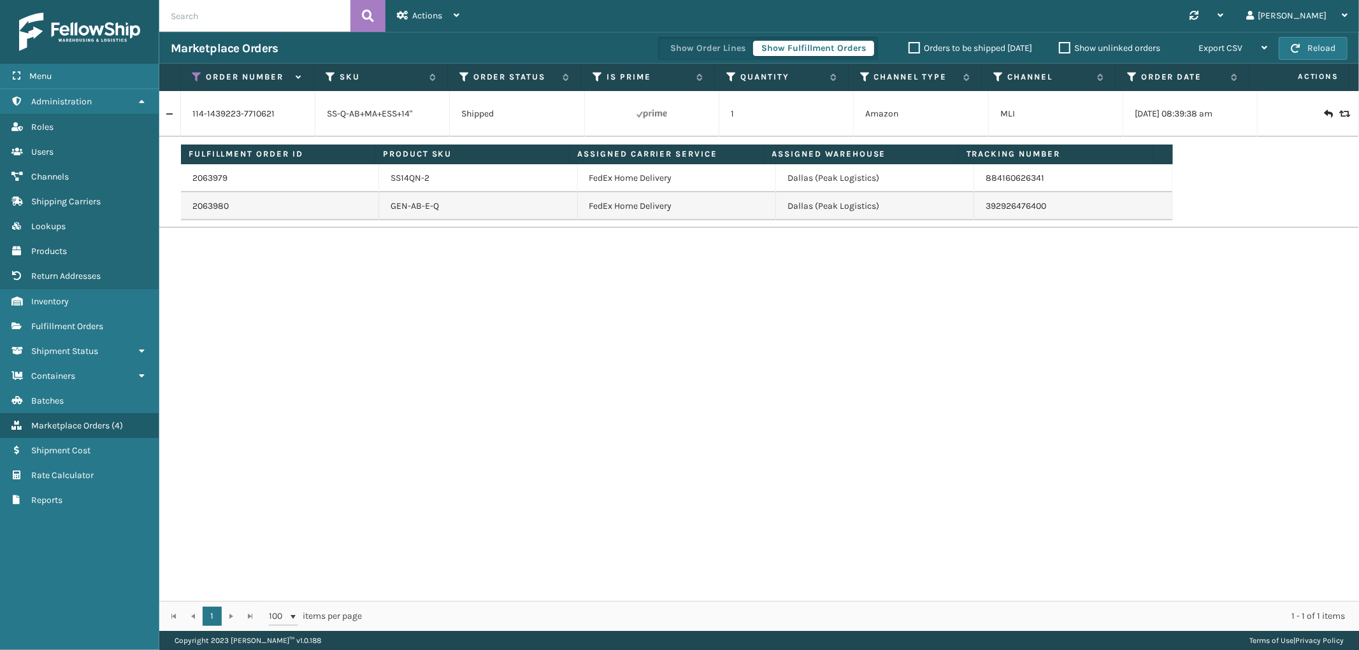
click at [1043, 188] on td "884160626341" at bounding box center [1073, 178] width 198 height 28
drag, startPoint x: 1046, startPoint y: 215, endPoint x: 976, endPoint y: 220, distance: 70.3
click at [976, 220] on td "392926476400" at bounding box center [1073, 206] width 198 height 28
click at [196, 73] on icon at bounding box center [197, 76] width 10 height 11
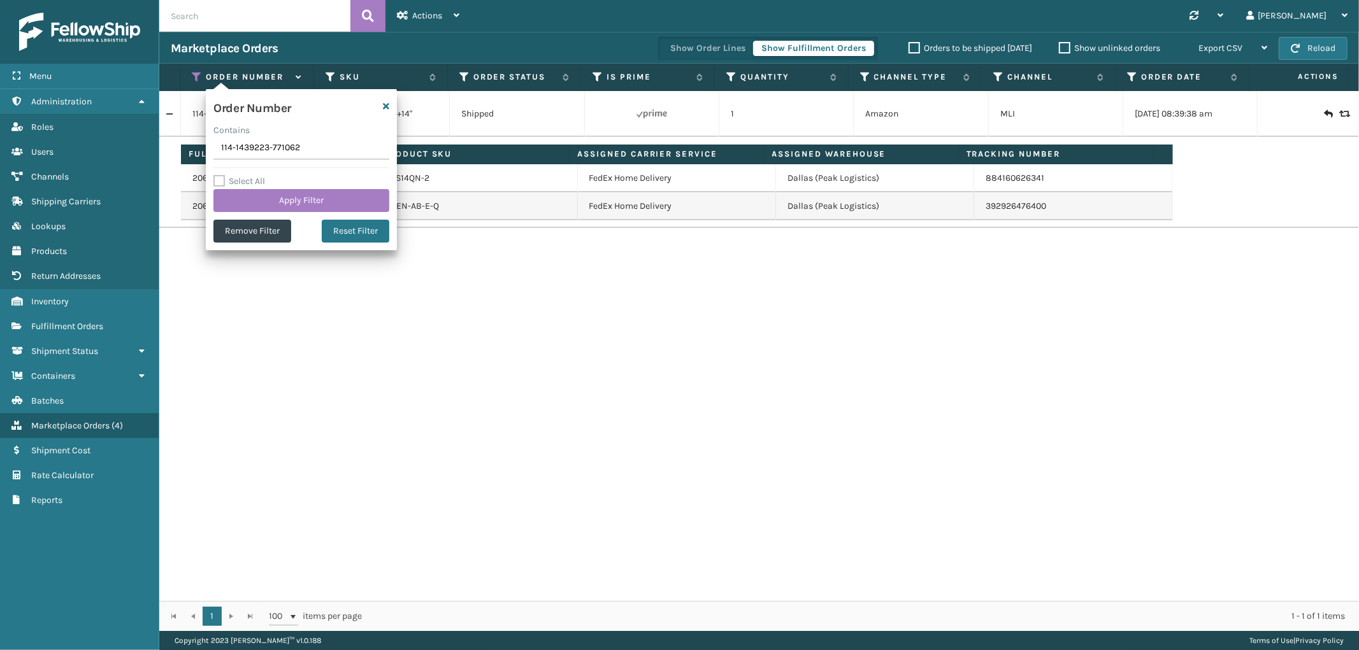
click at [240, 148] on input "114-1439223-771062" at bounding box center [301, 148] width 176 height 23
type input "113-7322603-2544252"
click at [252, 203] on button "Apply Filter" at bounding box center [301, 200] width 176 height 23
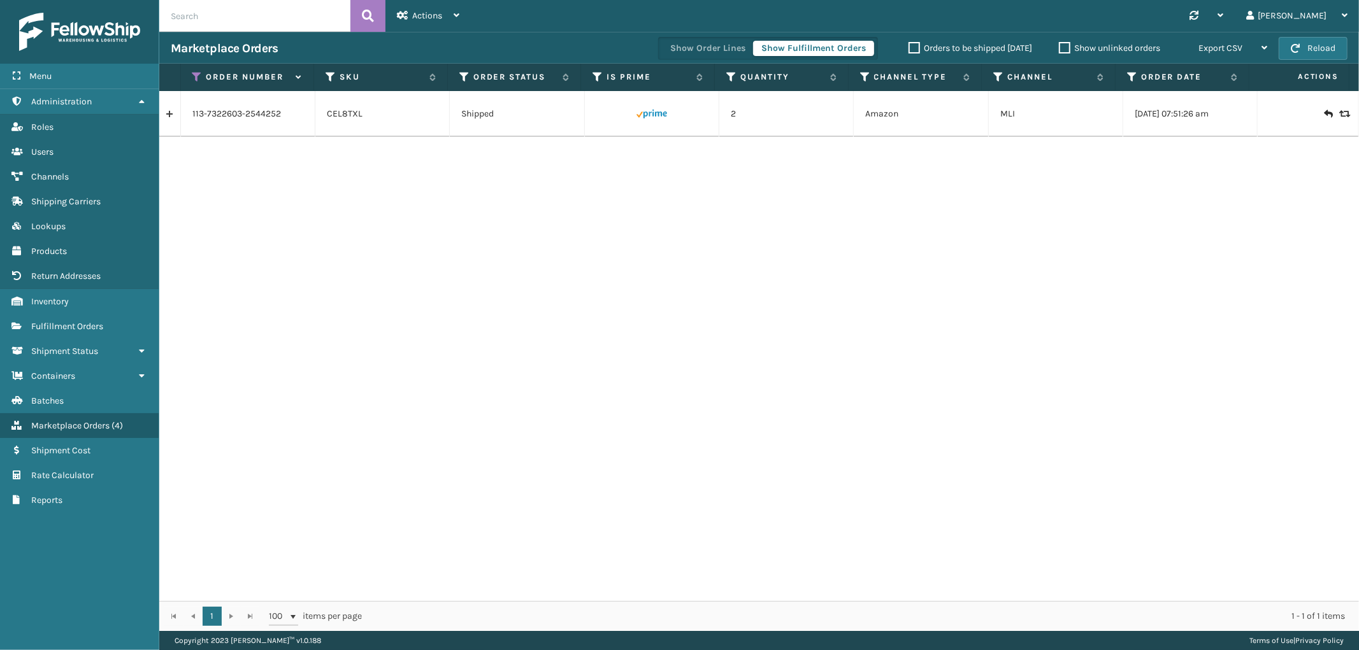
click at [173, 117] on link at bounding box center [169, 114] width 21 height 20
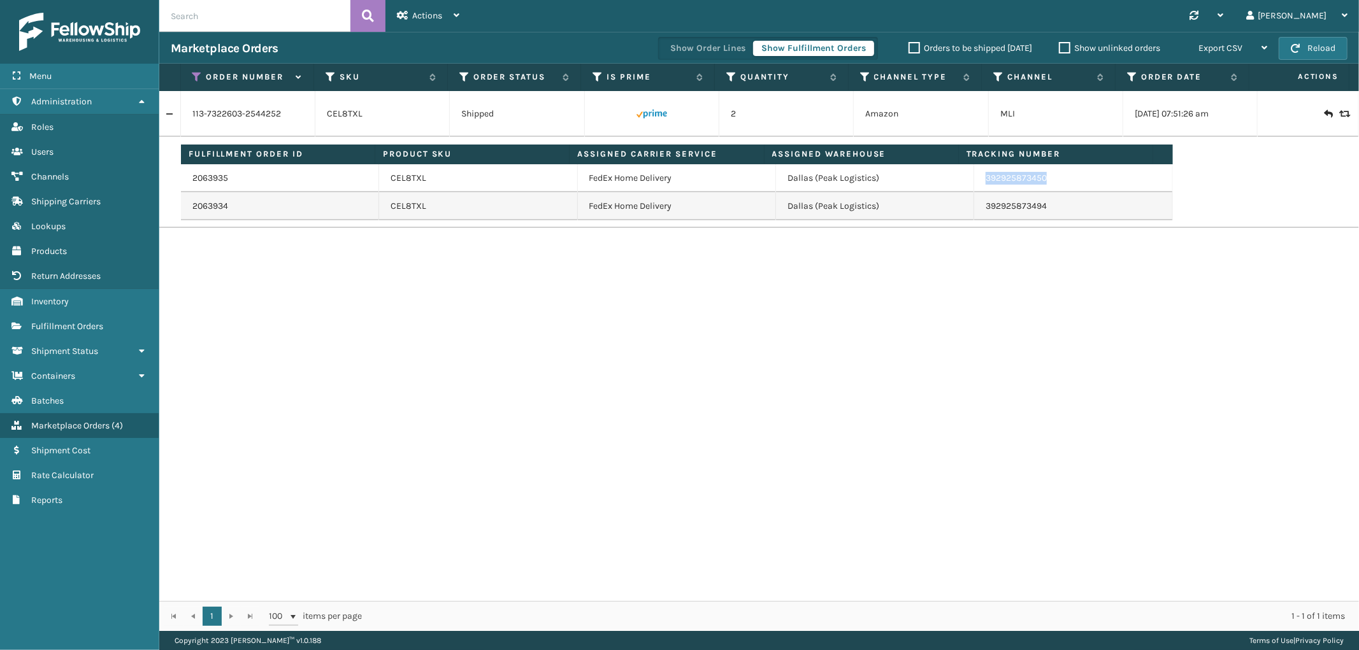
drag, startPoint x: 1041, startPoint y: 182, endPoint x: 1333, endPoint y: 275, distance: 306.3
click at [978, 190] on td "392925873450" at bounding box center [1073, 178] width 198 height 28
drag, startPoint x: 198, startPoint y: 73, endPoint x: 198, endPoint y: 80, distance: 7.0
click at [198, 73] on icon at bounding box center [197, 76] width 10 height 11
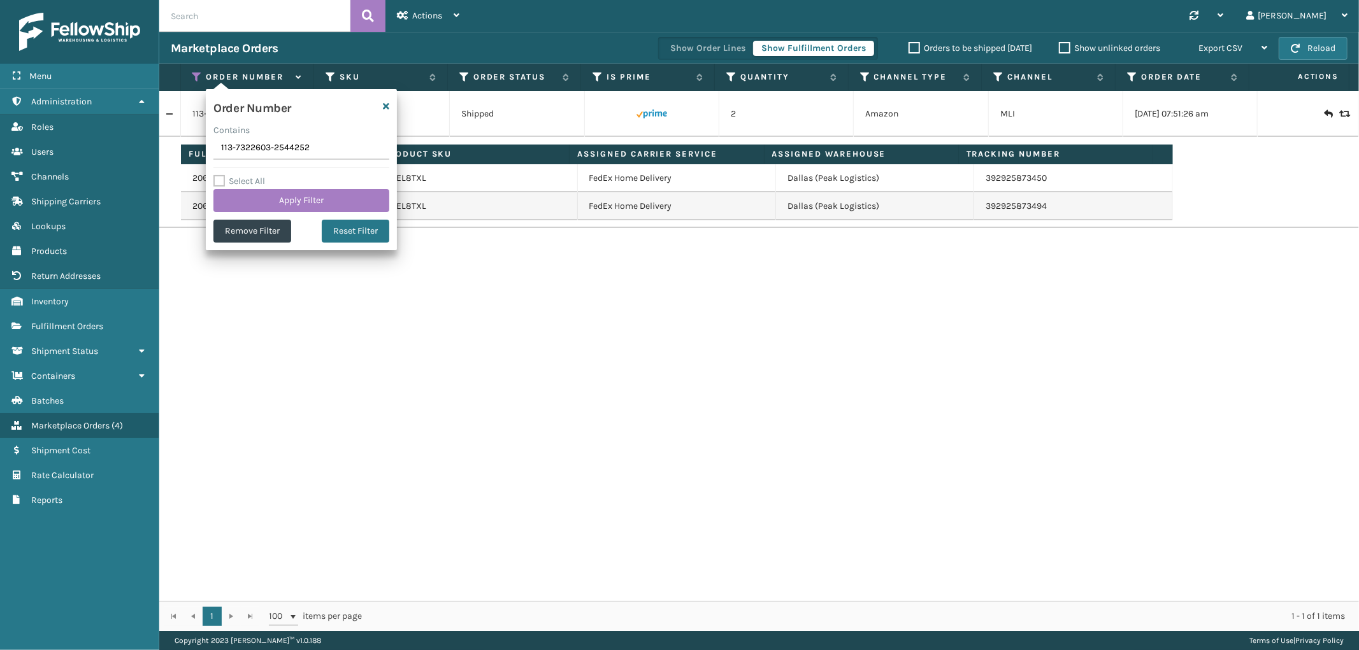
click at [257, 141] on input "113-7322603-2544252" at bounding box center [301, 148] width 176 height 23
type input "112-8803158-4385839"
click at [257, 192] on button "Apply Filter" at bounding box center [301, 200] width 176 height 23
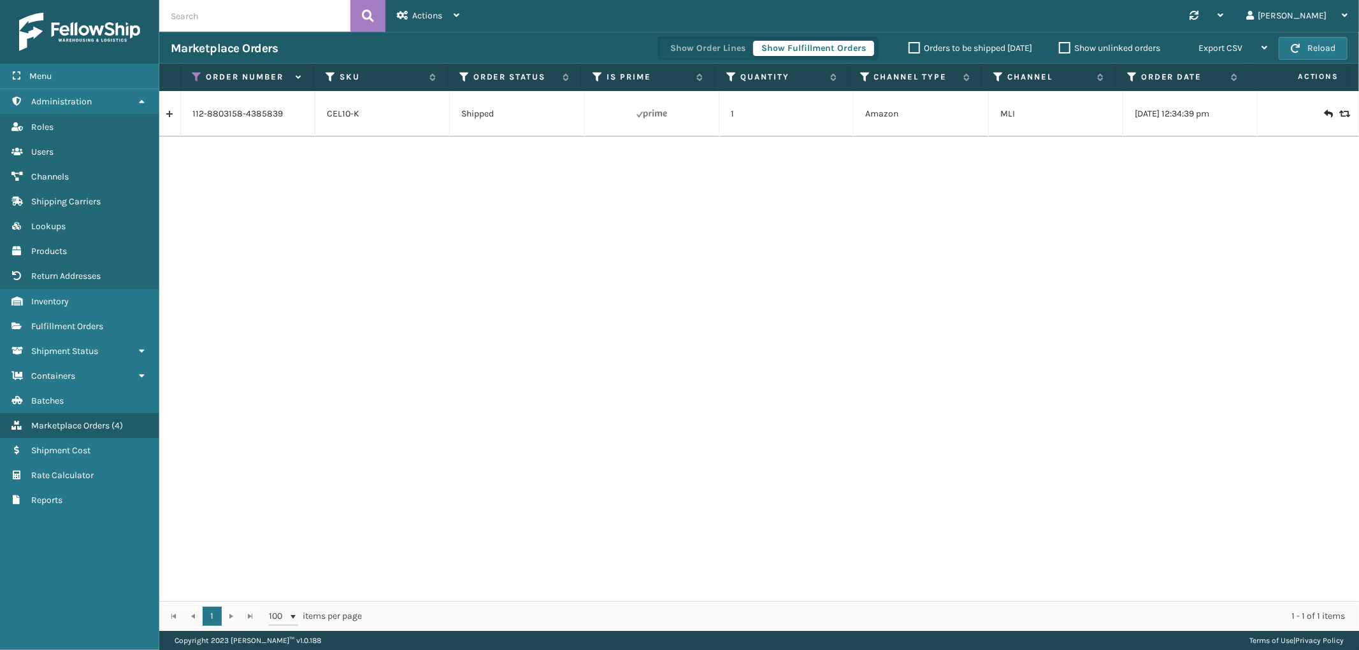
click at [166, 119] on link at bounding box center [169, 114] width 21 height 20
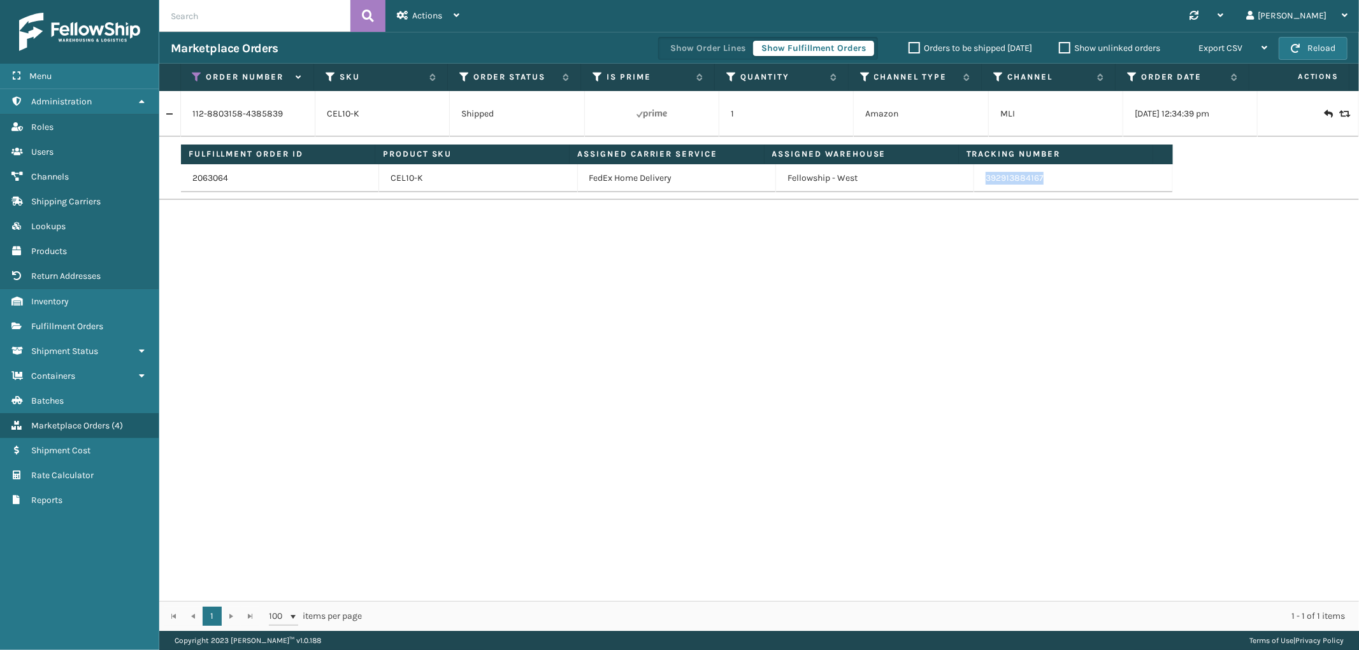
drag, startPoint x: 1037, startPoint y: 180, endPoint x: 1131, endPoint y: 249, distance: 116.2
click at [978, 190] on td "392913884167" at bounding box center [1073, 178] width 198 height 28
click at [194, 81] on icon at bounding box center [197, 76] width 10 height 11
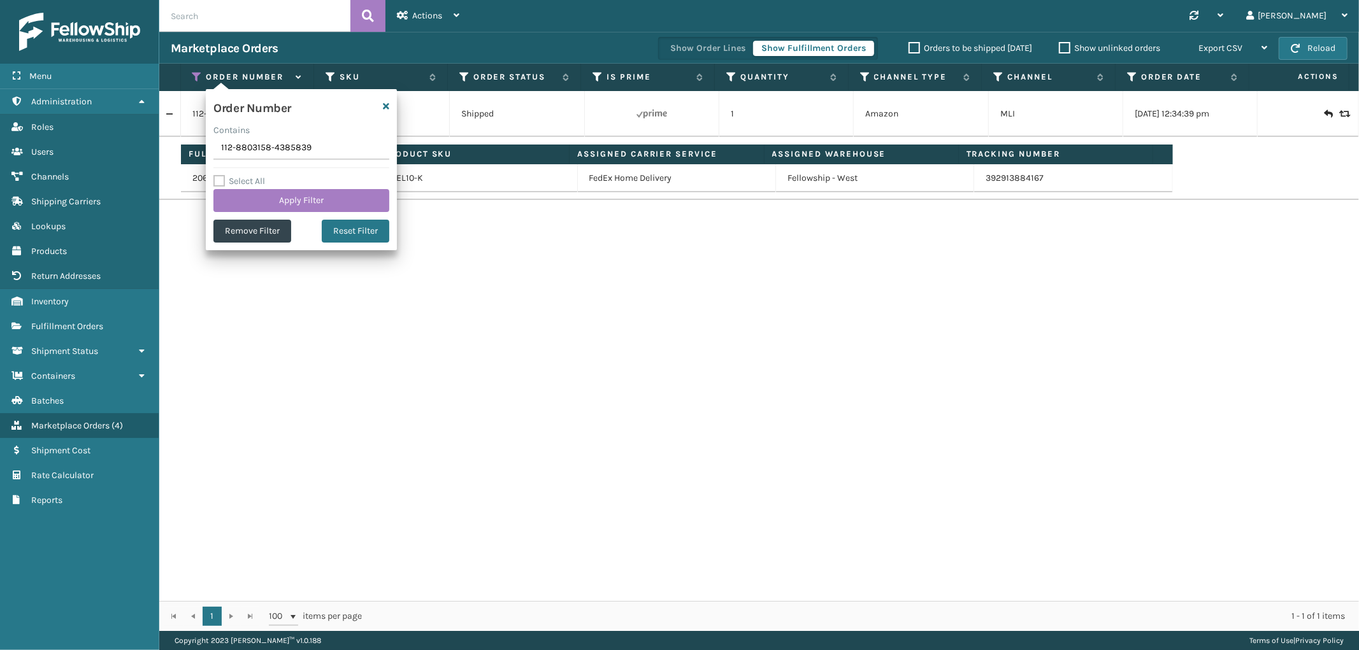
click at [249, 141] on input "112-8803158-4385839" at bounding box center [301, 148] width 176 height 23
type input "113-0014873-5739425"
click at [255, 185] on label "Select All" at bounding box center [239, 181] width 52 height 11
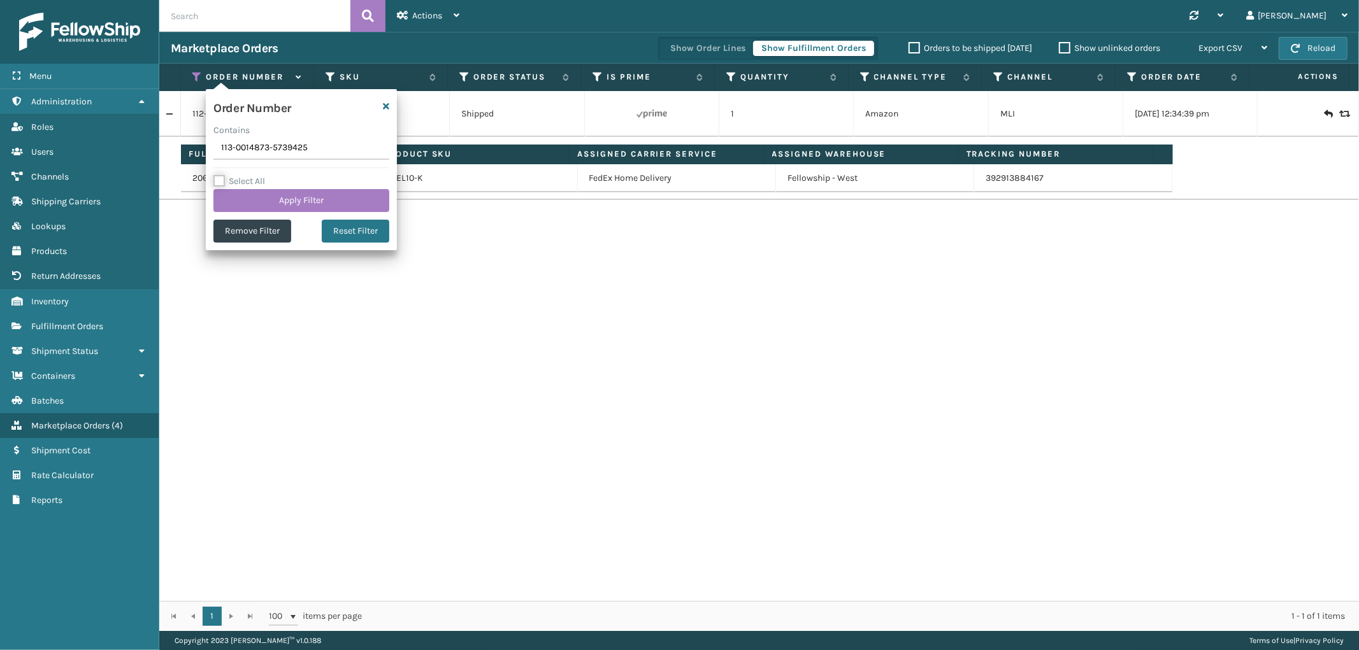
click at [255, 175] on input "Select All" at bounding box center [308, 174] width 191 height 1
checkbox input "true"
click at [252, 192] on button "Apply Filter" at bounding box center [301, 200] width 176 height 23
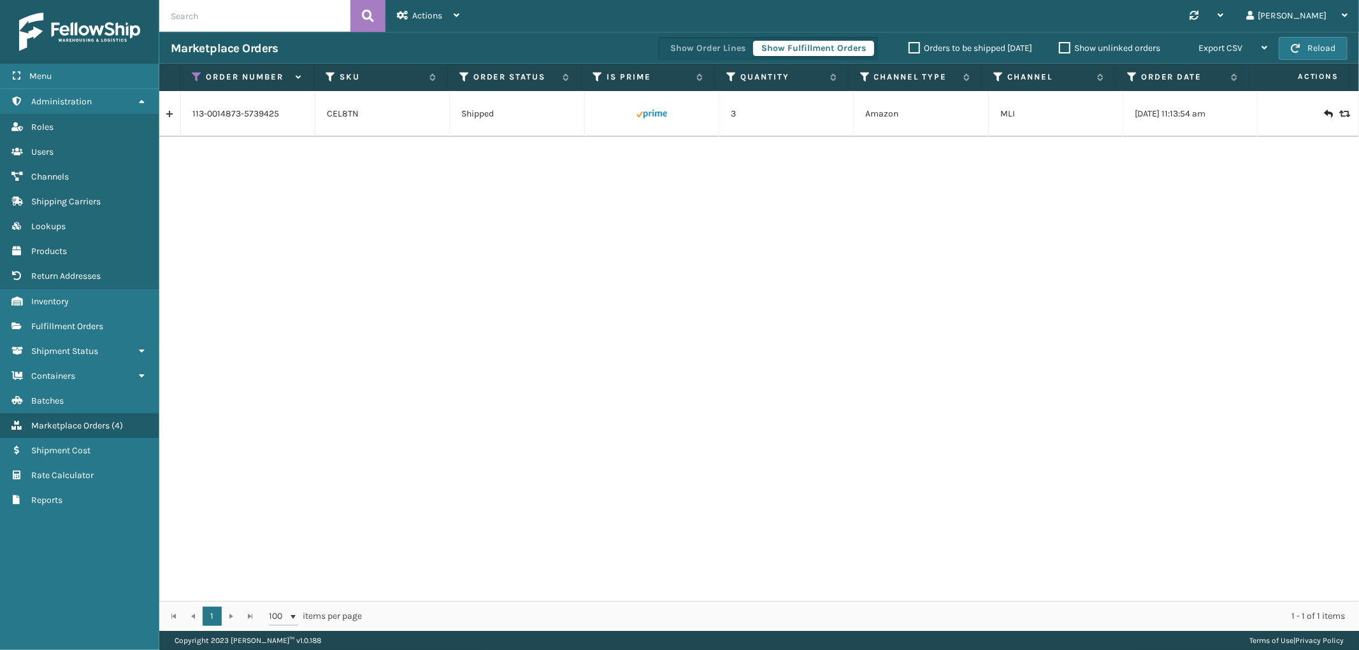
click at [169, 115] on link at bounding box center [169, 114] width 21 height 20
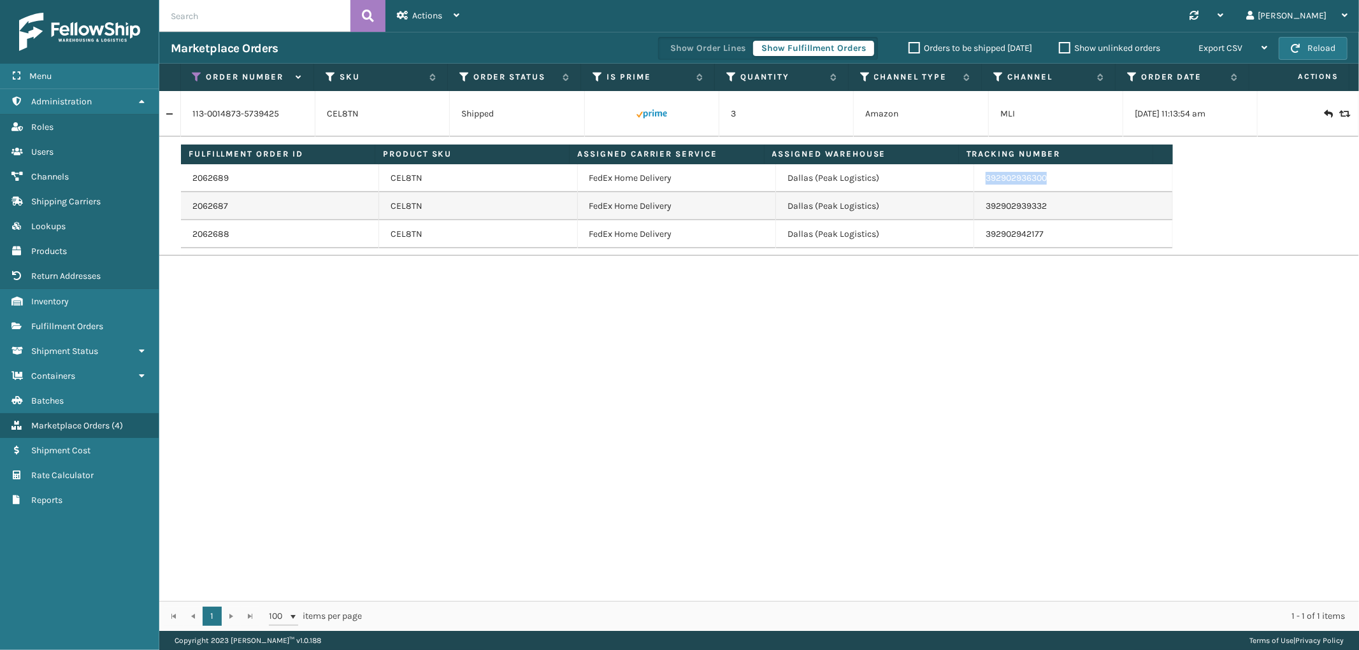
drag, startPoint x: 1060, startPoint y: 185, endPoint x: 979, endPoint y: 181, distance: 80.4
click at [979, 181] on td "392902936300" at bounding box center [1073, 178] width 198 height 28
click at [200, 77] on icon at bounding box center [197, 76] width 10 height 11
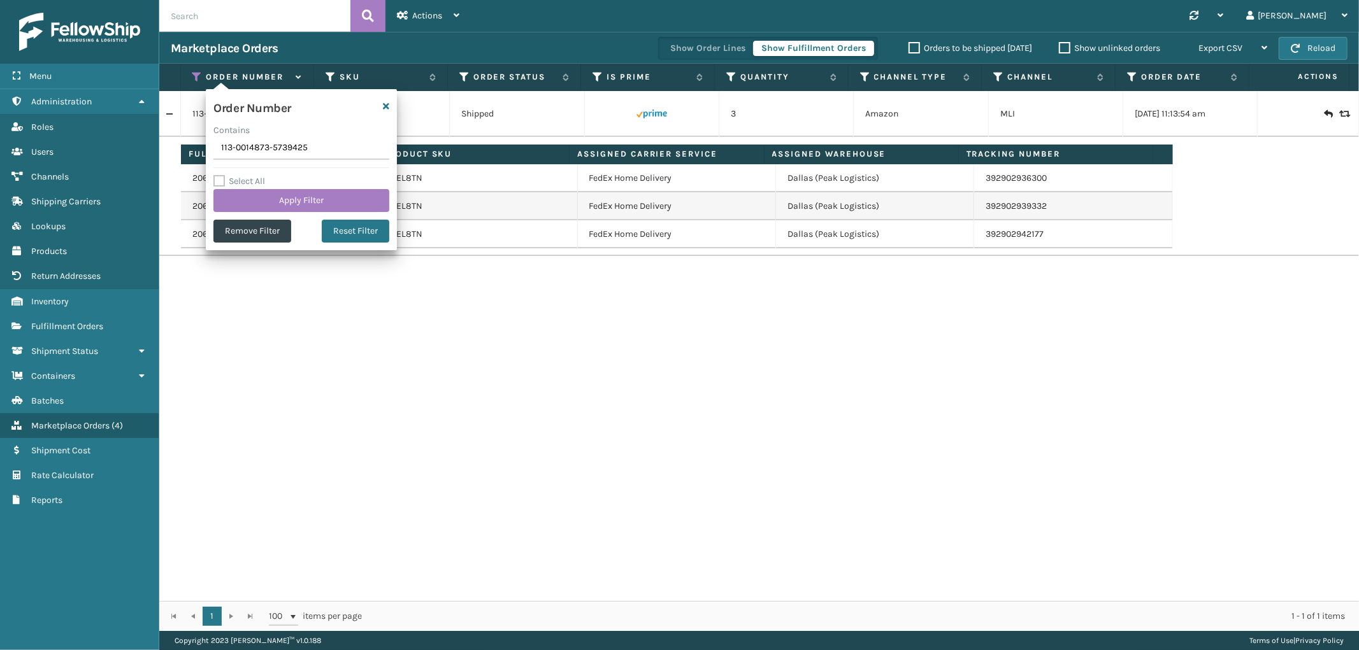
click at [247, 153] on input "113-0014873-5739425" at bounding box center [301, 148] width 176 height 23
type input "113-9361488-6529808"
click at [251, 196] on button "Apply Filter" at bounding box center [301, 200] width 176 height 23
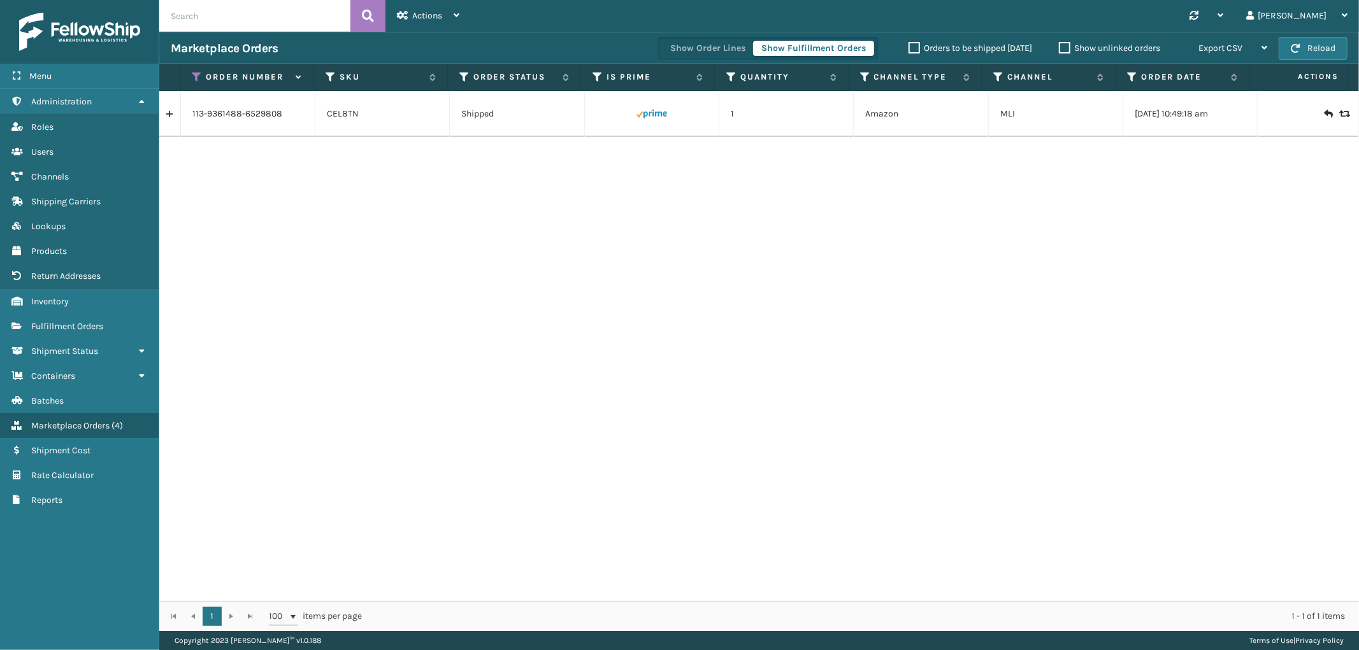
click at [172, 120] on link at bounding box center [169, 114] width 21 height 20
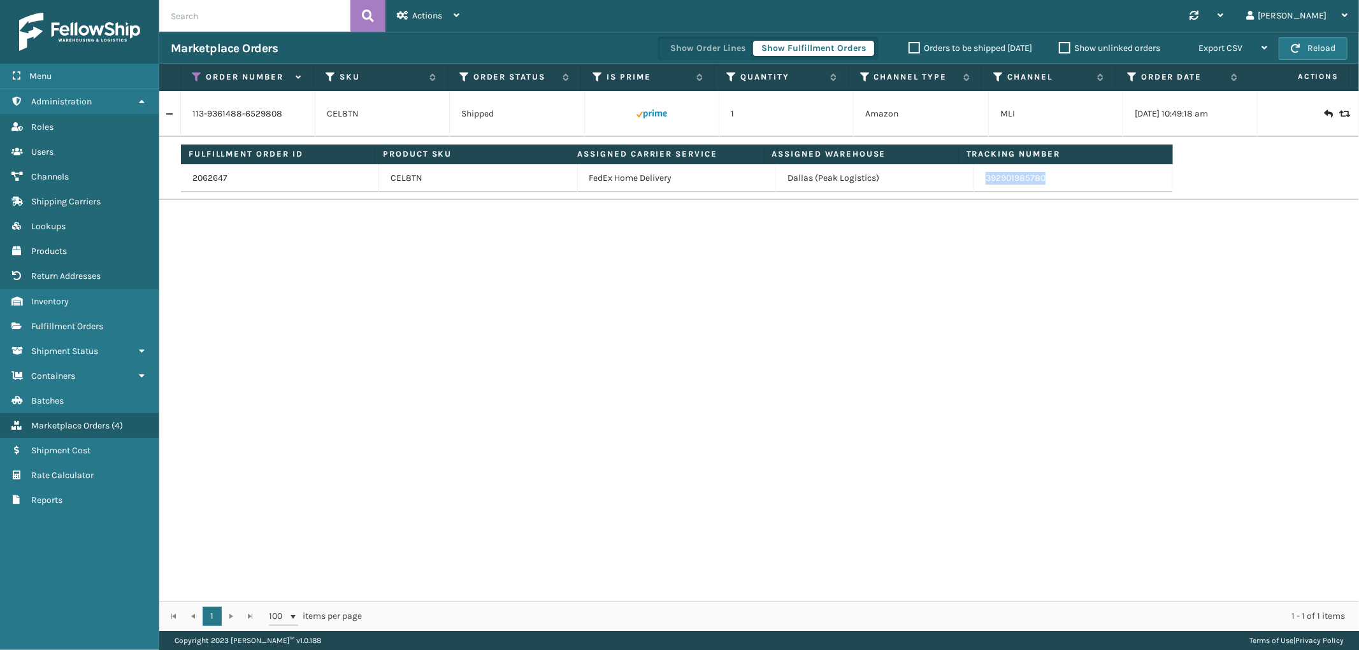
drag, startPoint x: 1054, startPoint y: 189, endPoint x: 975, endPoint y: 189, distance: 79.0
click at [975, 189] on td "392901985780" at bounding box center [1073, 178] width 198 height 28
drag, startPoint x: 193, startPoint y: 75, endPoint x: 191, endPoint y: 96, distance: 21.1
click at [193, 75] on icon at bounding box center [197, 76] width 10 height 11
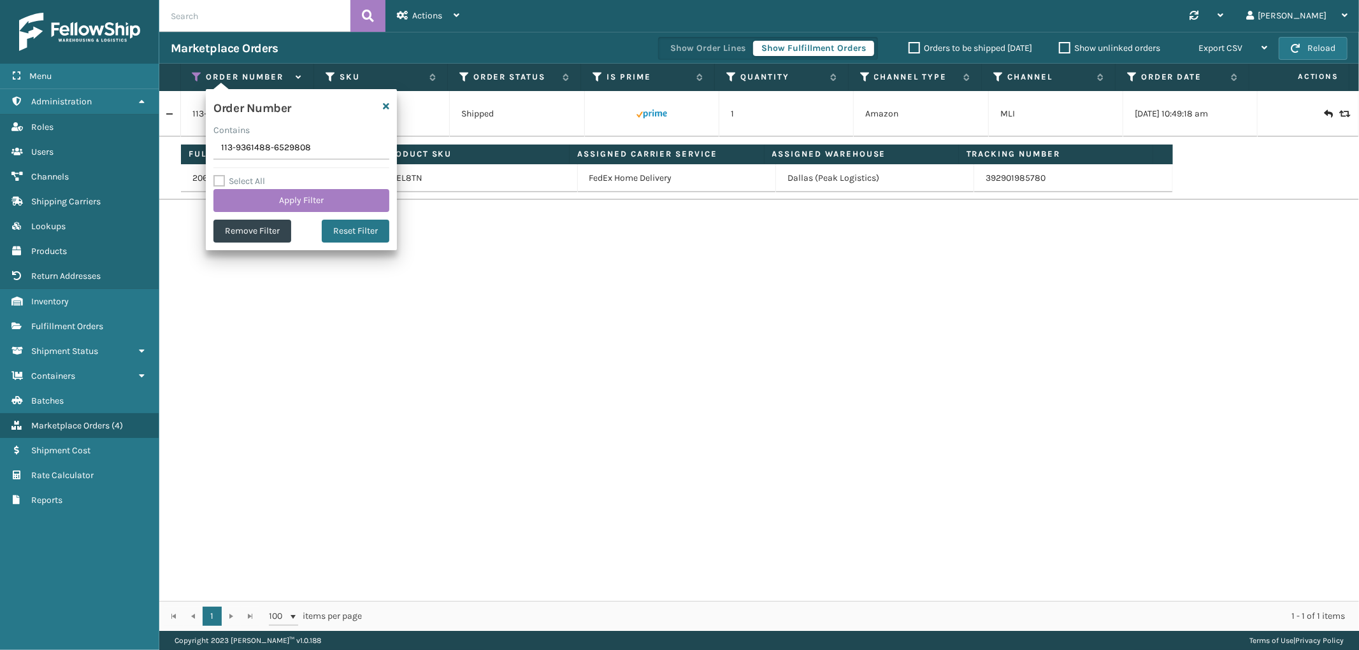
click at [257, 148] on input "113-9361488-6529808" at bounding box center [301, 148] width 176 height 23
type input "114-8083709-8311450"
click at [264, 200] on button "Apply Filter" at bounding box center [301, 200] width 176 height 23
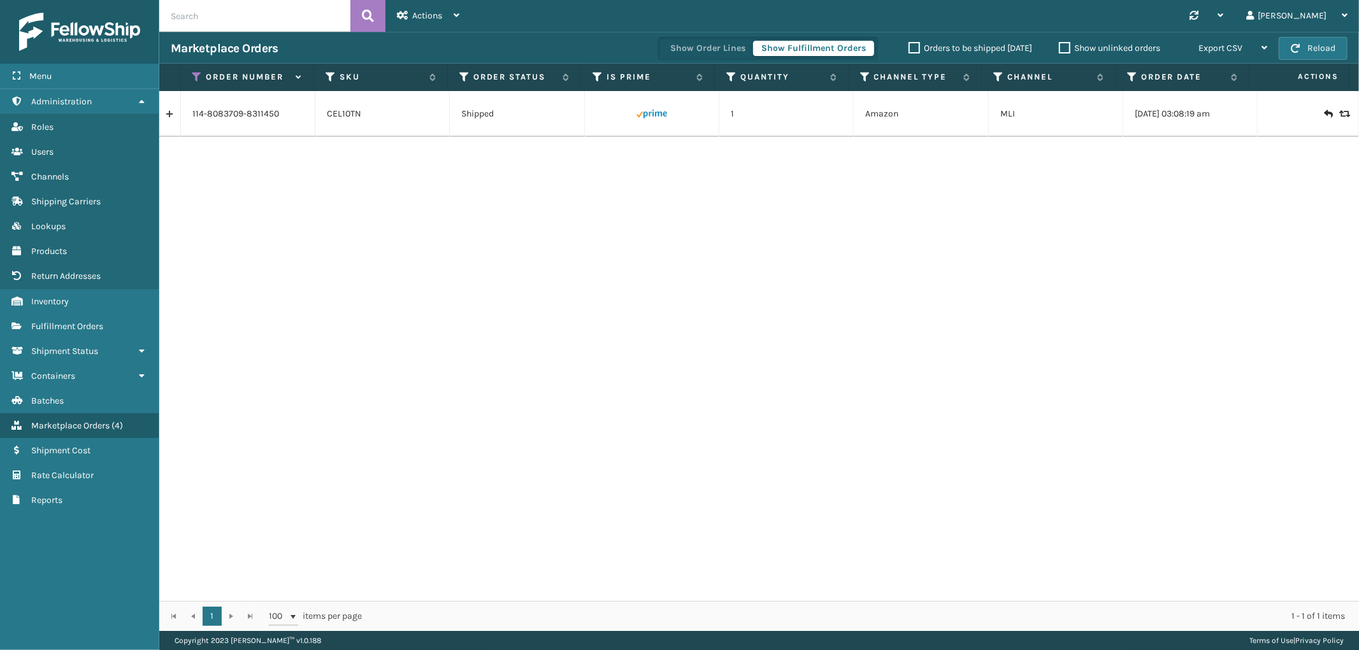
click at [174, 117] on link at bounding box center [169, 114] width 21 height 20
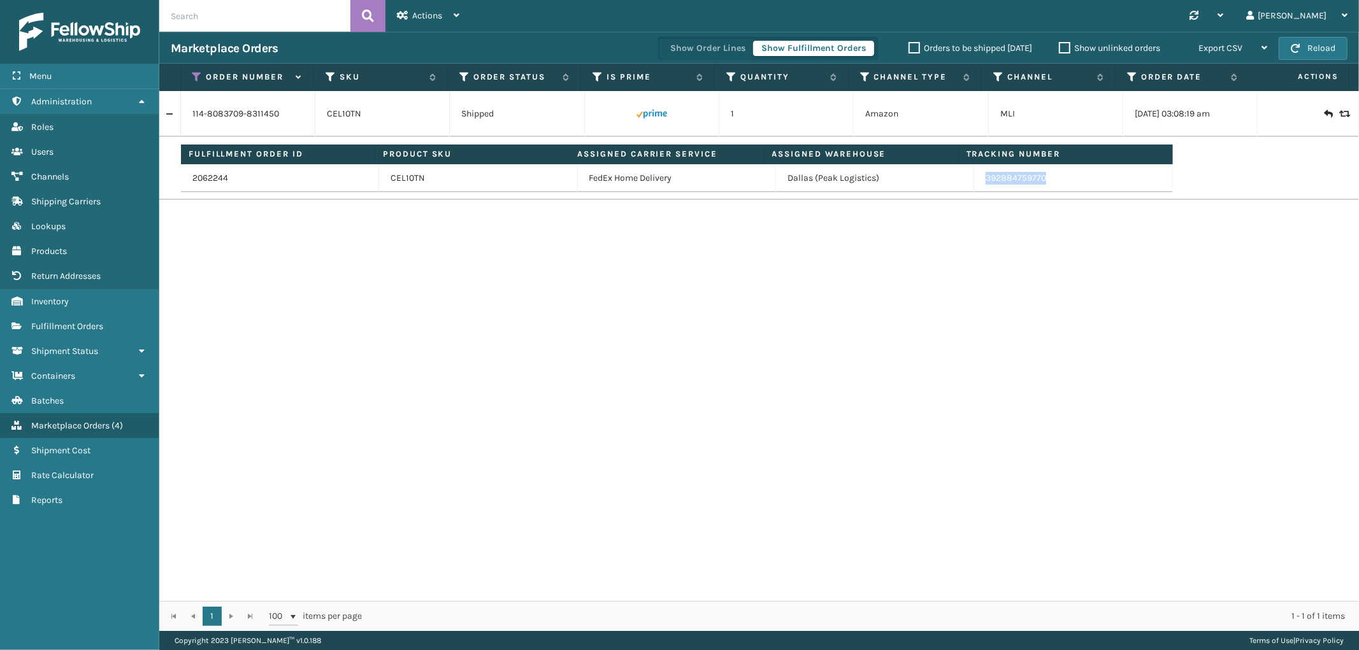
drag, startPoint x: 1026, startPoint y: 186, endPoint x: 961, endPoint y: 186, distance: 65.0
click at [961, 186] on tr "2062244 CEL10TN FedEx Home Delivery [GEOGRAPHIC_DATA] (Peak Logistics) 39288475…" at bounding box center [677, 178] width 992 height 28
click at [198, 71] on icon at bounding box center [197, 76] width 10 height 11
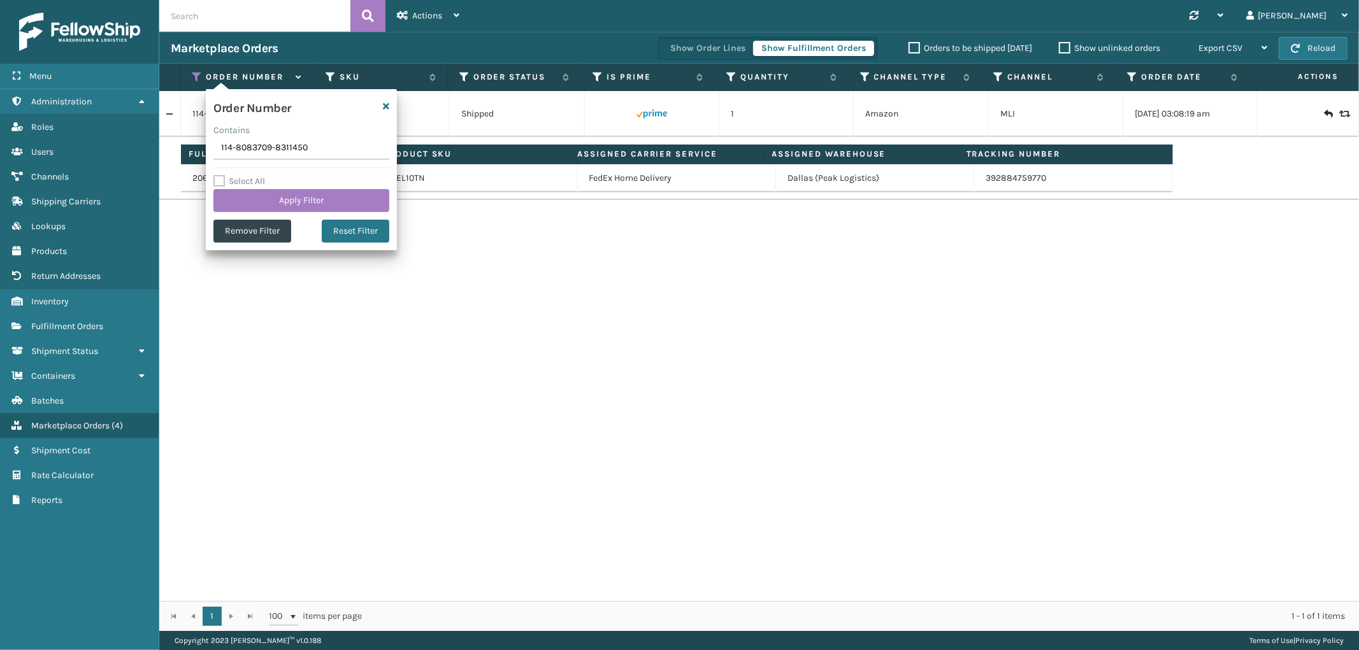
click at [245, 153] on input "114-8083709-8311450" at bounding box center [301, 148] width 176 height 23
type input "113-2116676-2778657"
click at [251, 202] on button "Apply Filter" at bounding box center [301, 200] width 176 height 23
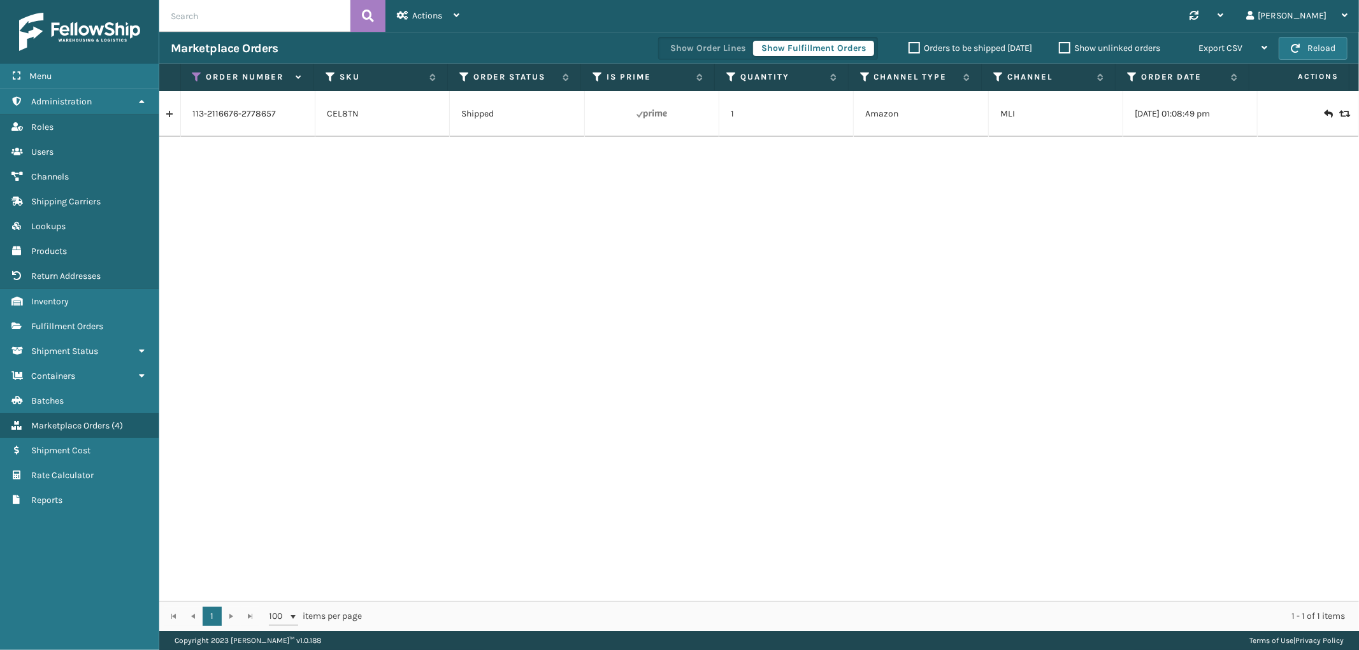
click at [173, 116] on link at bounding box center [169, 114] width 21 height 20
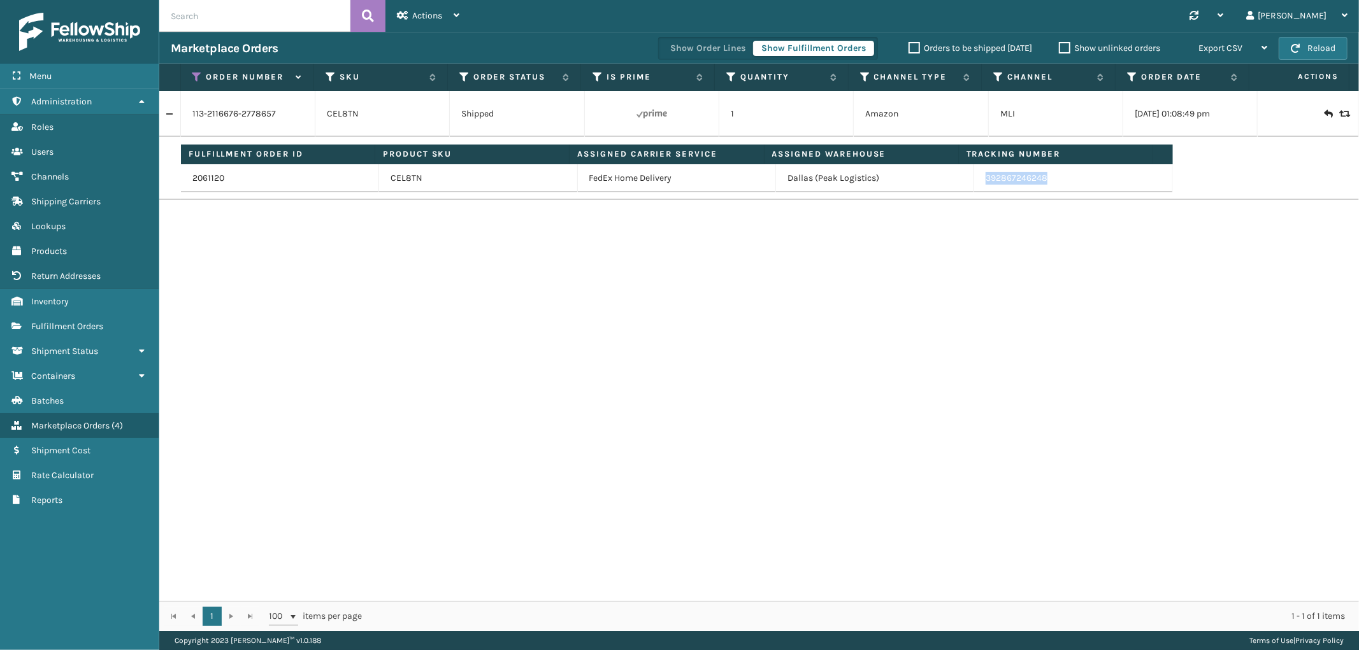
drag, startPoint x: 1042, startPoint y: 180, endPoint x: 1304, endPoint y: 282, distance: 281.6
click at [974, 188] on td "392867246248" at bounding box center [1073, 178] width 198 height 28
drag, startPoint x: 195, startPoint y: 78, endPoint x: 205, endPoint y: 106, distance: 30.4
click at [195, 78] on icon at bounding box center [197, 76] width 10 height 11
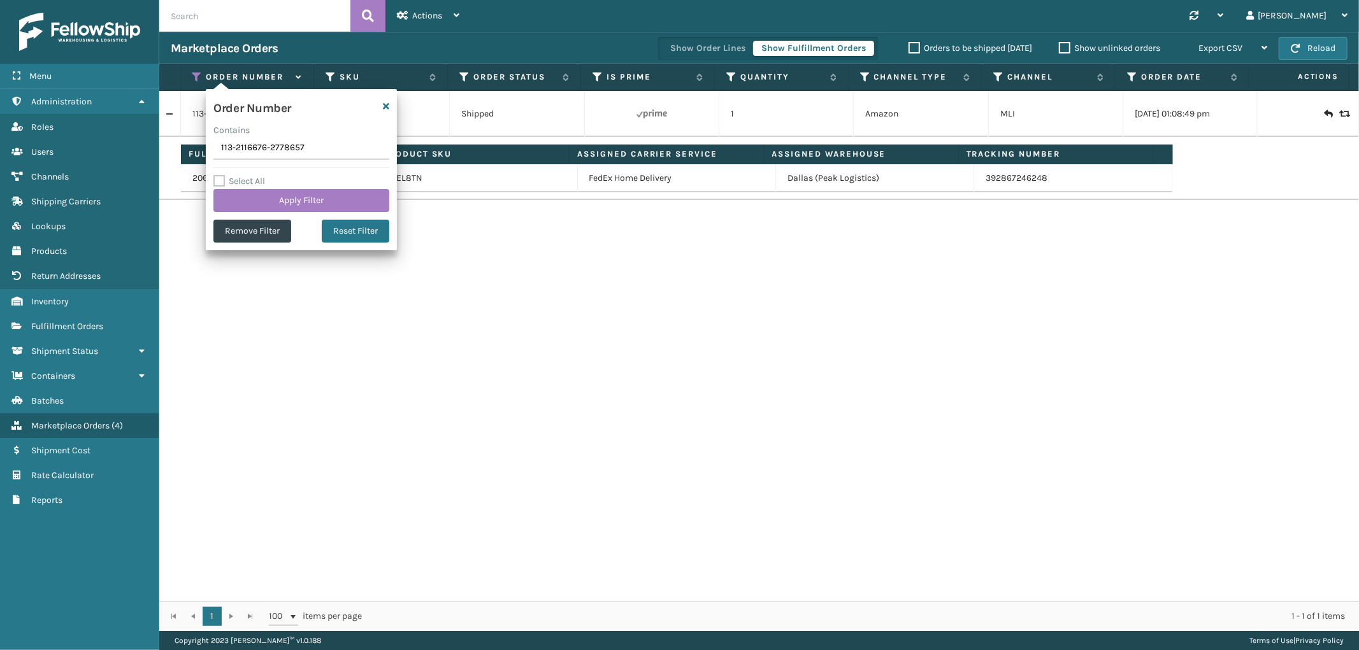
click at [238, 151] on input "113-2116676-2778657" at bounding box center [301, 148] width 176 height 23
type input "111-9069026-2931463"
click at [260, 194] on button "Apply Filter" at bounding box center [301, 200] width 176 height 23
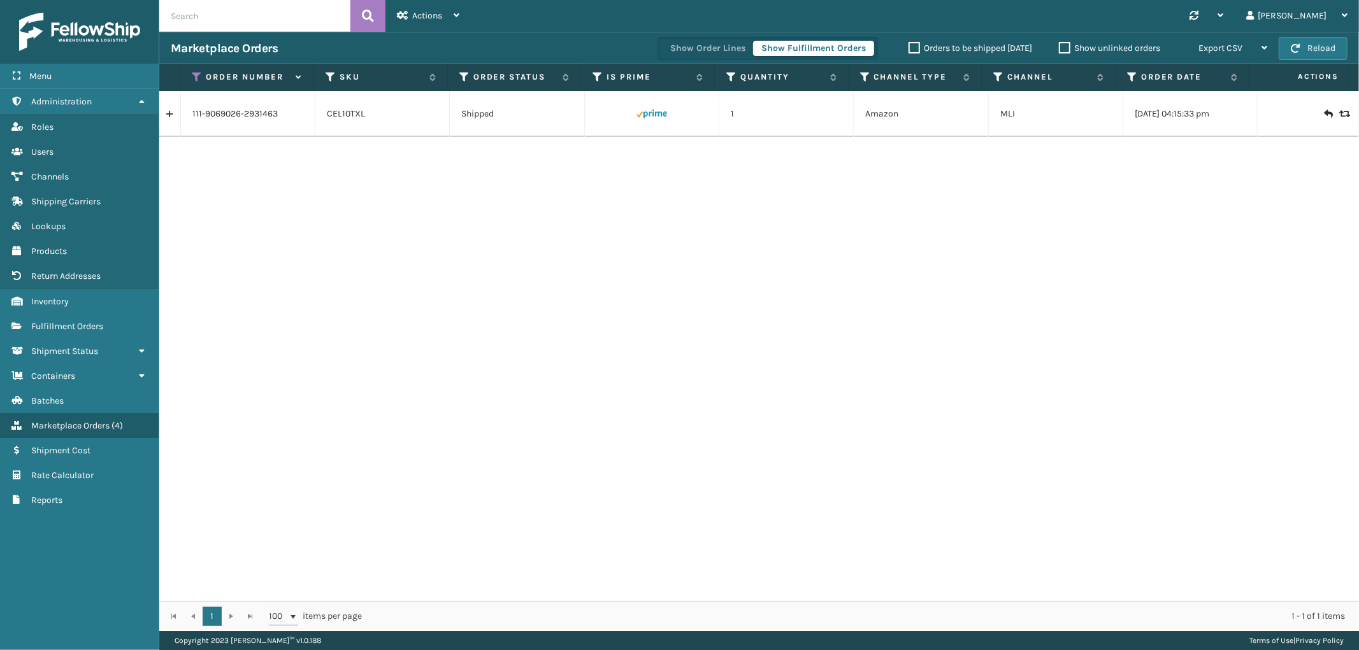
click at [171, 116] on link at bounding box center [169, 114] width 21 height 20
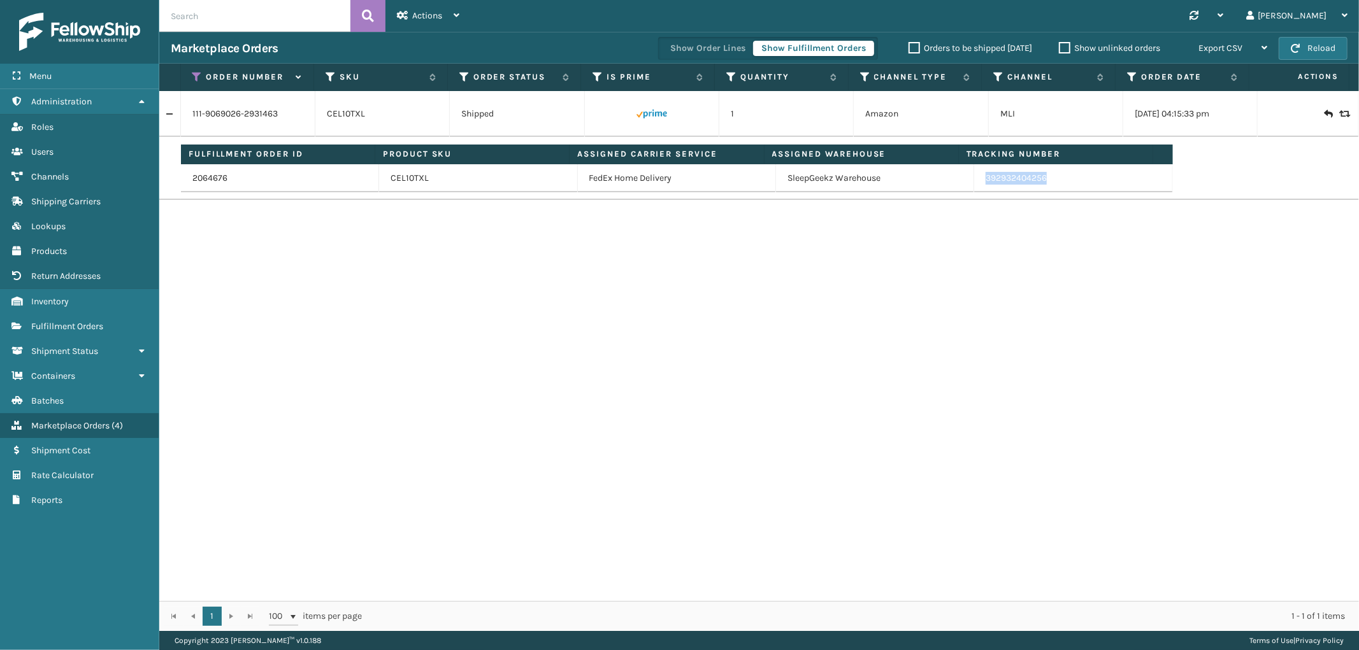
drag, startPoint x: 1047, startPoint y: 182, endPoint x: 979, endPoint y: 187, distance: 68.4
click at [979, 187] on td "392932404256" at bounding box center [1073, 178] width 198 height 28
click at [196, 75] on icon at bounding box center [197, 76] width 10 height 11
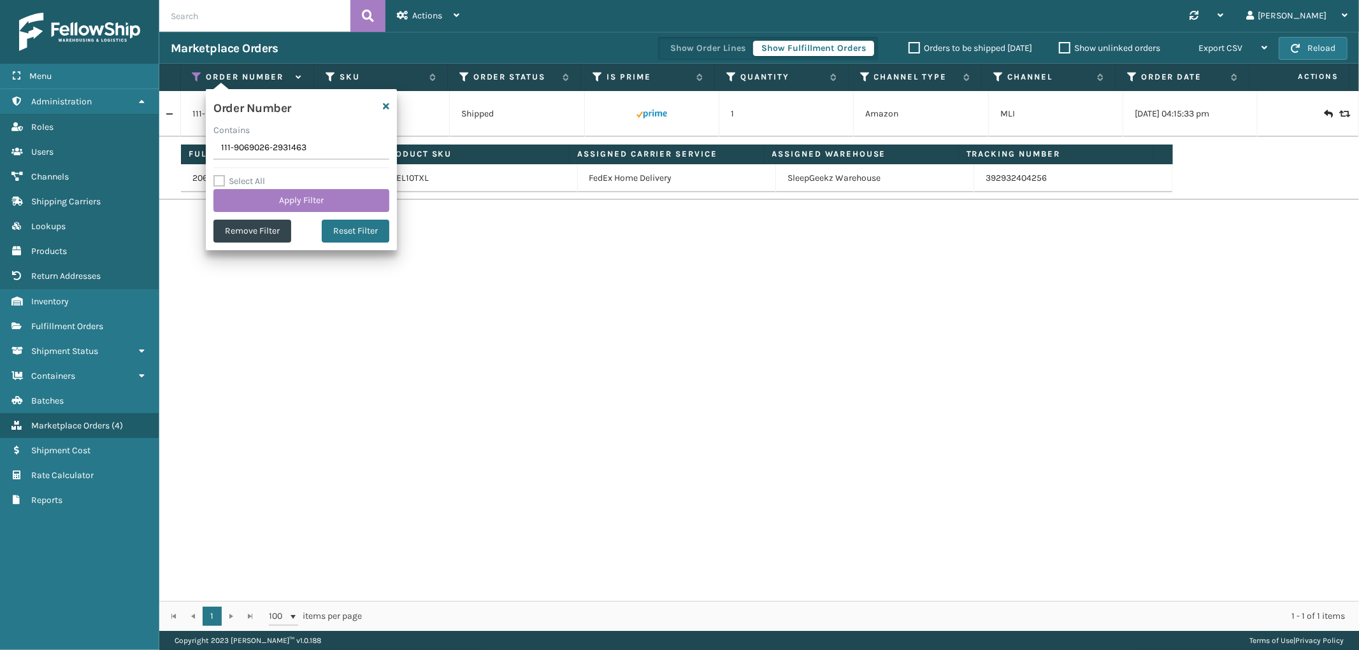
click at [250, 145] on input "111-9069026-2931463" at bounding box center [301, 148] width 176 height 23
type input "111-2769623-3417009"
click at [255, 187] on div "Select All Apply Filter" at bounding box center [301, 193] width 176 height 38
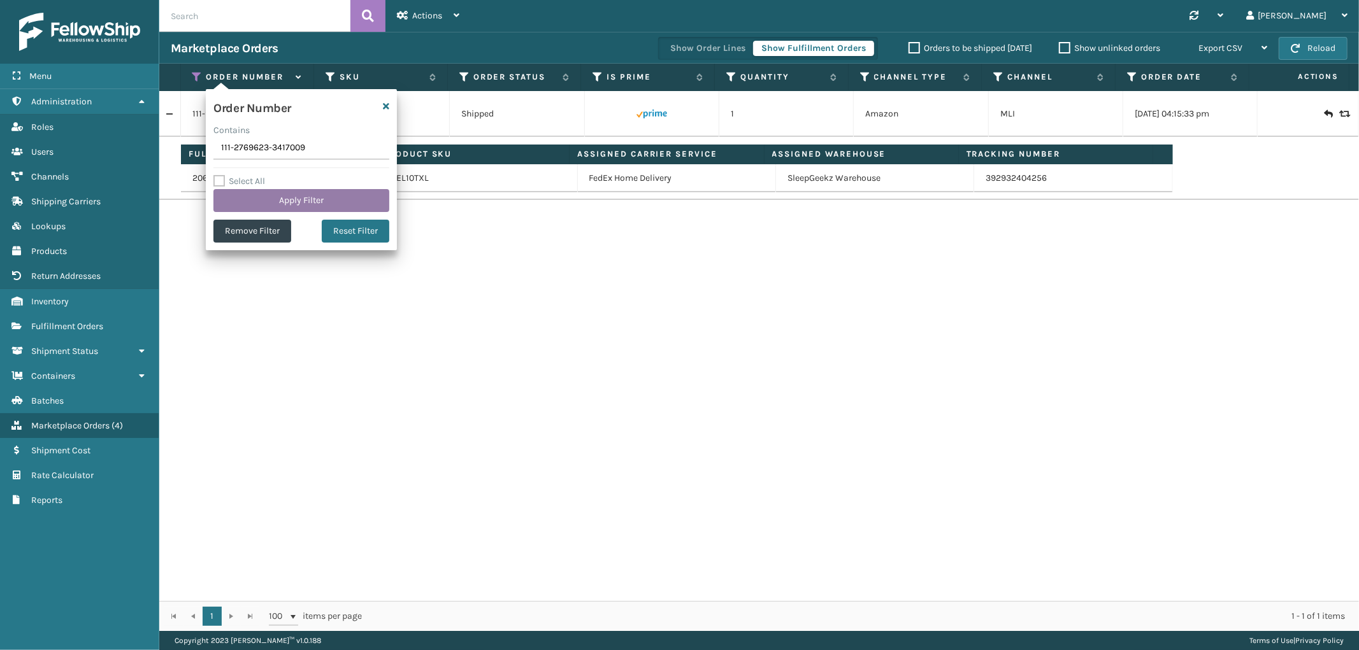
click at [249, 199] on button "Apply Filter" at bounding box center [301, 200] width 176 height 23
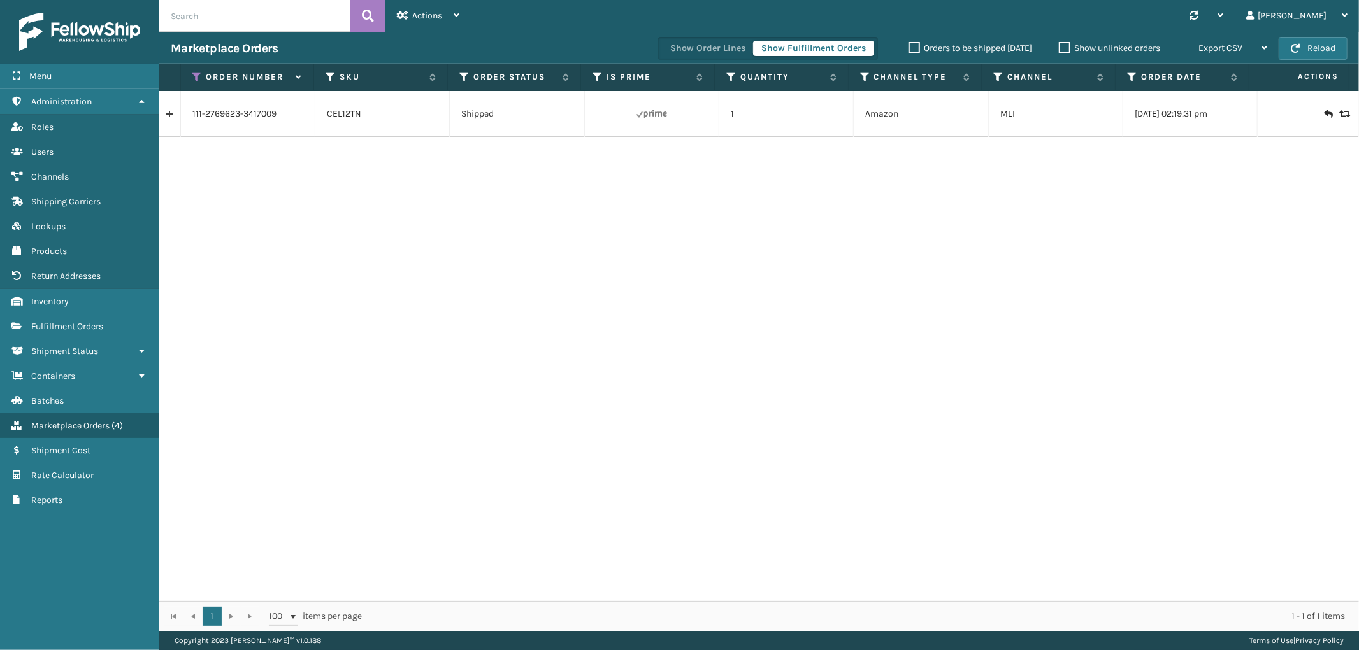
click at [169, 113] on link at bounding box center [169, 114] width 21 height 20
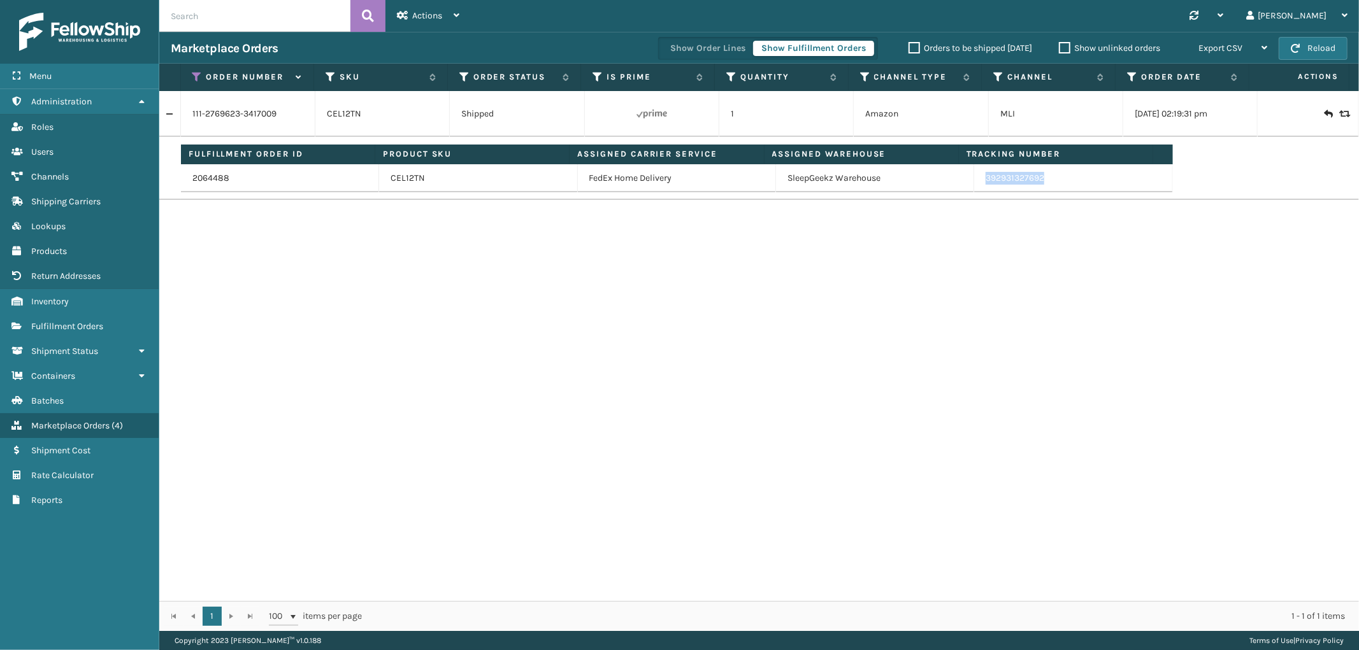
drag, startPoint x: 1039, startPoint y: 177, endPoint x: 977, endPoint y: 189, distance: 63.0
click at [977, 189] on td "392931327692" at bounding box center [1073, 178] width 198 height 28
click at [199, 78] on icon at bounding box center [197, 76] width 10 height 11
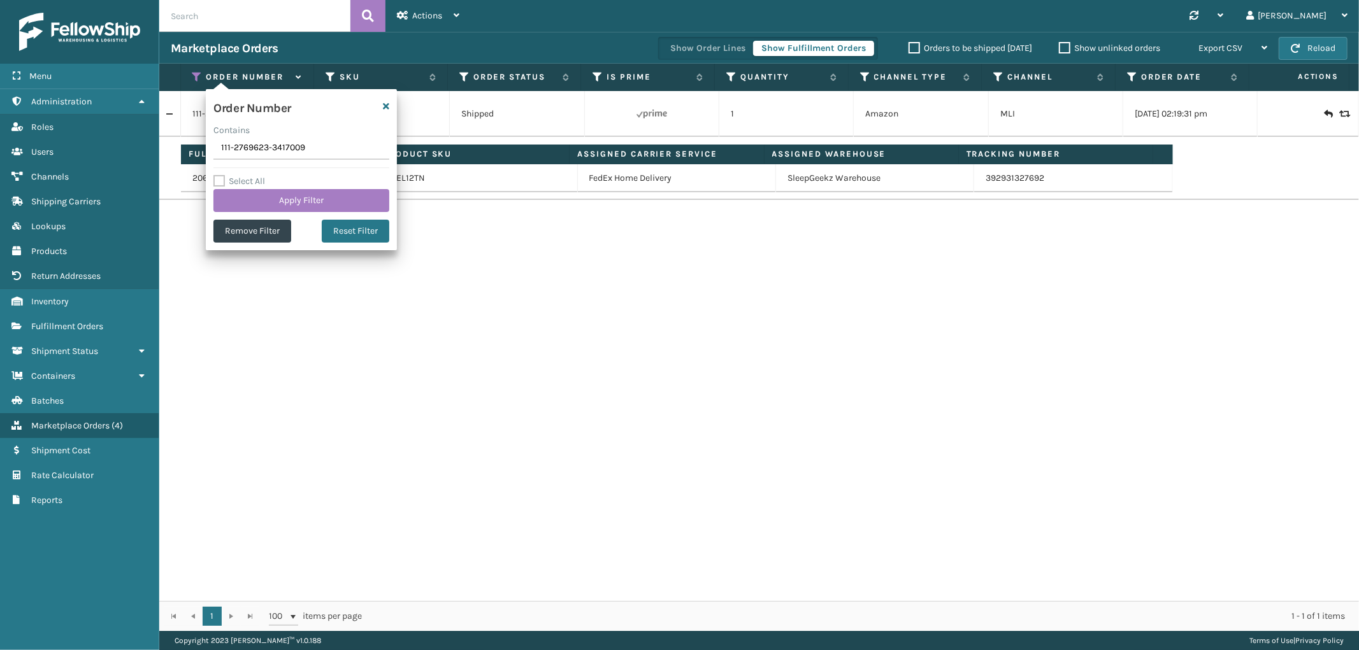
click at [243, 145] on input "111-2769623-3417009" at bounding box center [301, 148] width 176 height 23
type input "112-9279748-6945057"
click at [245, 187] on div "Select All Apply Filter" at bounding box center [301, 193] width 176 height 38
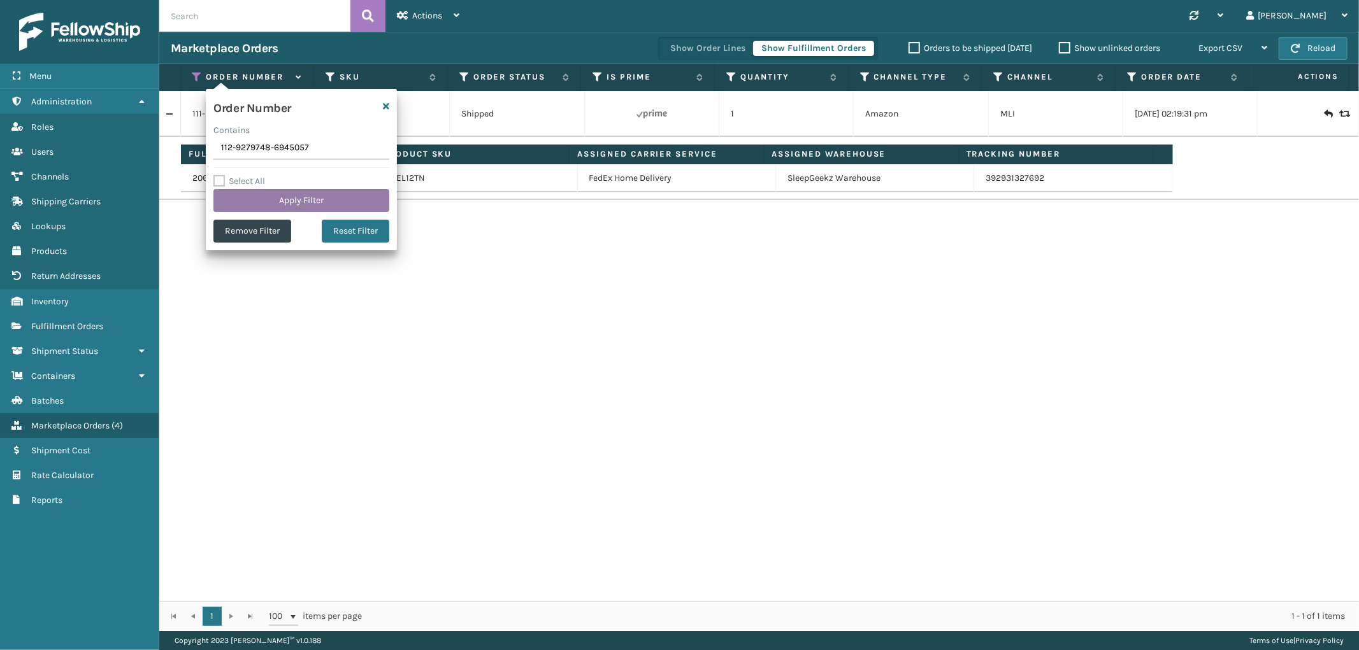
click at [245, 195] on button "Apply Filter" at bounding box center [301, 200] width 176 height 23
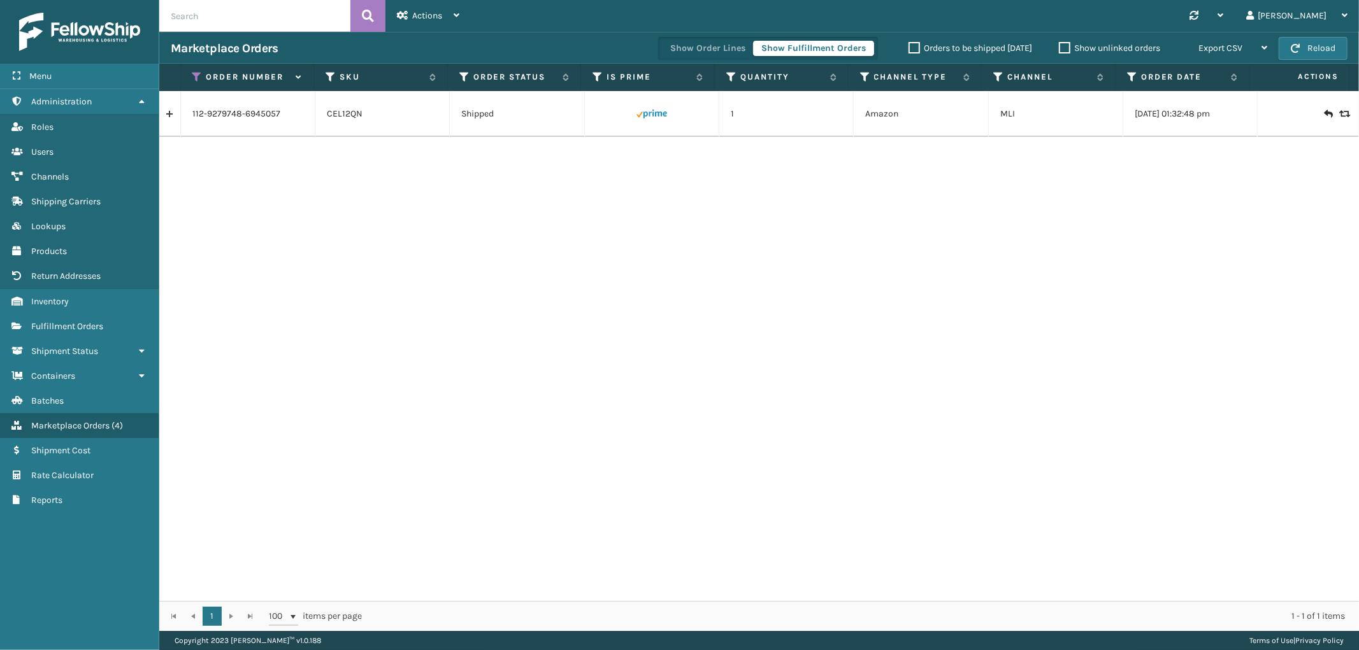
click at [169, 113] on link at bounding box center [169, 114] width 21 height 20
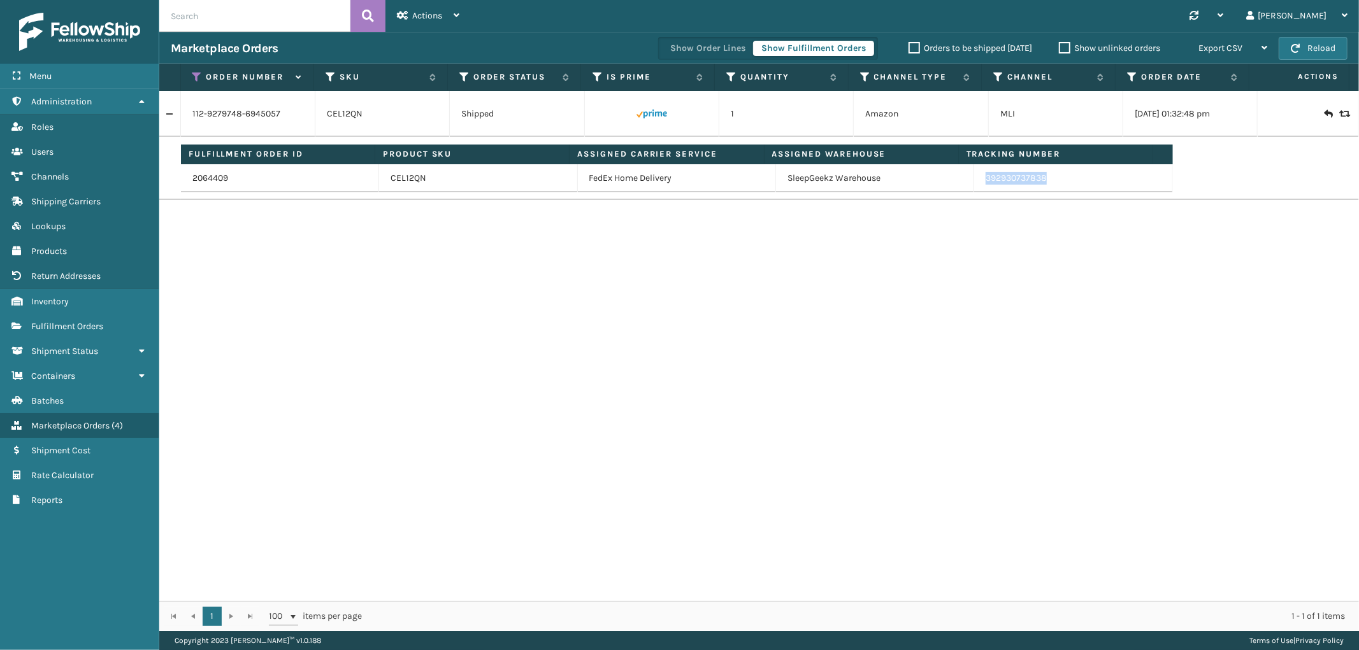
drag, startPoint x: 1048, startPoint y: 186, endPoint x: 976, endPoint y: 190, distance: 72.1
click at [976, 190] on td "392930737838" at bounding box center [1073, 178] width 198 height 28
click at [198, 79] on icon at bounding box center [197, 76] width 10 height 11
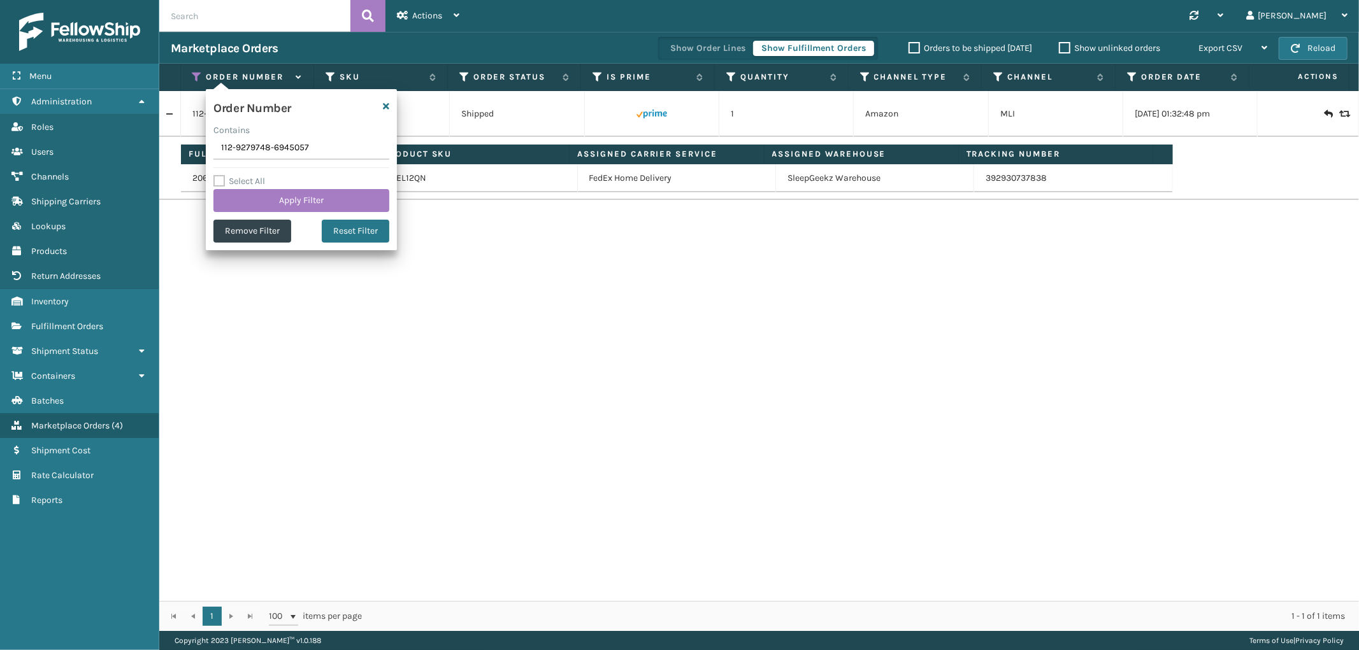
click at [271, 149] on input "112-9279748-6945057" at bounding box center [301, 148] width 176 height 23
type input "114-5195984-1542659"
click at [271, 196] on button "Apply Filter" at bounding box center [301, 200] width 176 height 23
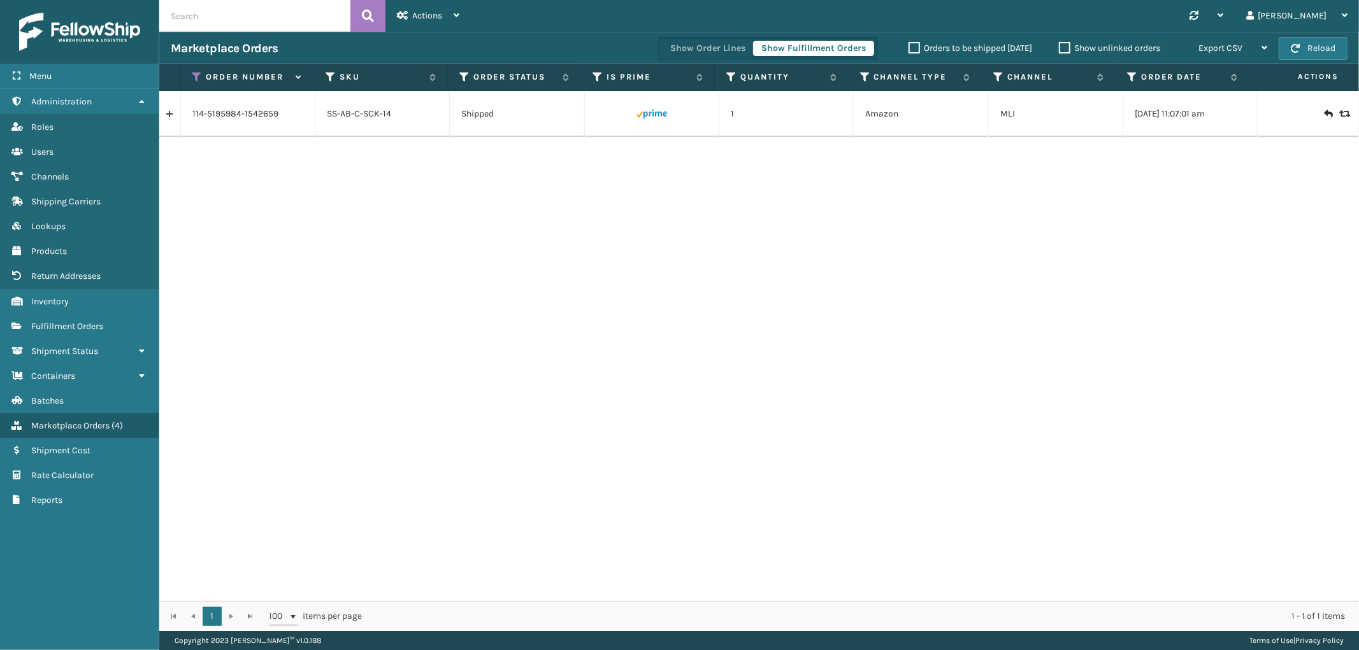
click at [169, 115] on link at bounding box center [169, 114] width 21 height 20
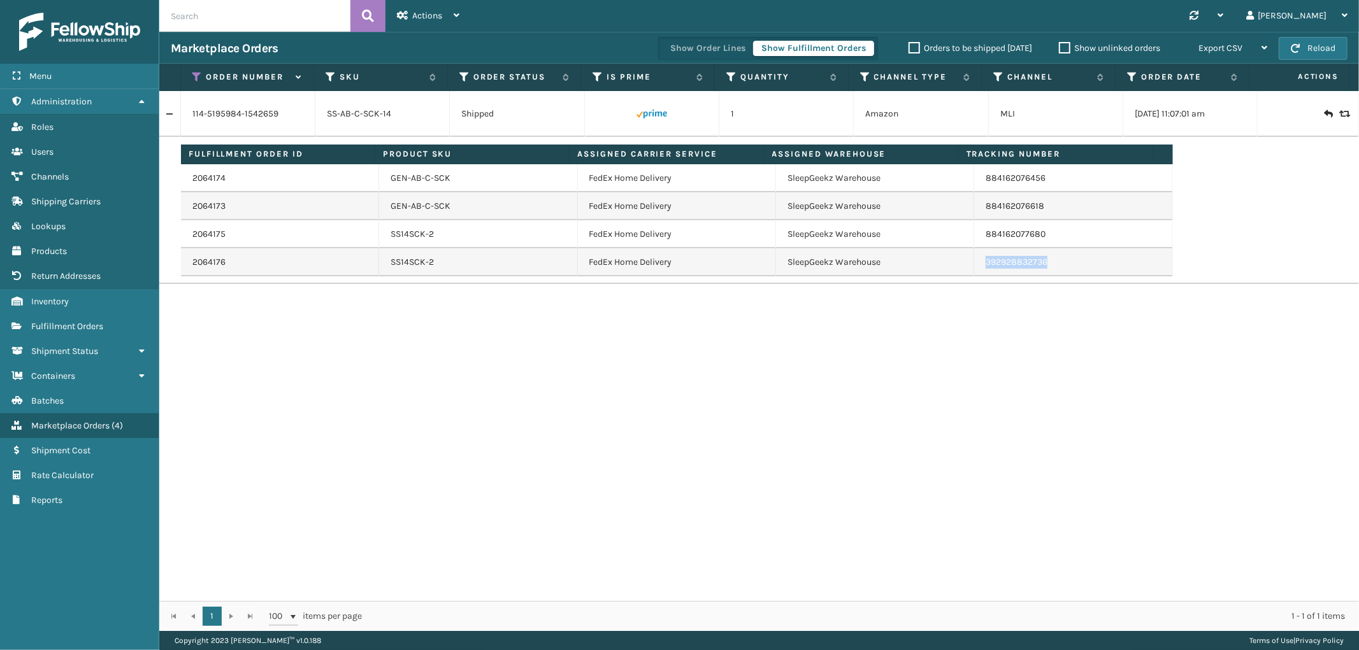
drag, startPoint x: 1042, startPoint y: 261, endPoint x: 977, endPoint y: 274, distance: 66.2
click at [977, 274] on td "392928832736" at bounding box center [1073, 262] width 198 height 28
click at [194, 73] on icon at bounding box center [197, 76] width 10 height 11
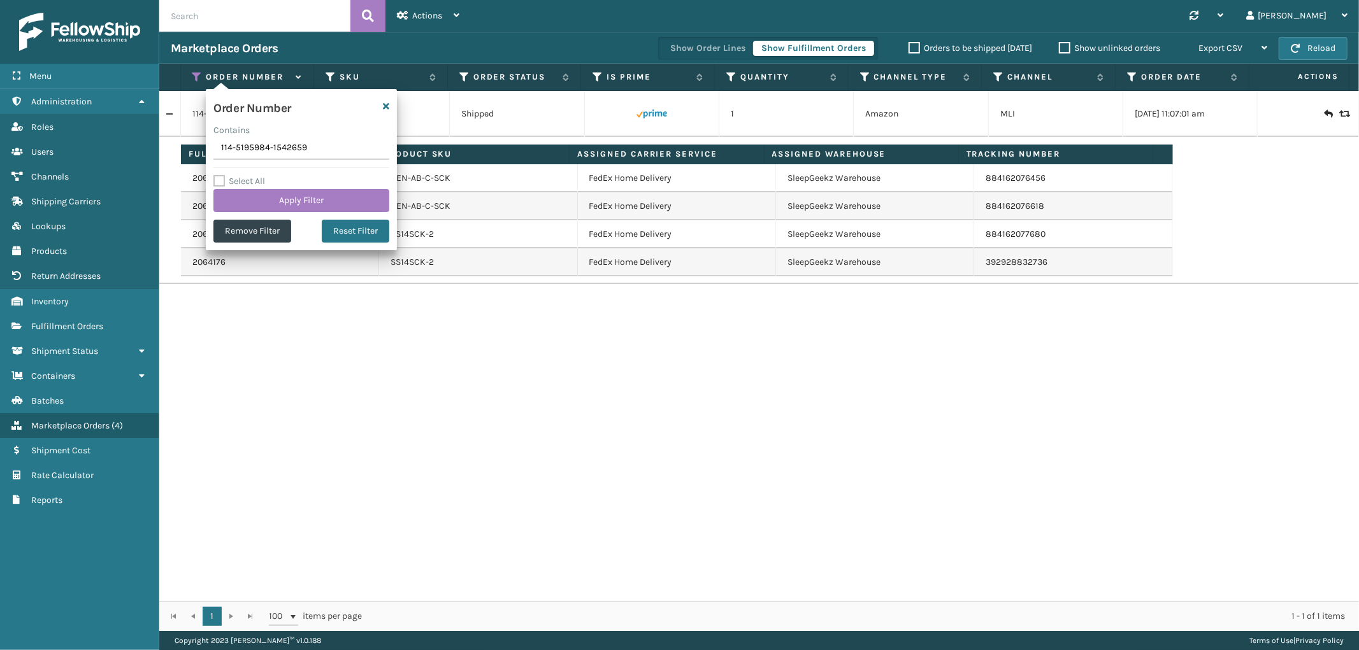
click at [246, 144] on input "114-5195984-1542659" at bounding box center [301, 148] width 176 height 23
type input "112-9826594-0885812"
click at [254, 195] on button "Apply Filter" at bounding box center [301, 200] width 176 height 23
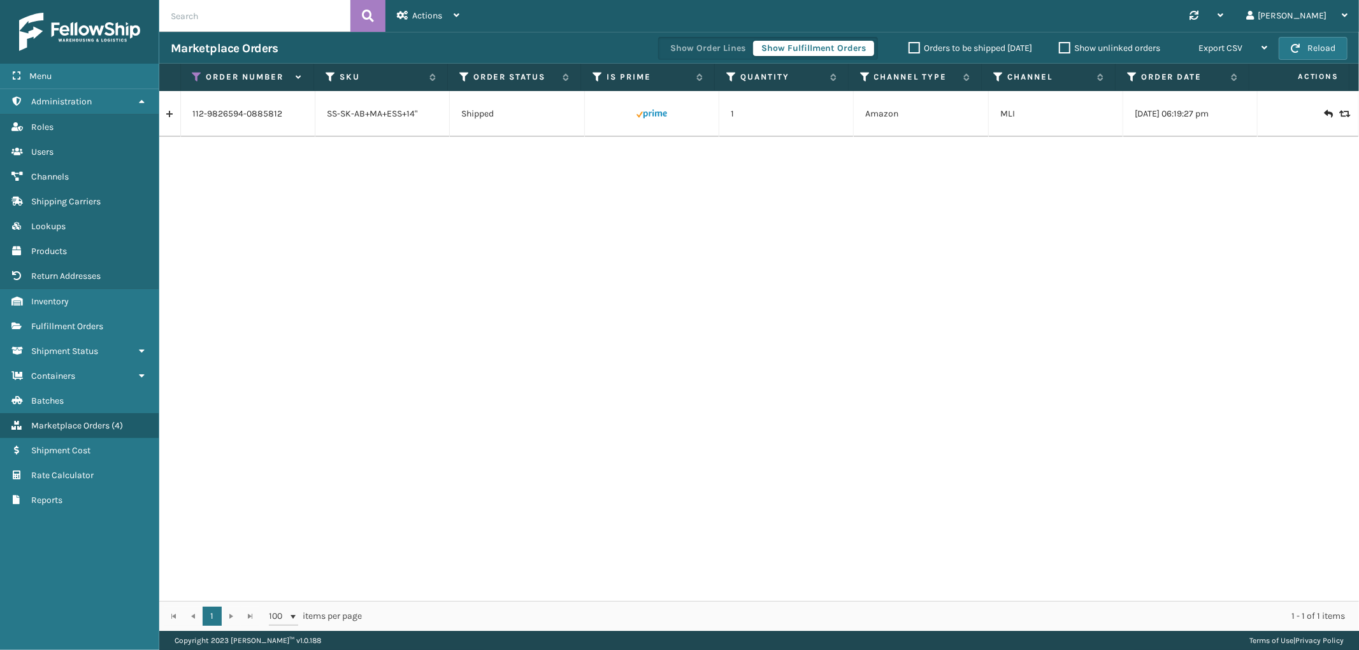
click at [169, 113] on link at bounding box center [169, 114] width 21 height 20
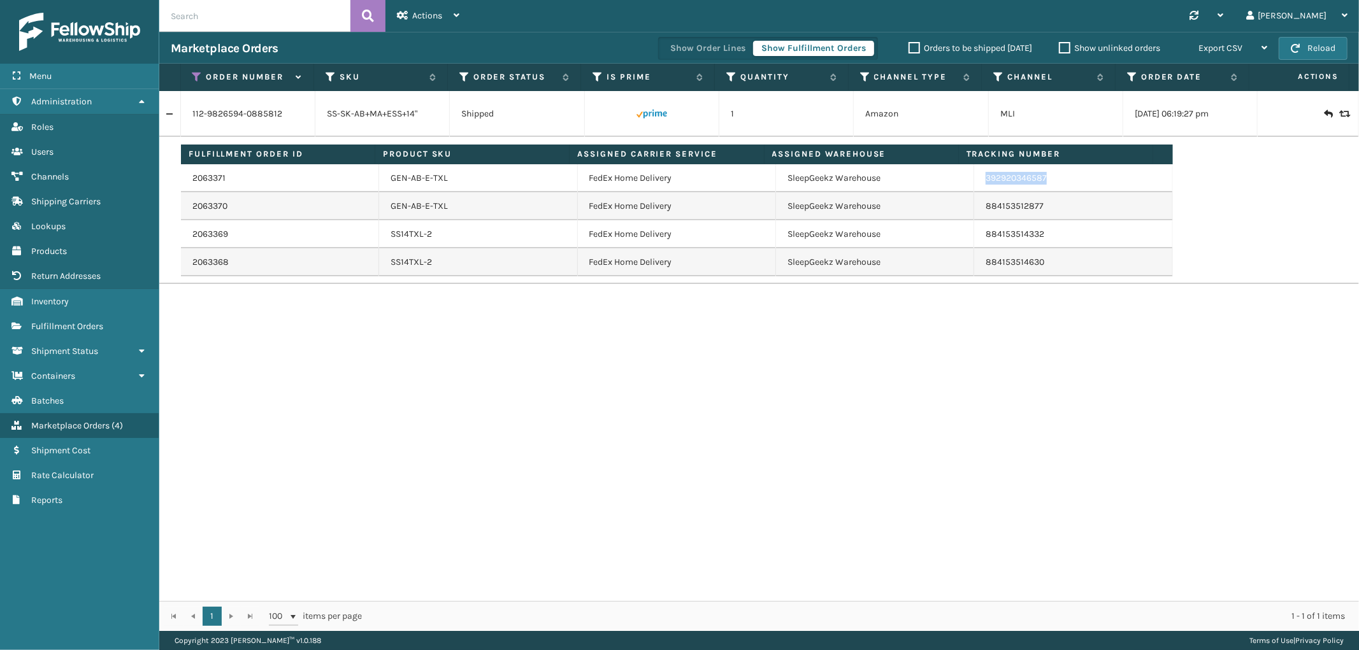
drag, startPoint x: 1046, startPoint y: 183, endPoint x: 972, endPoint y: 191, distance: 74.3
click at [974, 191] on td "392920346587" at bounding box center [1073, 178] width 198 height 28
click at [192, 81] on icon at bounding box center [197, 76] width 10 height 11
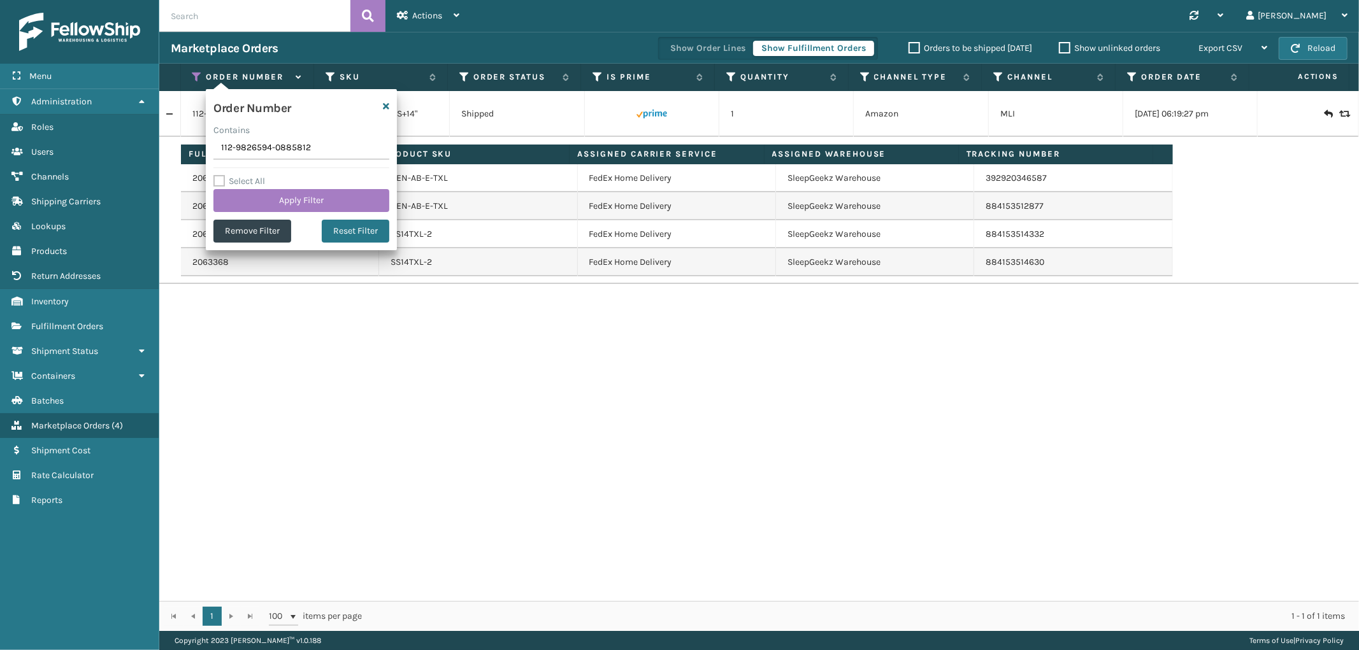
click at [251, 153] on input "112-9826594-0885812" at bounding box center [301, 148] width 176 height 23
type input "111-5174669-5141036"
click at [251, 196] on button "Apply Filter" at bounding box center [301, 200] width 176 height 23
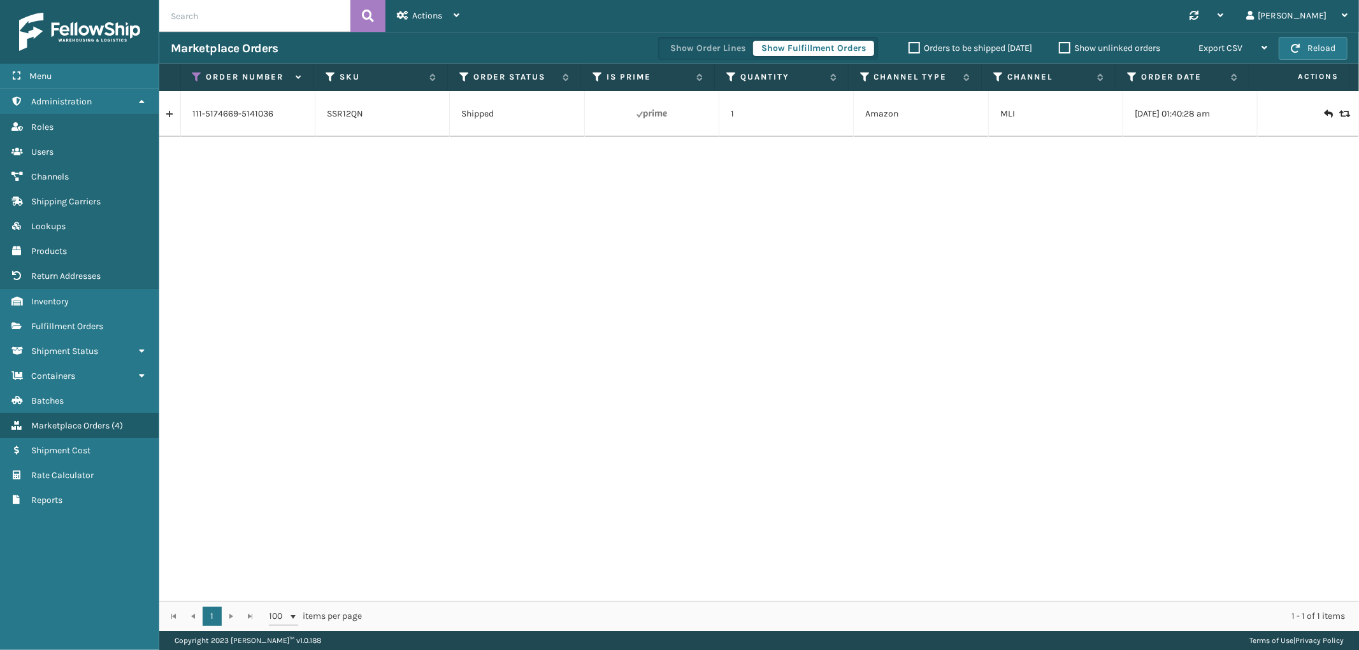
click at [179, 121] on link at bounding box center [169, 114] width 21 height 20
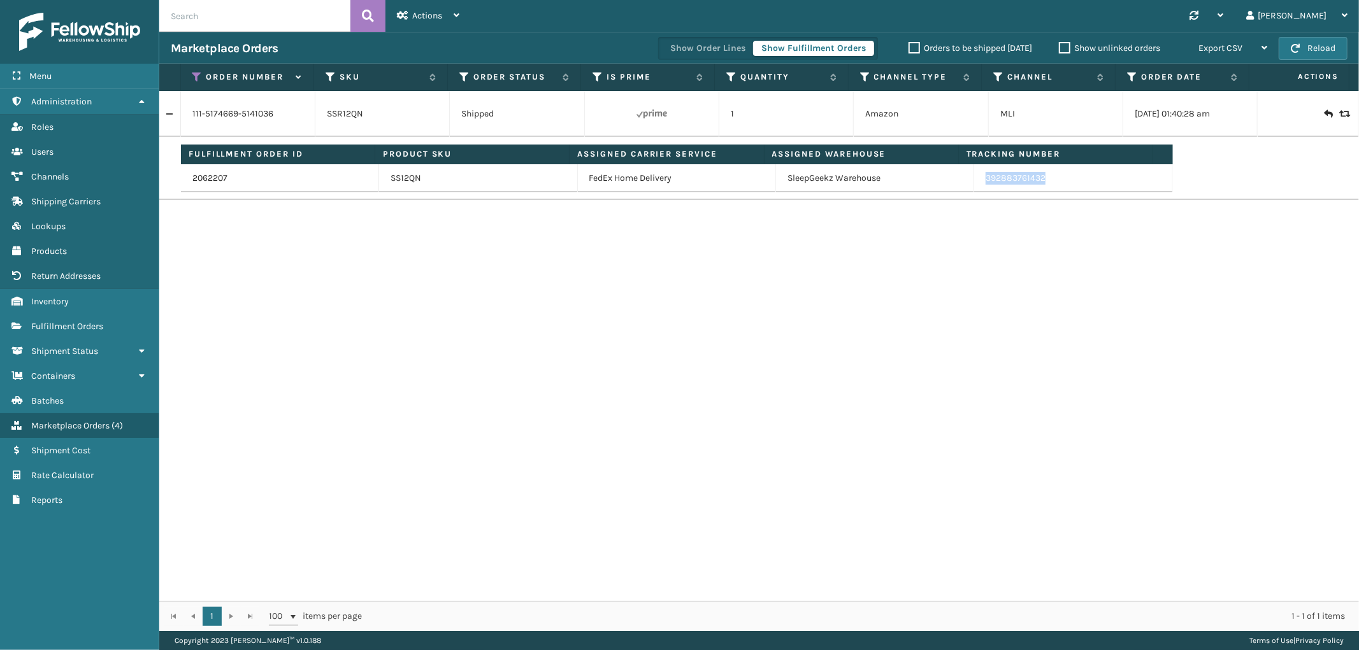
drag, startPoint x: 1055, startPoint y: 187, endPoint x: 977, endPoint y: 192, distance: 77.9
click at [977, 192] on td "392883761432" at bounding box center [1073, 178] width 198 height 28
click at [198, 78] on icon at bounding box center [197, 76] width 10 height 11
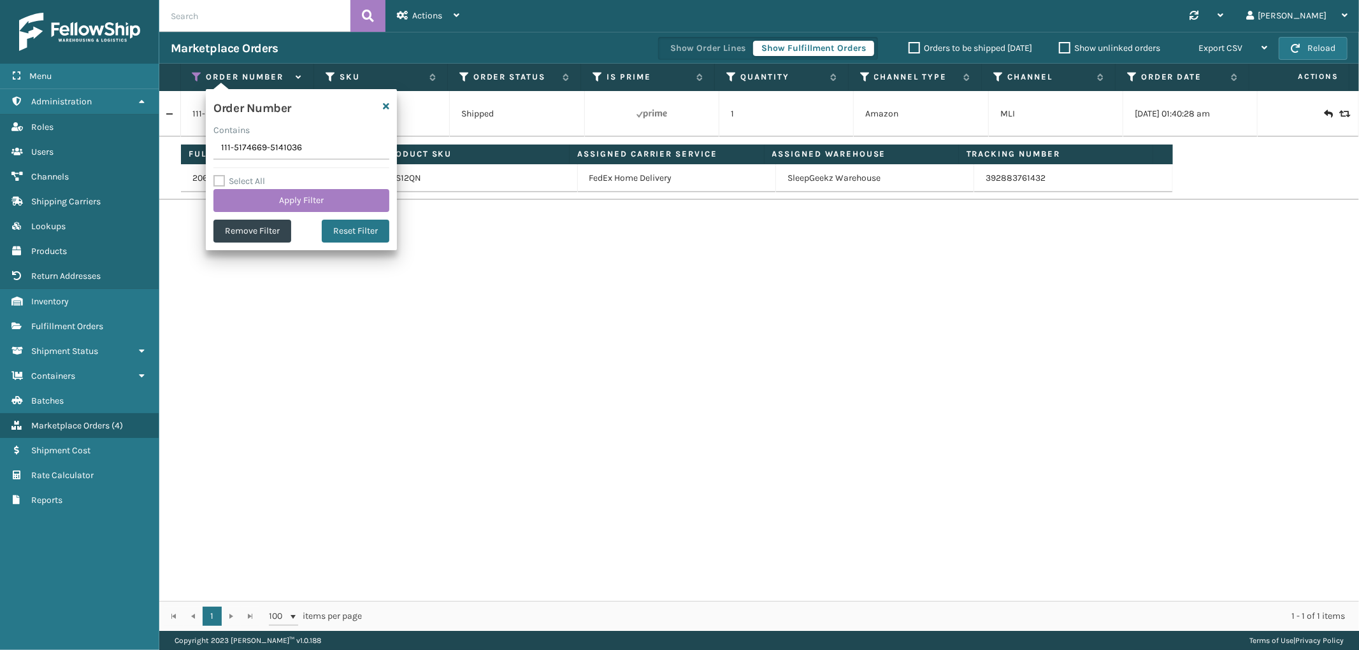
click at [252, 154] on input "111-5174669-5141036" at bounding box center [301, 148] width 176 height 23
type input "112-3686301-1071406"
click at [255, 191] on button "Apply Filter" at bounding box center [301, 200] width 176 height 23
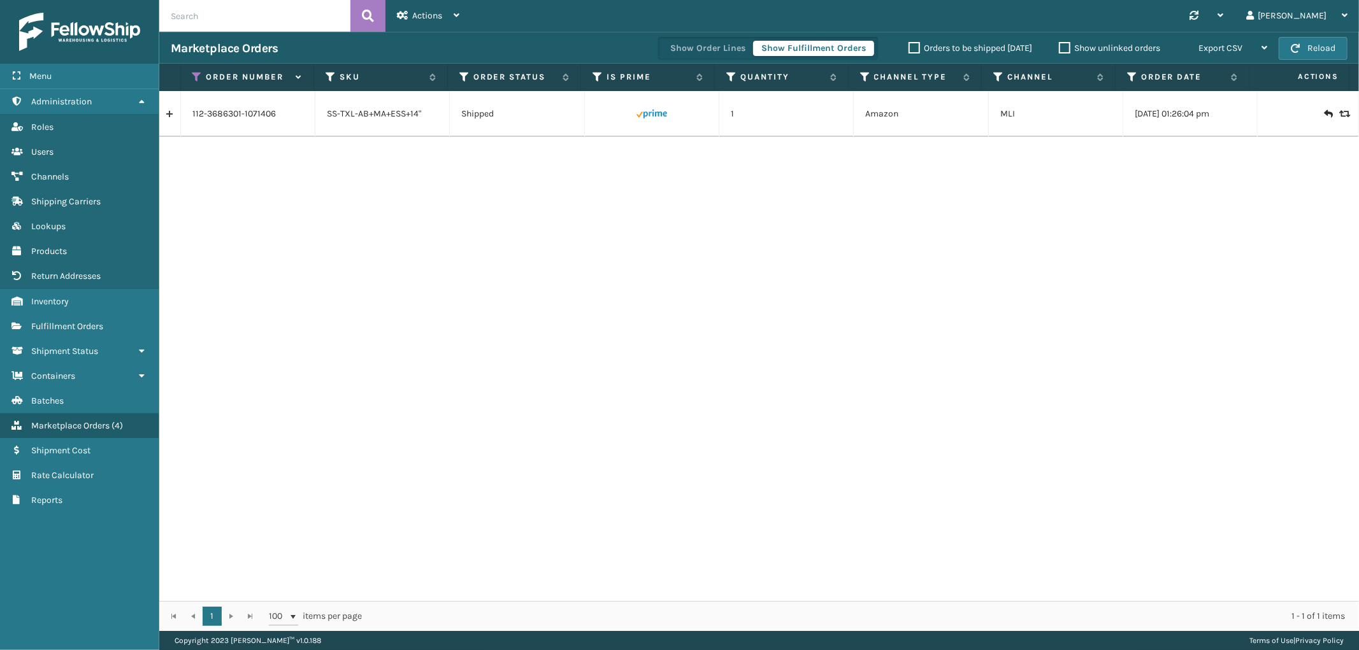
click at [169, 117] on link at bounding box center [169, 114] width 21 height 20
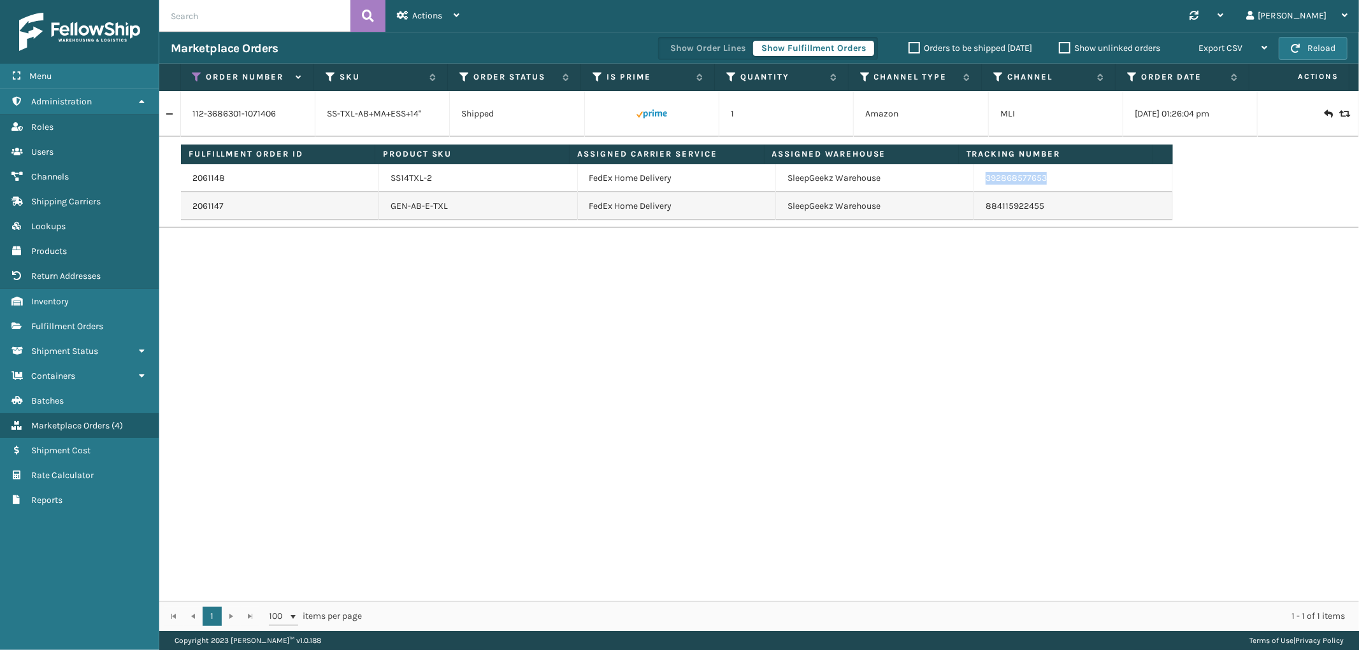
drag, startPoint x: 1049, startPoint y: 186, endPoint x: 978, endPoint y: 187, distance: 70.7
click at [978, 187] on td "392868577653" at bounding box center [1073, 178] width 198 height 28
click at [85, 321] on span "Fulfillment Orders" at bounding box center [67, 326] width 72 height 11
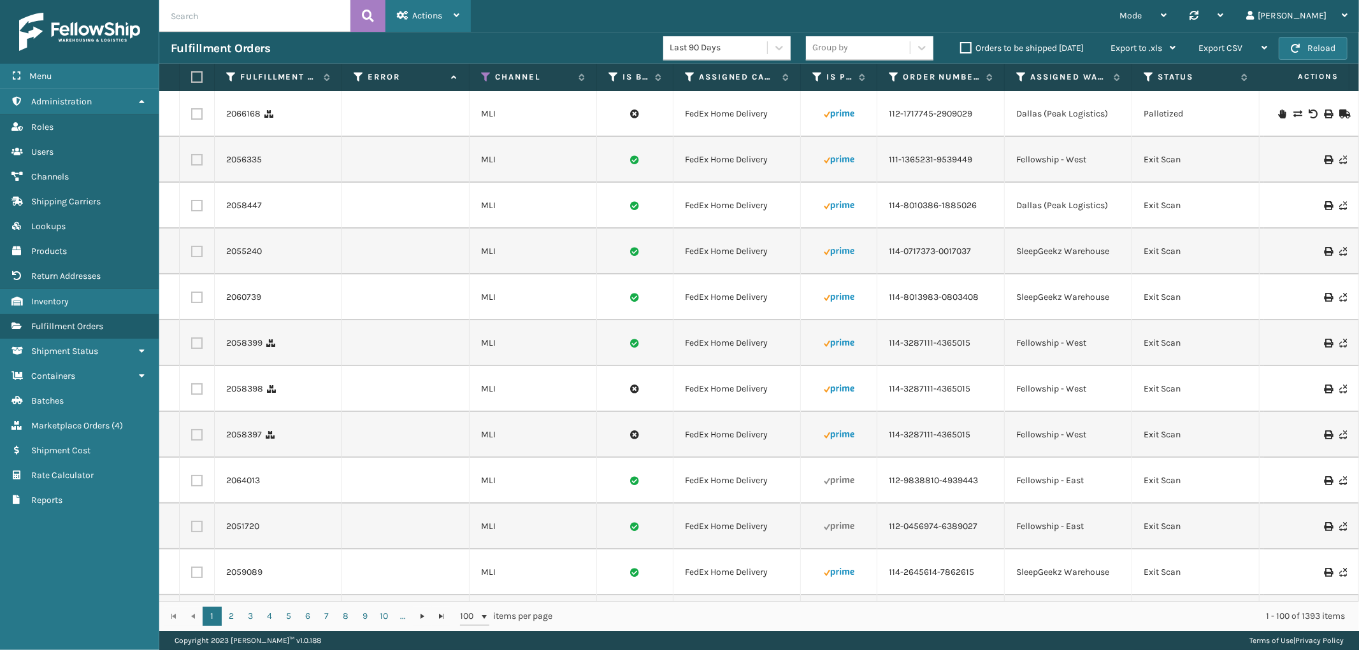
click at [416, 8] on div "Actions" at bounding box center [428, 16] width 62 height 32
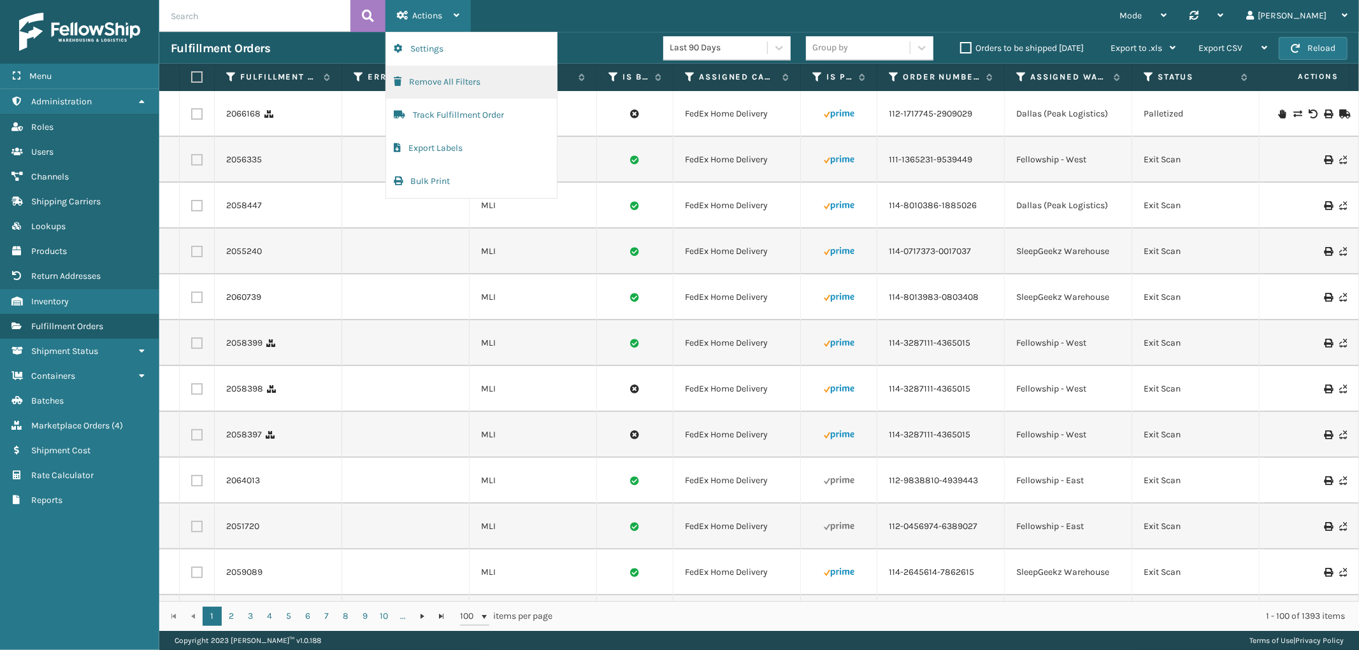
click at [424, 79] on button "Remove All Filters" at bounding box center [471, 82] width 171 height 33
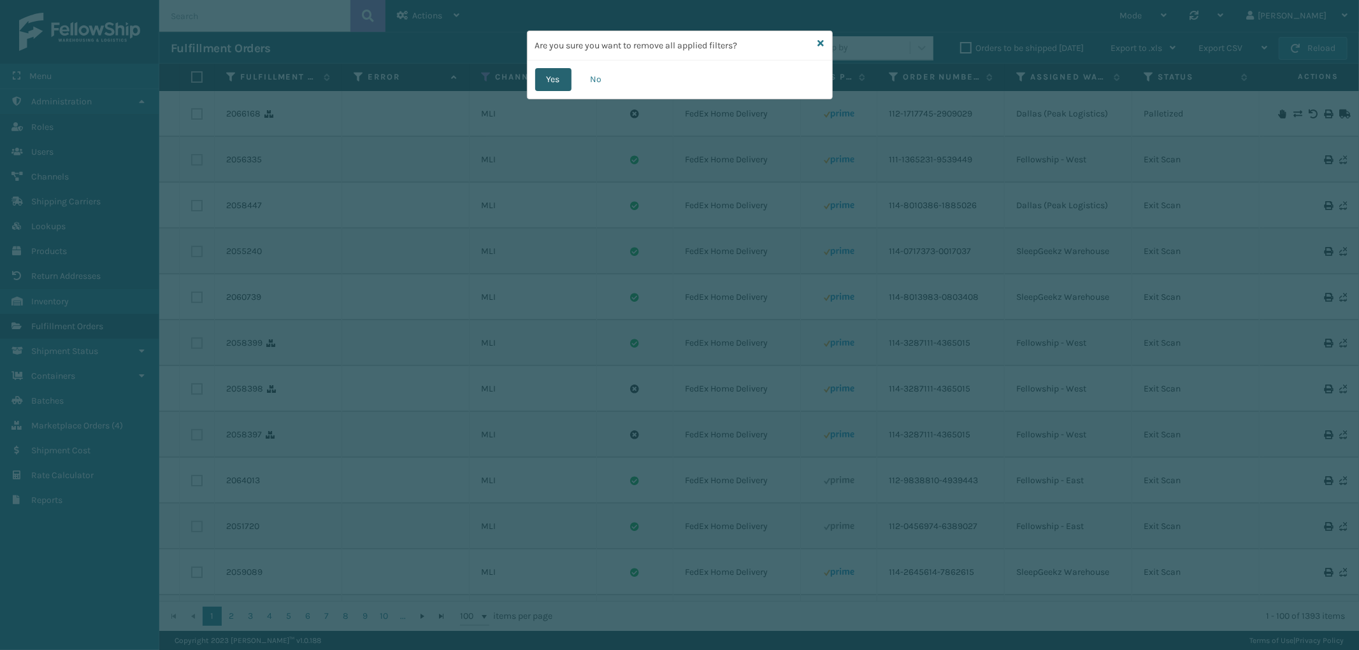
click at [540, 80] on button "Yes" at bounding box center [553, 79] width 36 height 23
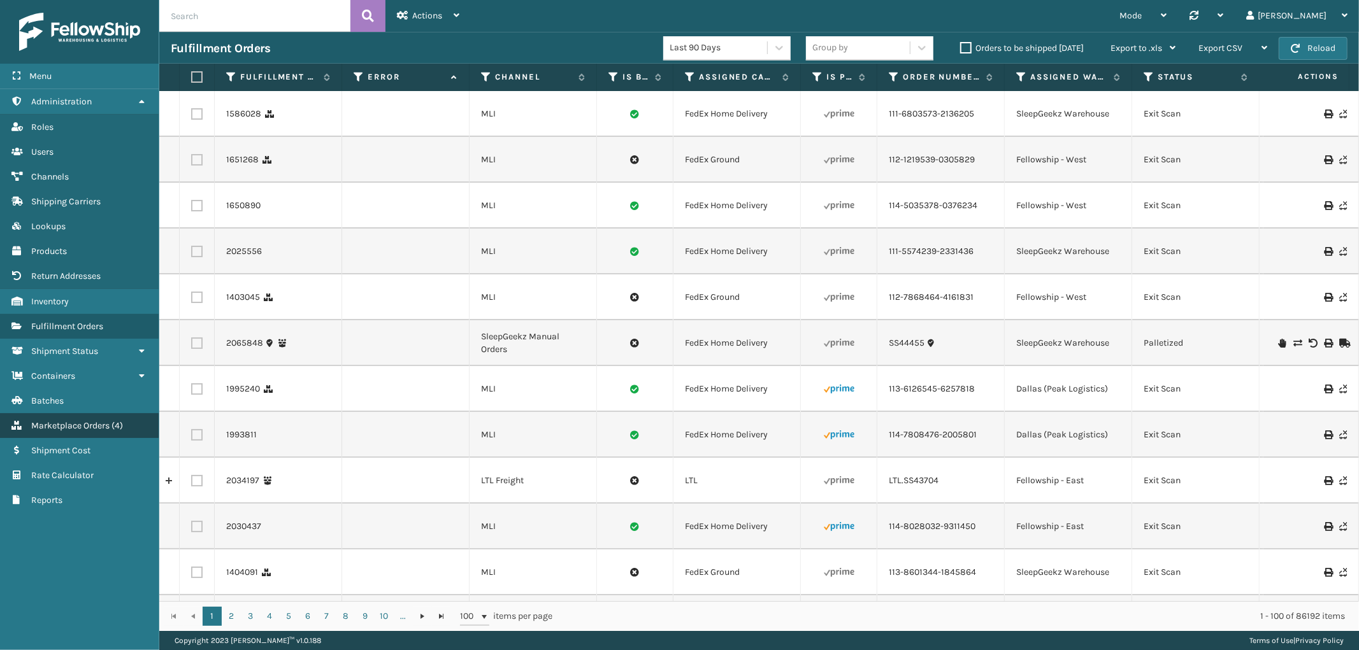
click at [51, 420] on span "Marketplace Orders" at bounding box center [70, 425] width 78 height 11
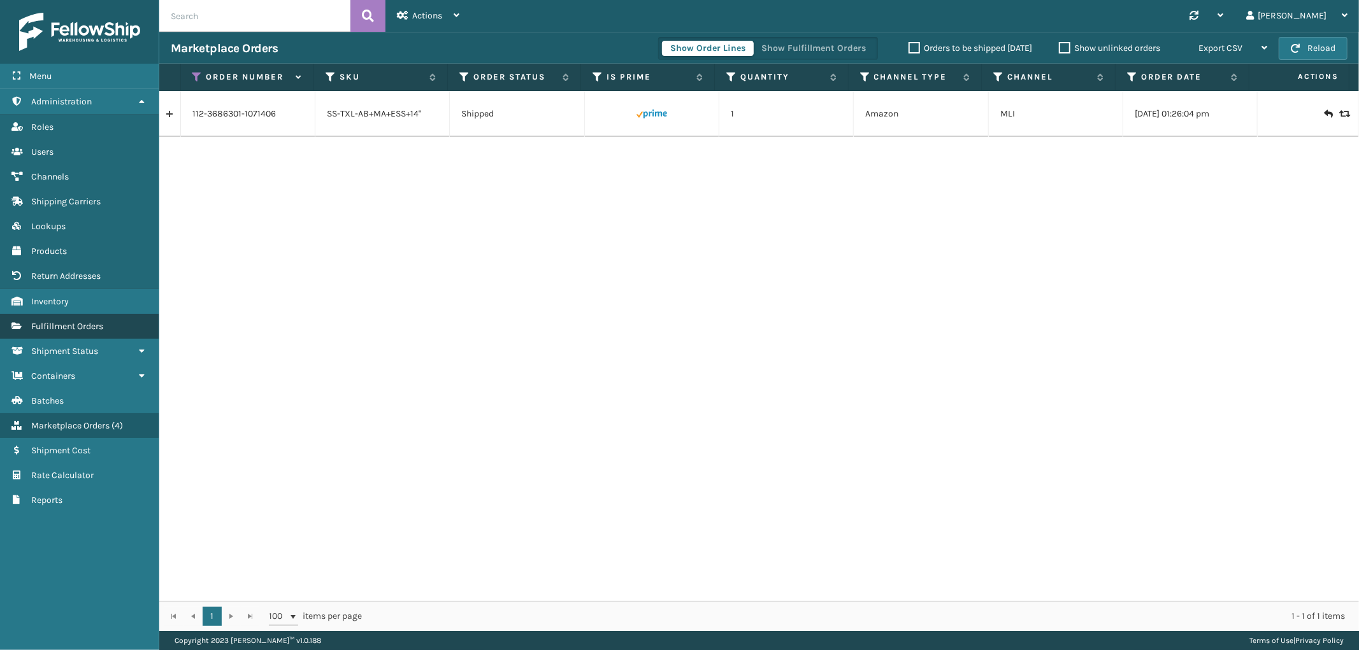
click at [96, 314] on link "Fulfillment Orders" at bounding box center [79, 326] width 159 height 25
